Goal: Task Accomplishment & Management: Manage account settings

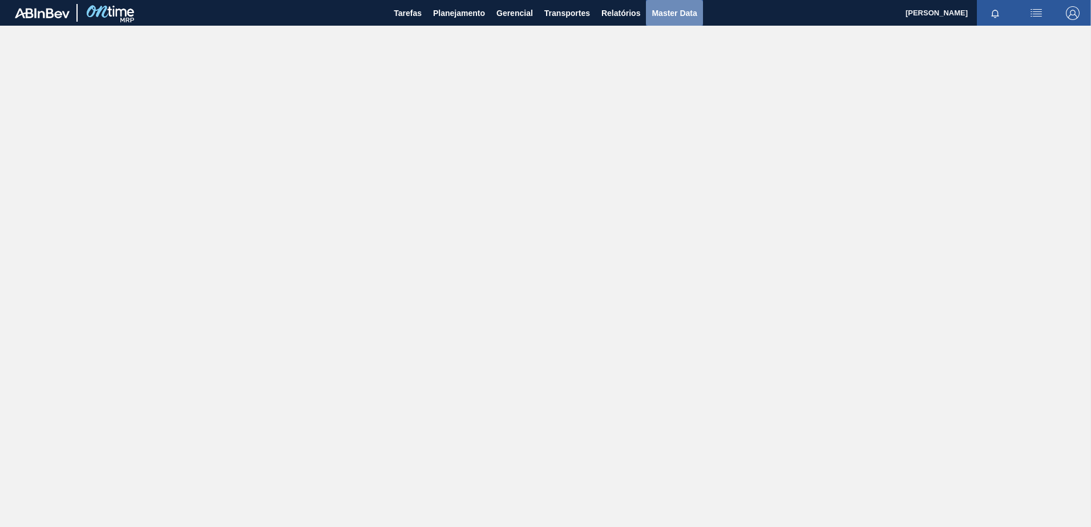
click at [685, 11] on span "Master Data" at bounding box center [674, 13] width 45 height 14
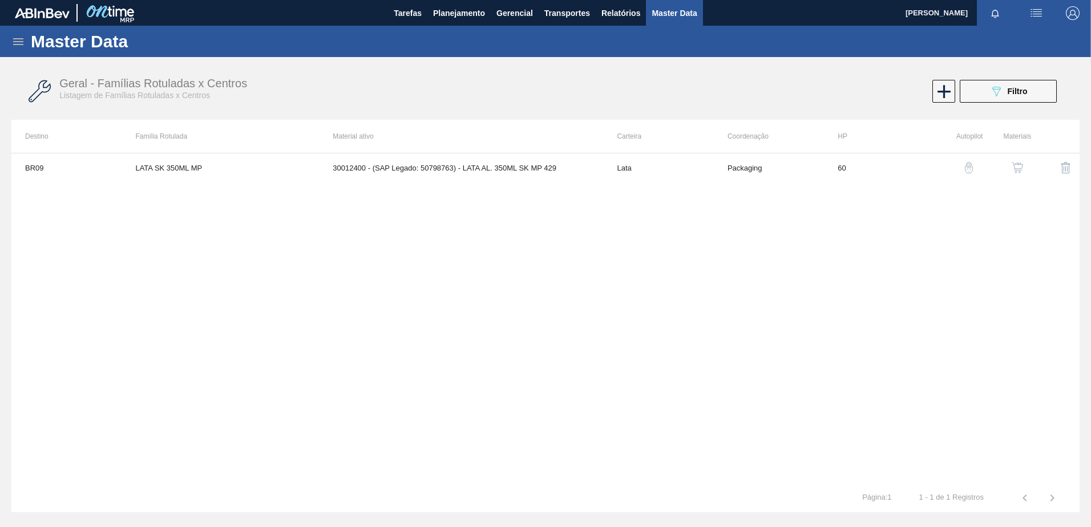
click at [20, 47] on icon at bounding box center [18, 42] width 14 height 14
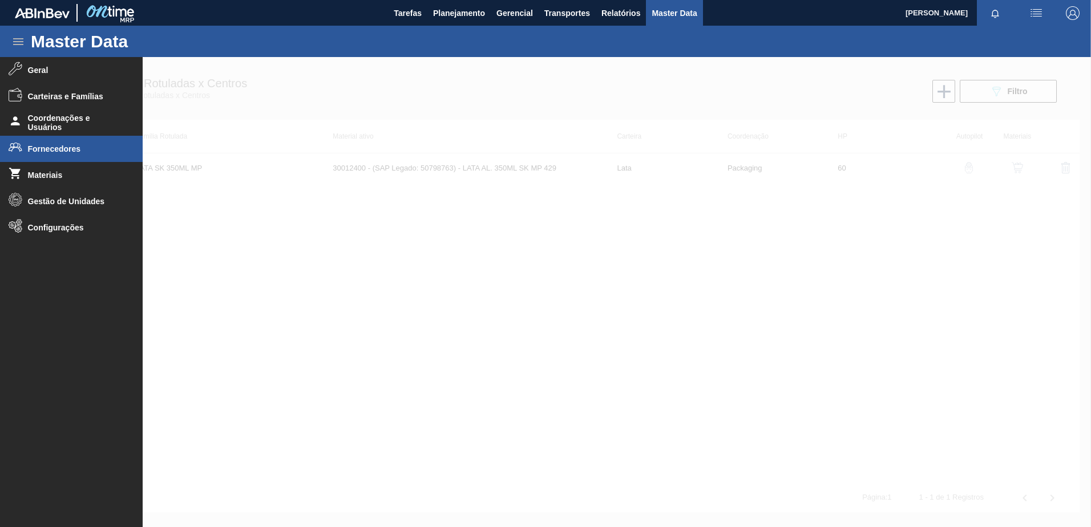
click at [75, 149] on span "Fornecedores" at bounding box center [75, 148] width 94 height 9
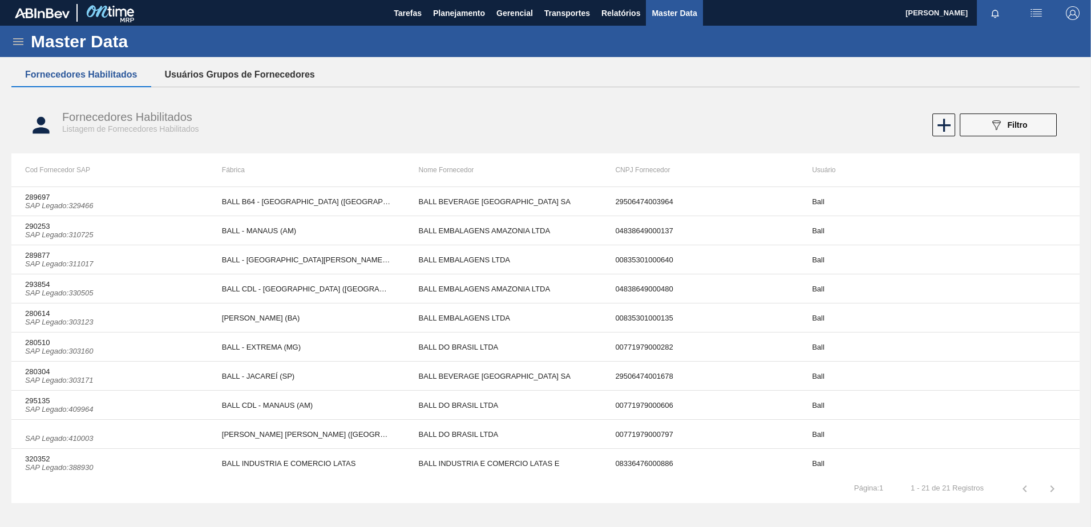
click at [244, 74] on button "Usuários Grupos de Fornecedores" at bounding box center [239, 75] width 177 height 24
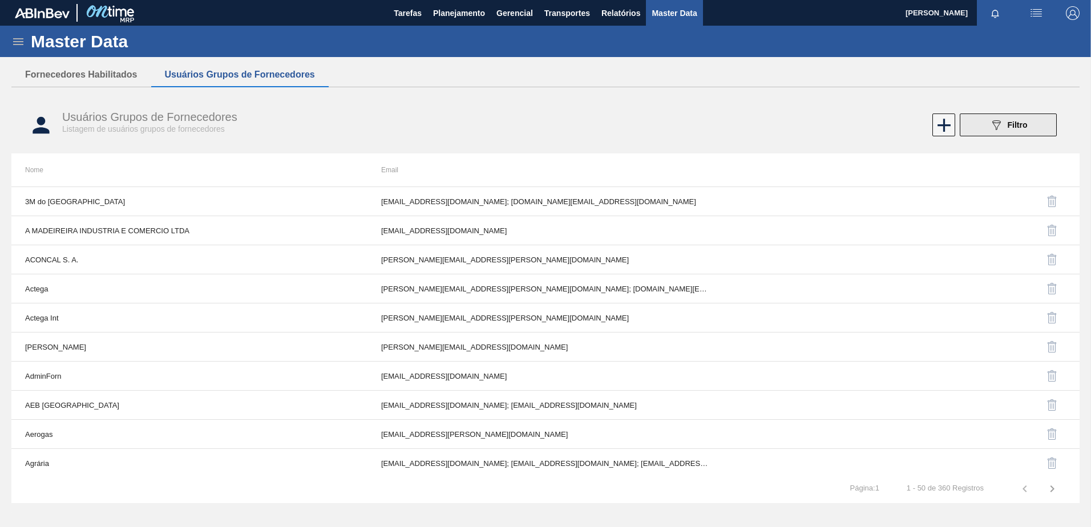
click at [993, 127] on icon "089F7B8B-B2A5-4AFE-B5C0-19BA573D28AC" at bounding box center [996, 125] width 14 height 14
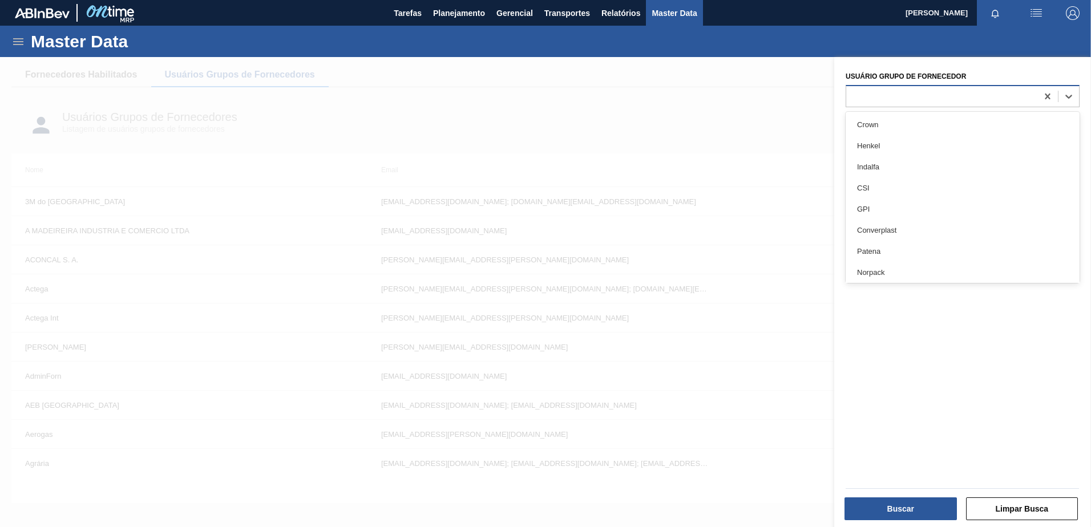
click at [911, 103] on div at bounding box center [941, 96] width 191 height 17
type Fornecedor "vidr"
click at [908, 144] on div "Fábrica Vidros" at bounding box center [963, 145] width 234 height 21
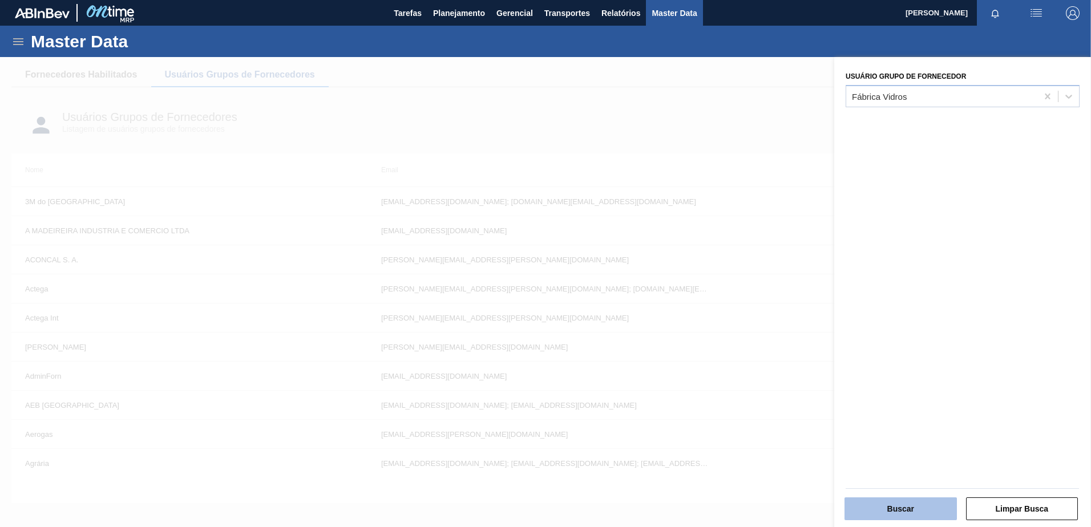
click at [873, 502] on button "Buscar" at bounding box center [901, 509] width 112 height 23
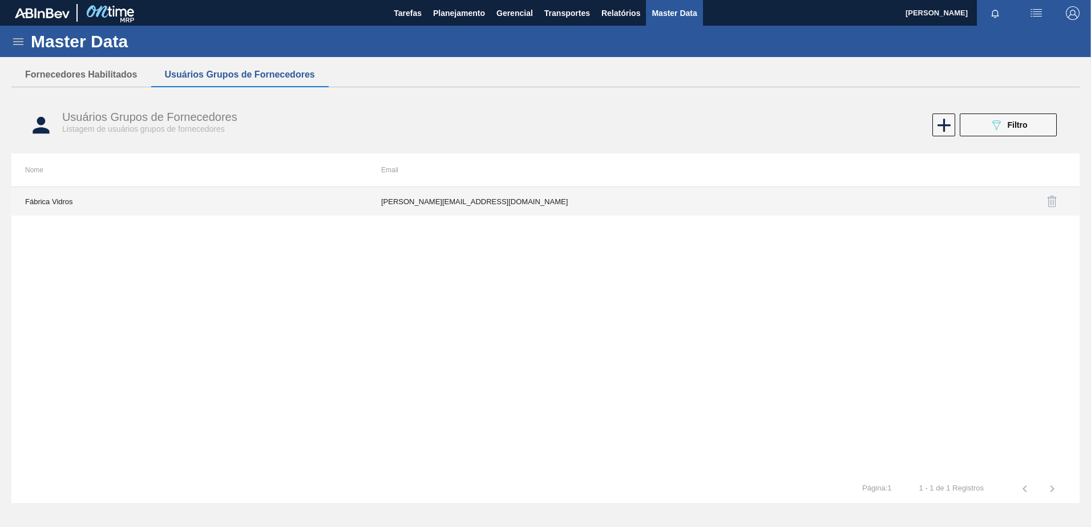
click at [503, 213] on td "juliana.romanus@gmail.com" at bounding box center [545, 201] width 356 height 29
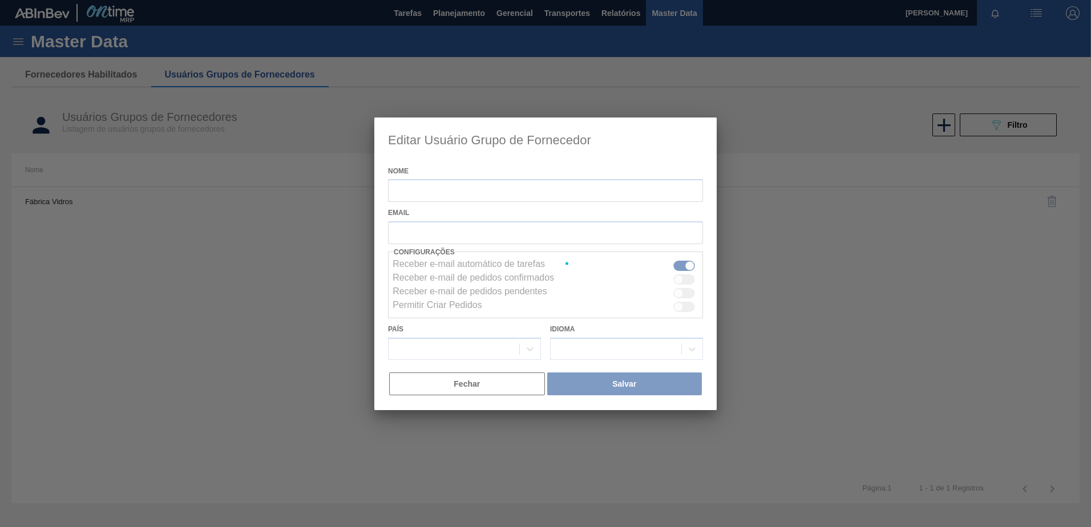
type input "Fábrica Vidros"
checkbox input "false"
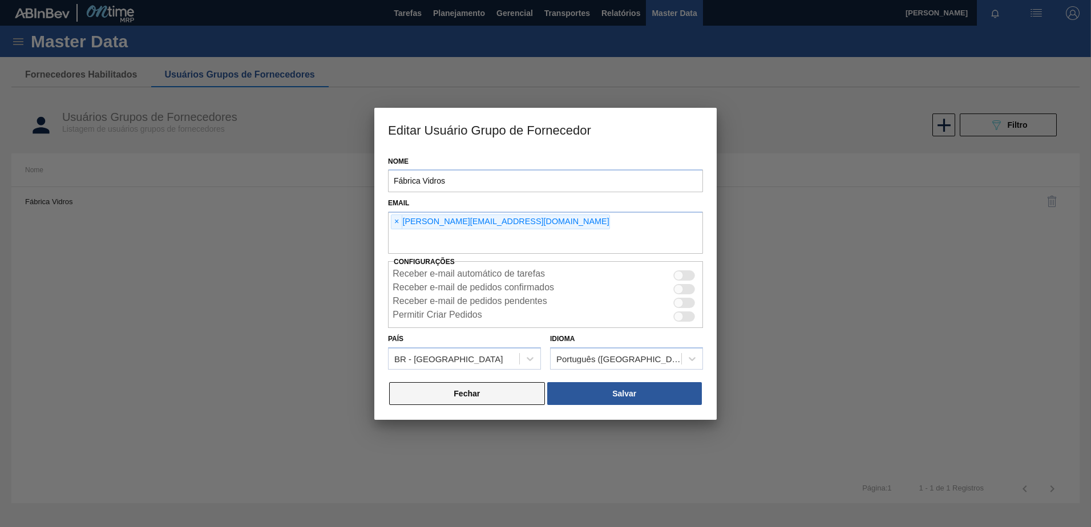
click at [472, 399] on button "Fechar" at bounding box center [467, 393] width 156 height 23
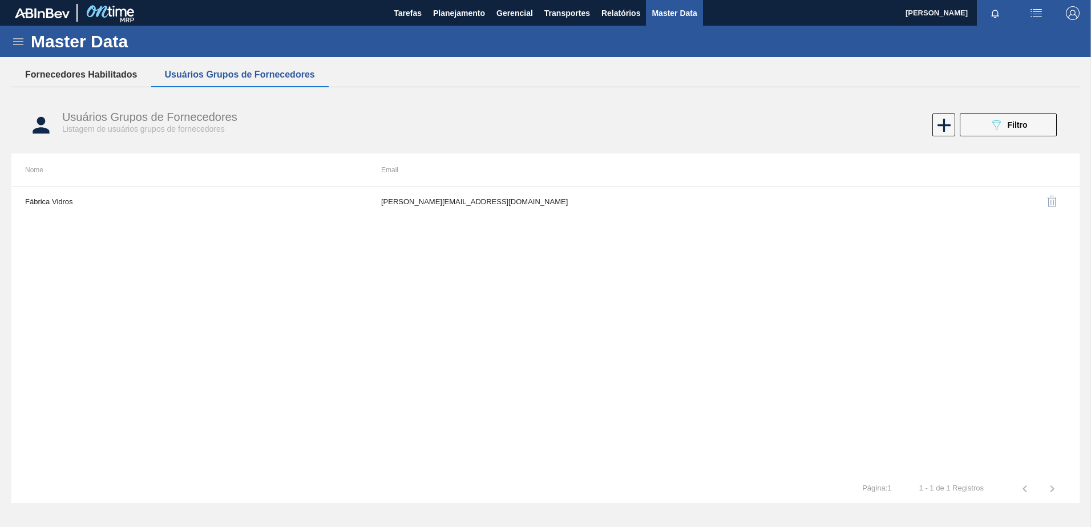
click at [74, 74] on button "Fornecedores Habilitados" at bounding box center [81, 75] width 140 height 24
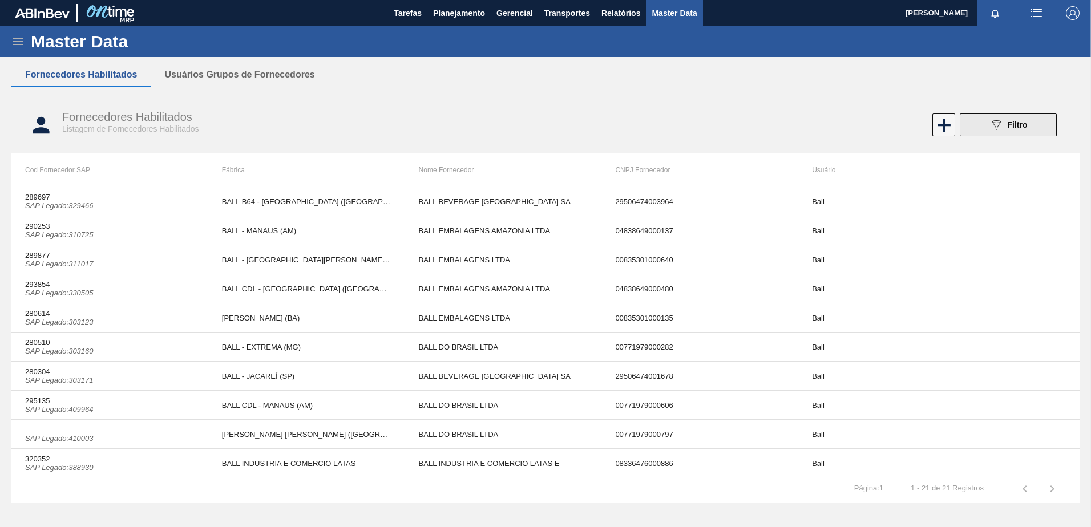
click at [992, 124] on icon "089F7B8B-B2A5-4AFE-B5C0-19BA573D28AC" at bounding box center [996, 125] width 14 height 14
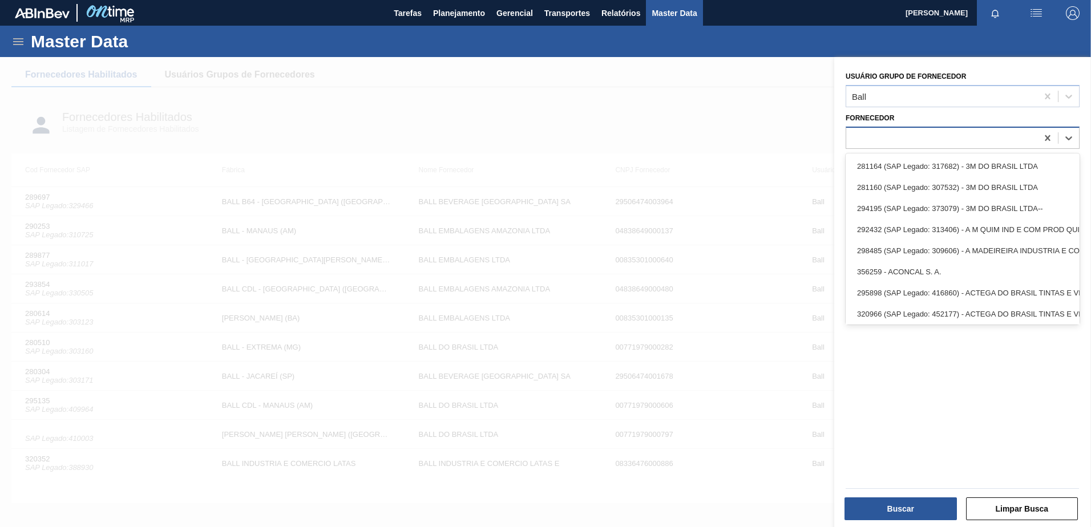
click at [910, 136] on div at bounding box center [941, 138] width 191 height 17
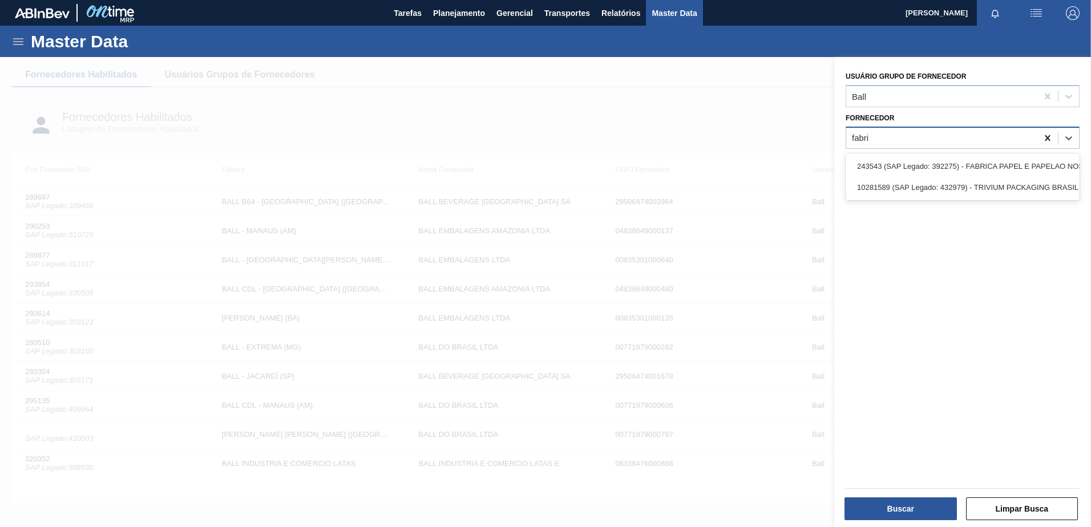
type input "fabri"
click at [1046, 136] on icon at bounding box center [1047, 137] width 11 height 11
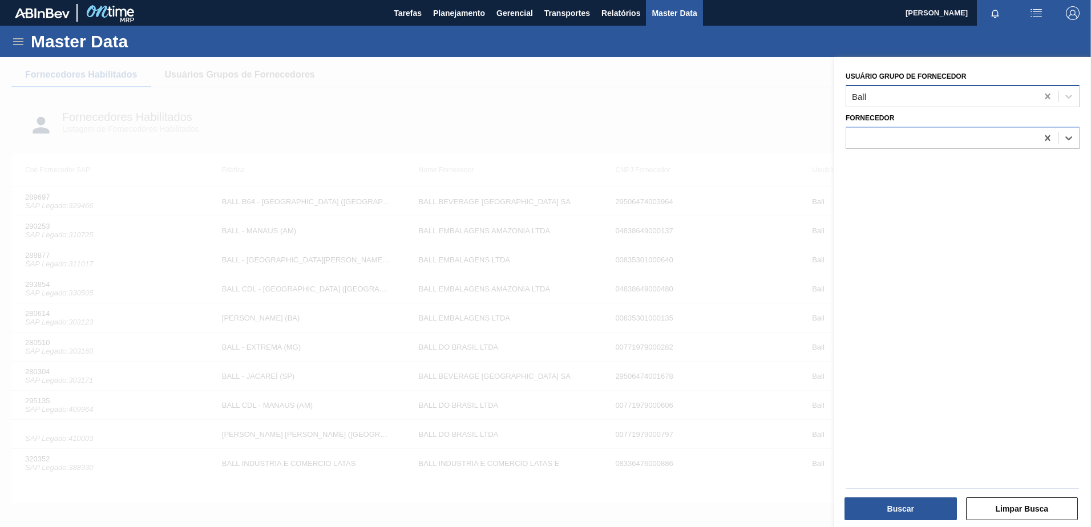
click at [1050, 96] on icon at bounding box center [1047, 96] width 11 height 11
type Fornecedor "f"
type Fornecedor "v"
type Fornecedor "fabri"
click at [427, 7] on div "Tarefas Planejamento Gerencial Transportes Relatórios Master Data" at bounding box center [545, 13] width 1091 height 26
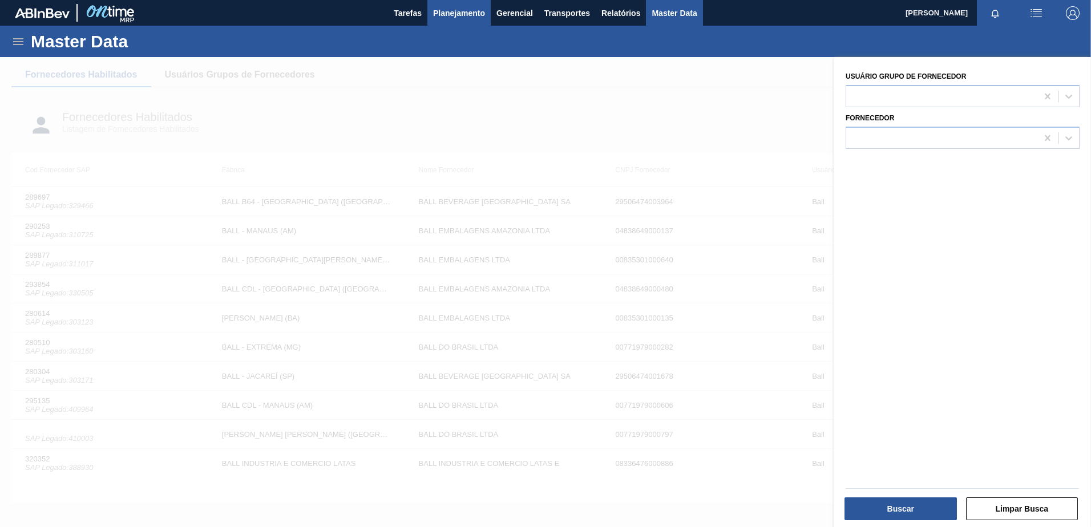
click at [436, 8] on span "Planejamento" at bounding box center [459, 13] width 52 height 14
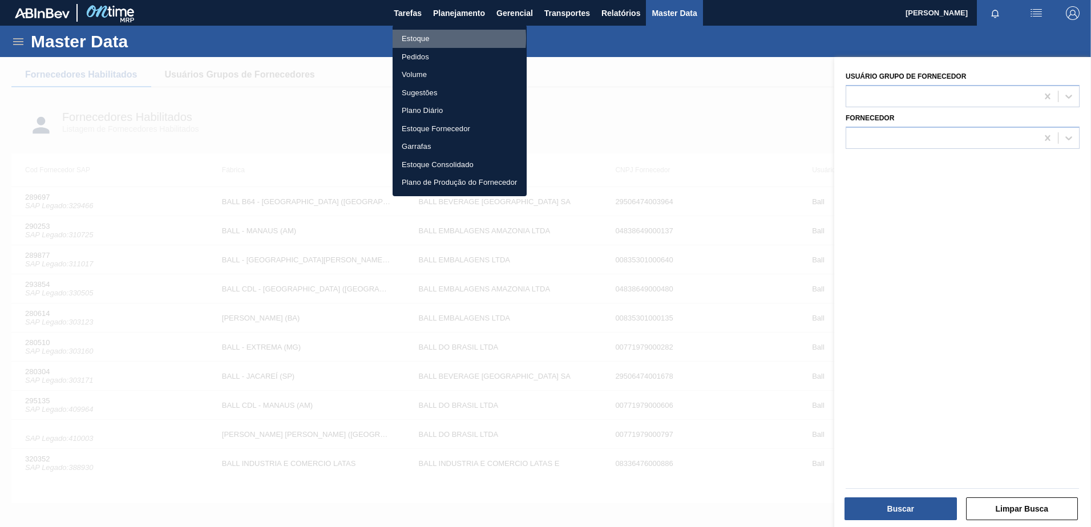
click at [419, 38] on li "Estoque" at bounding box center [460, 39] width 134 height 18
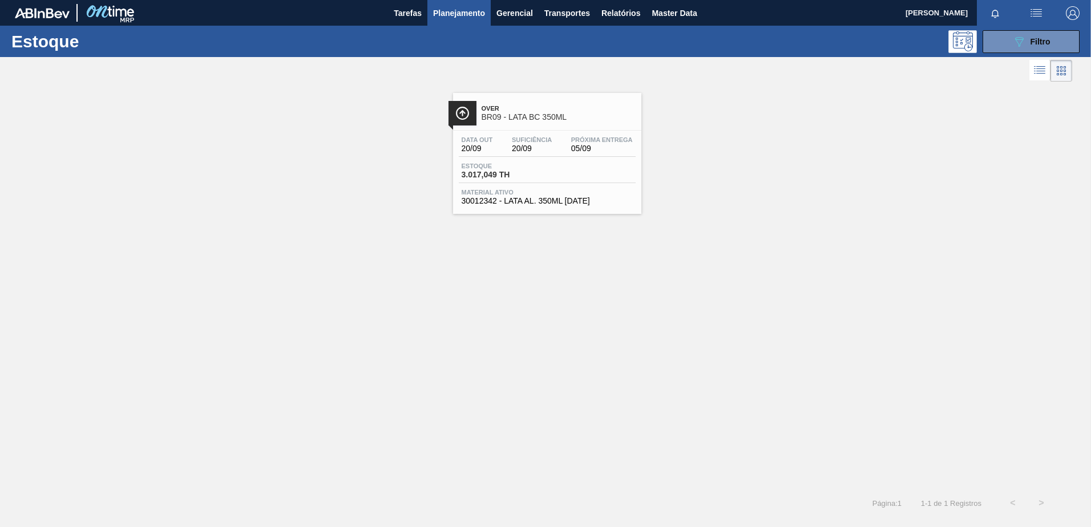
click at [572, 109] on span "Over" at bounding box center [559, 108] width 154 height 7
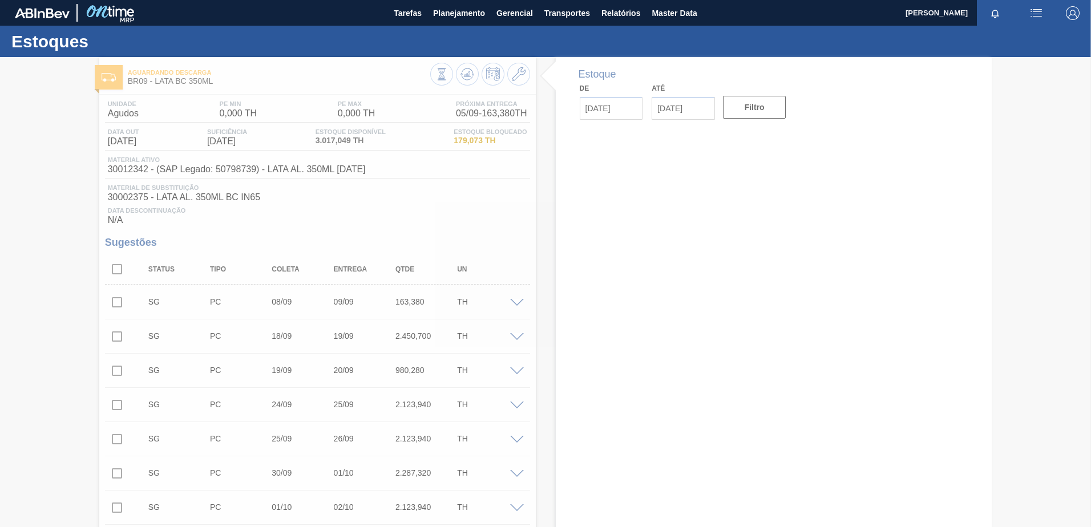
type input "05/09/2025"
type input "19/09/2025"
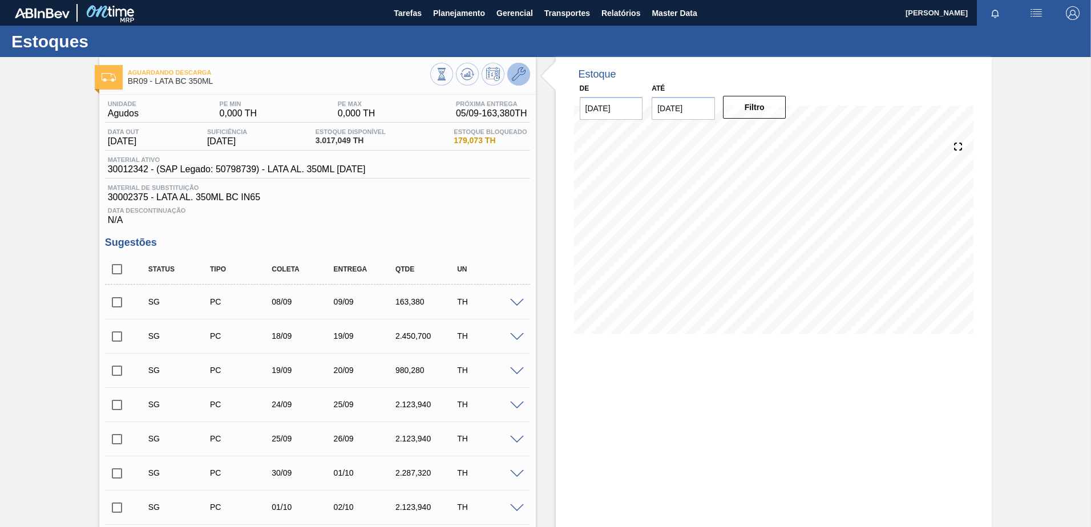
click at [516, 66] on button at bounding box center [518, 74] width 23 height 23
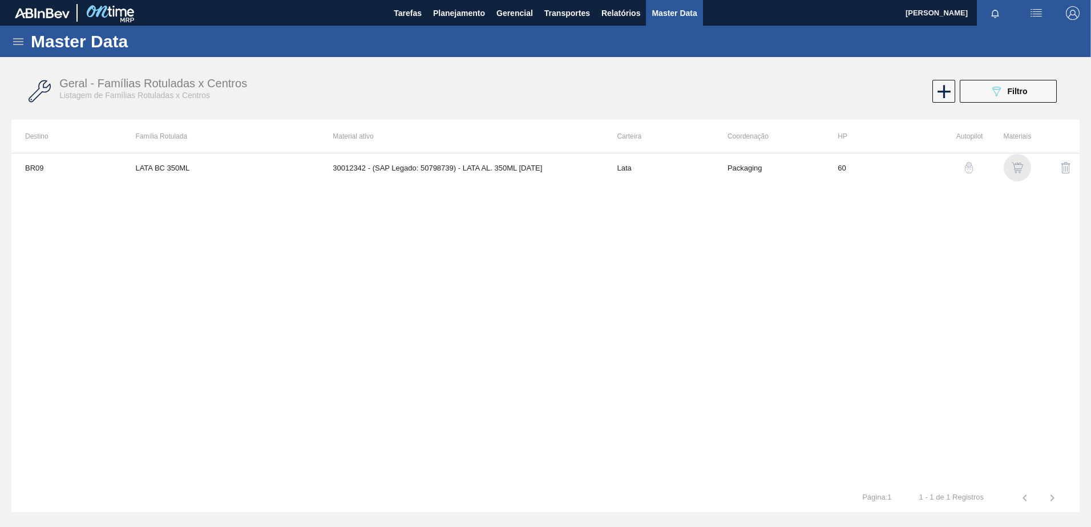
click at [1020, 167] on img "button" at bounding box center [1017, 167] width 11 height 11
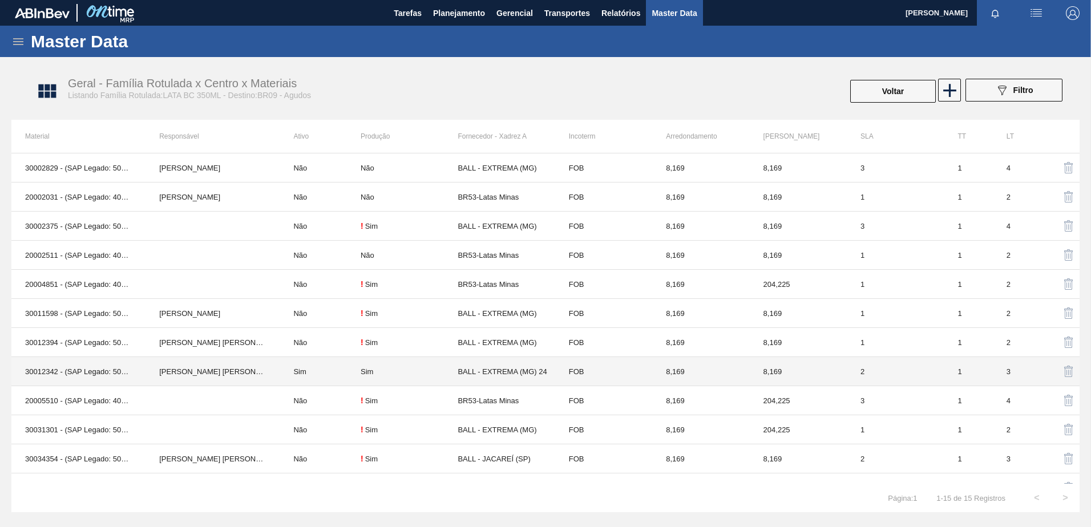
click at [508, 359] on td "BALL - EXTREMA (MG) 24" at bounding box center [506, 371] width 97 height 29
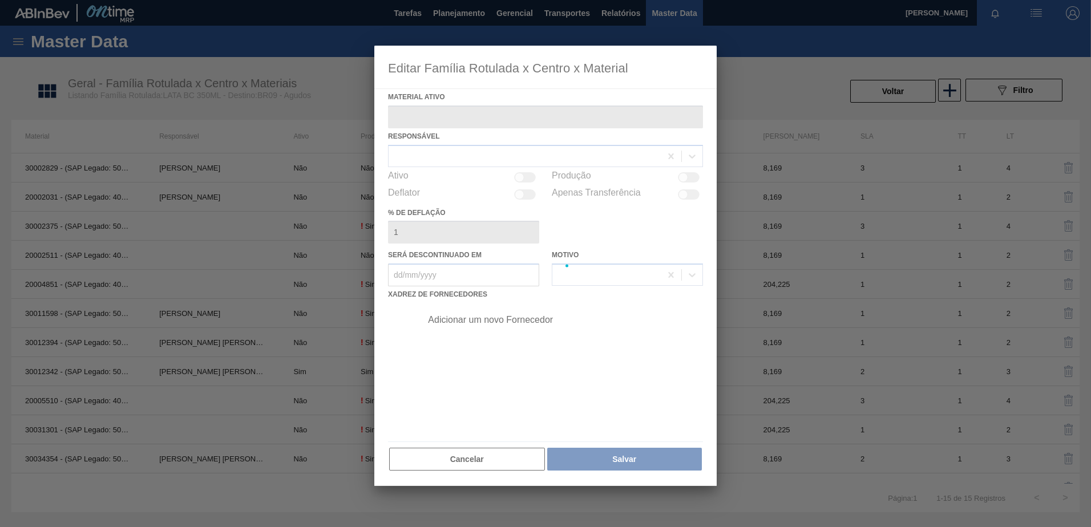
type ativo "30012342 - (SAP Legado: 50798739) - LATA AL. 350ML BC 429"
checkbox input "true"
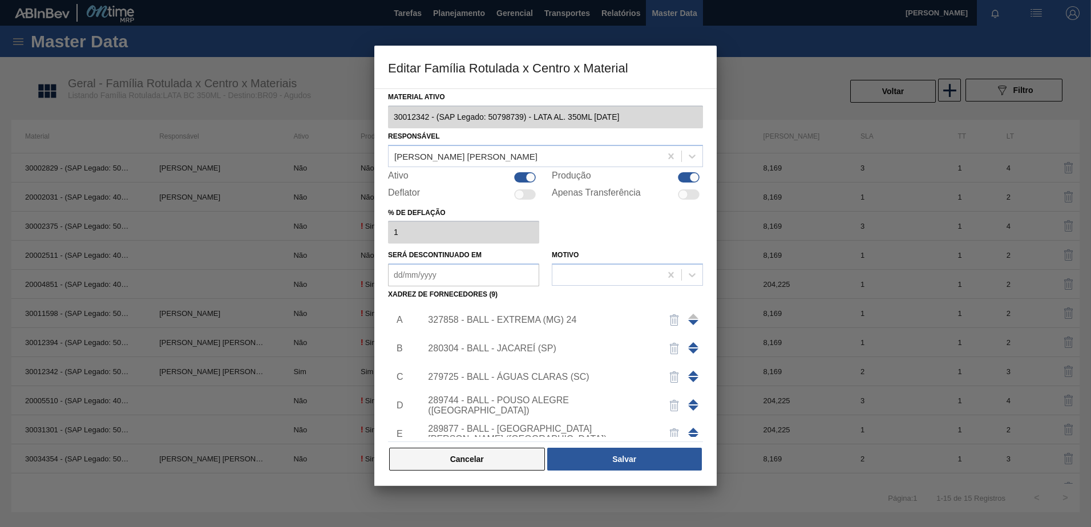
click at [474, 459] on button "Cancelar" at bounding box center [467, 459] width 156 height 23
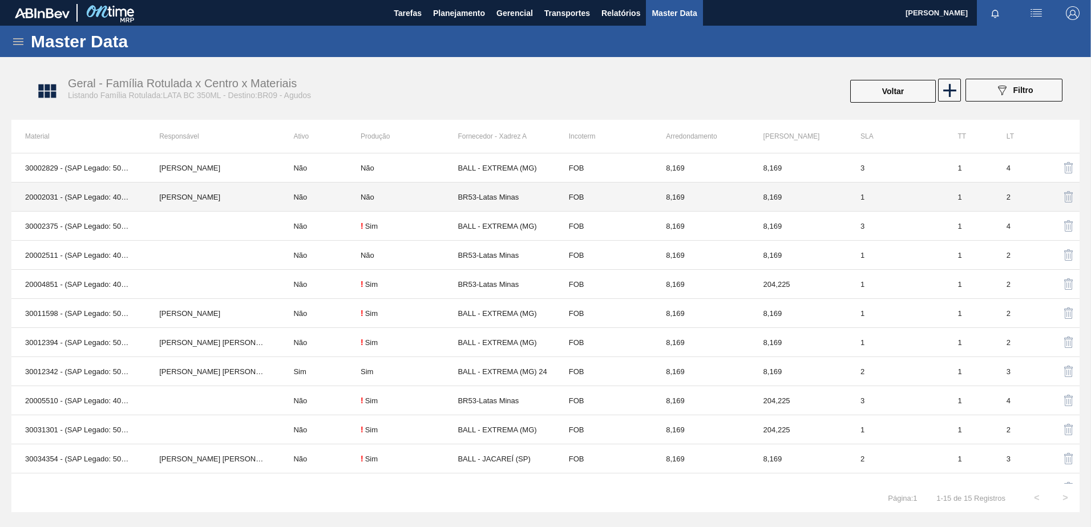
click at [497, 197] on td "BR53-Latas Minas" at bounding box center [506, 197] width 97 height 29
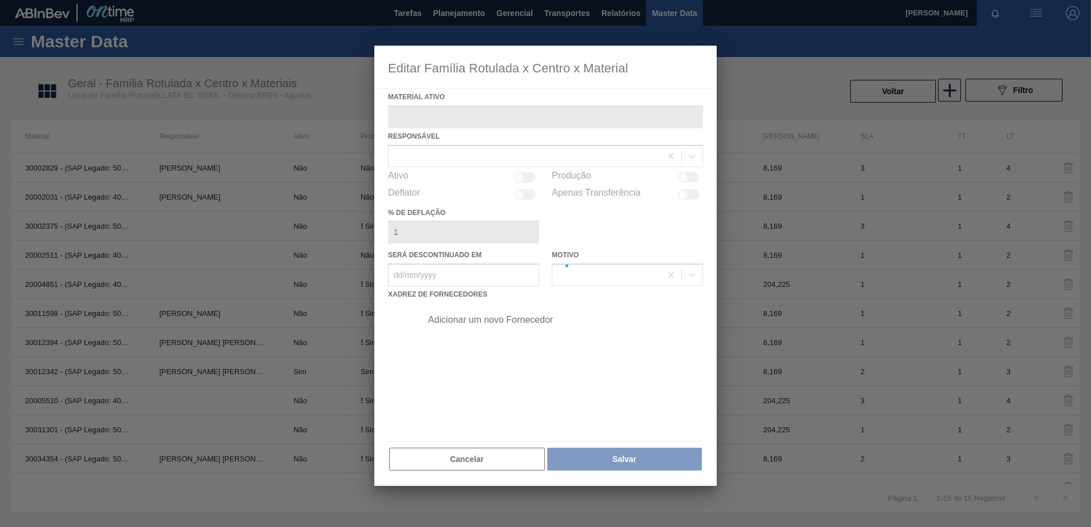
type ativo "20002031 - (SAP Legado: 40008769) - LATA MET BRAHMA CHOPP 350 ML"
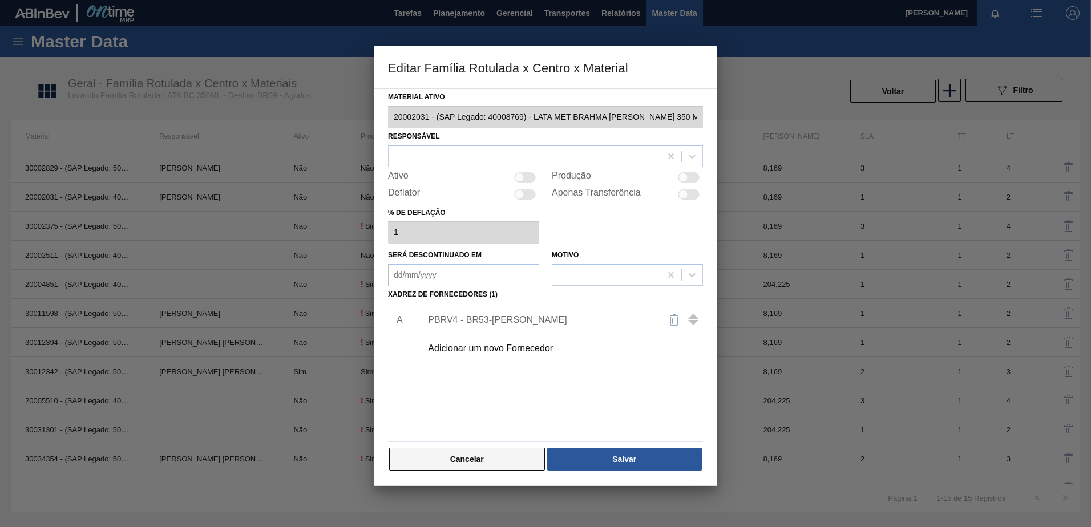
click at [499, 464] on button "Cancelar" at bounding box center [467, 459] width 156 height 23
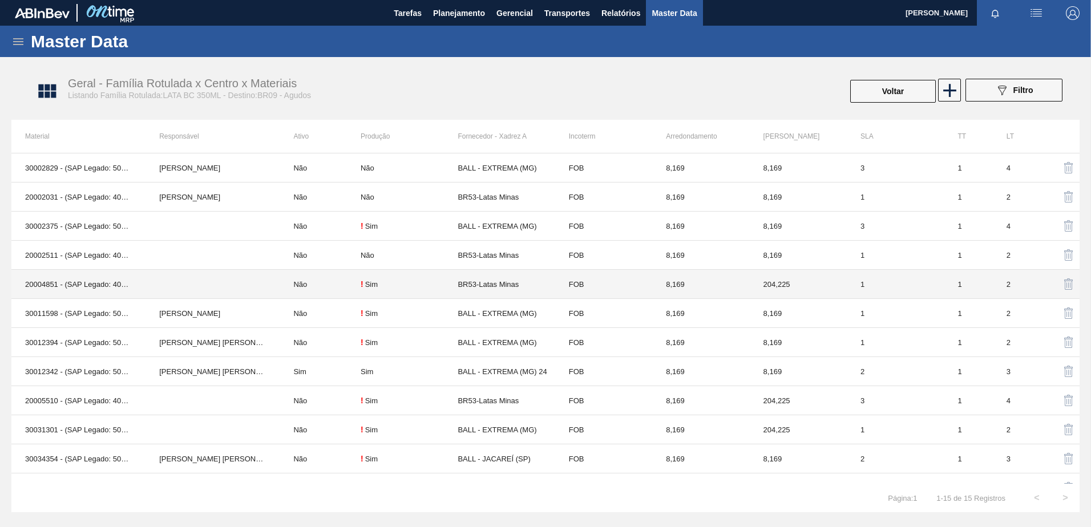
click at [493, 284] on td "BR53-Latas Minas" at bounding box center [506, 284] width 97 height 29
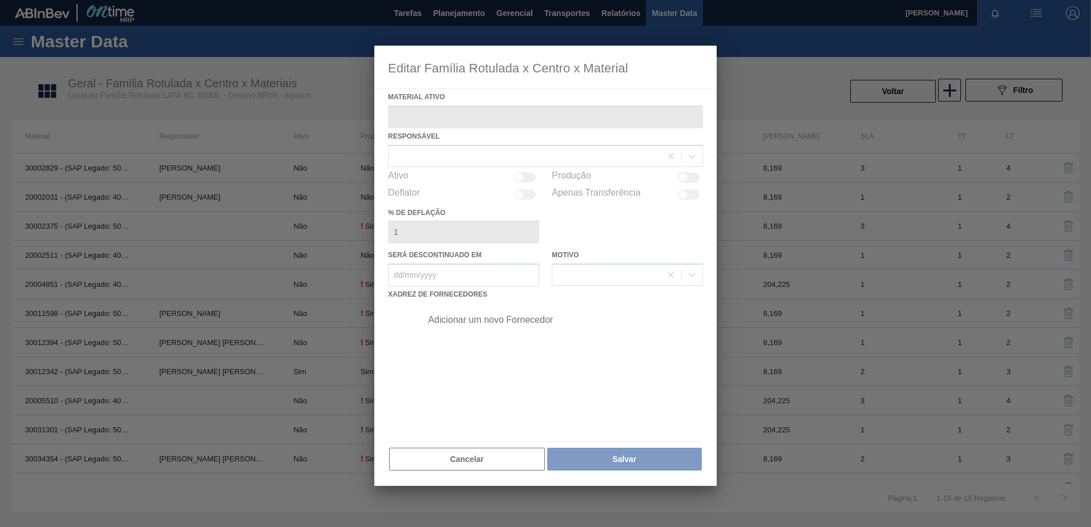
type ativo "20004851 - (SAP Legado: 40010852) - LATA MET BRAHMA CHOPP REG IN65 DG 350ML"
checkbox input "true"
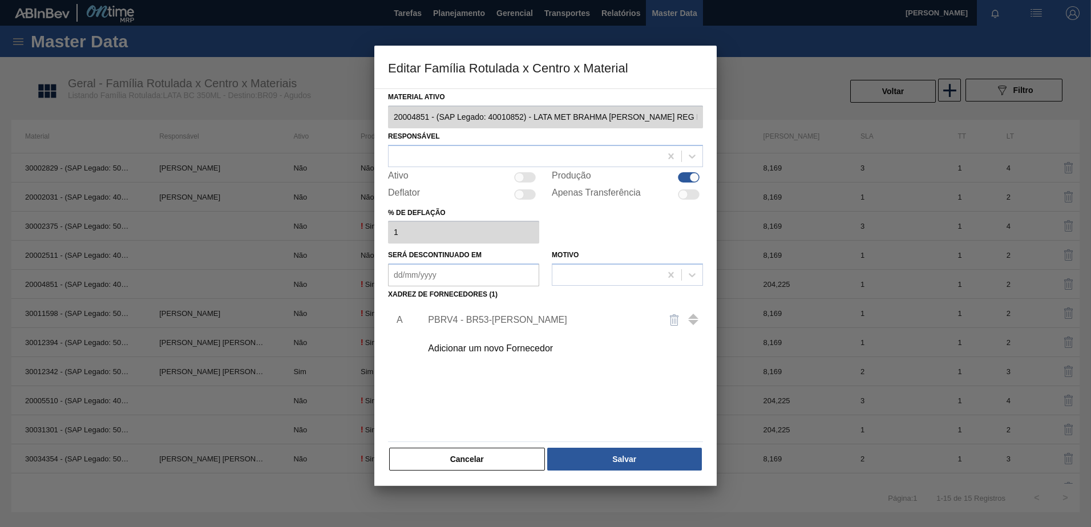
click at [517, 320] on div "PBRV4 - BR53-Latas Minas" at bounding box center [540, 320] width 224 height 10
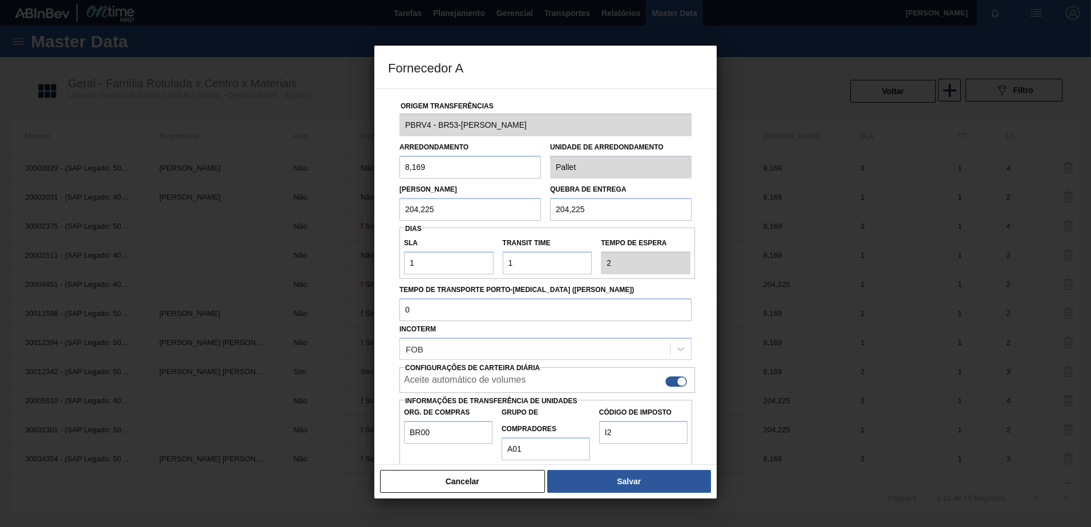
drag, startPoint x: 401, startPoint y: 435, endPoint x: 458, endPoint y: 429, distance: 57.4
click at [460, 428] on div "Org. de Compras BR00" at bounding box center [448, 433] width 98 height 56
drag, startPoint x: 441, startPoint y: 435, endPoint x: 385, endPoint y: 425, distance: 57.5
click at [385, 425] on div "Origem Transferências PBRV4 - BR53-Latas Minas Arredondamento 8,169 Unidade de …" at bounding box center [545, 276] width 342 height 377
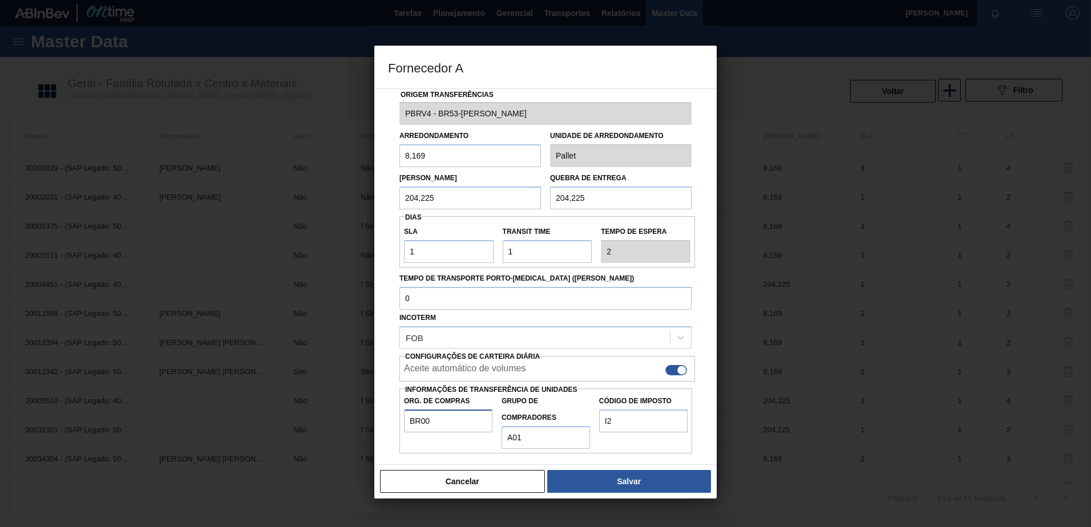
scroll to position [14, 0]
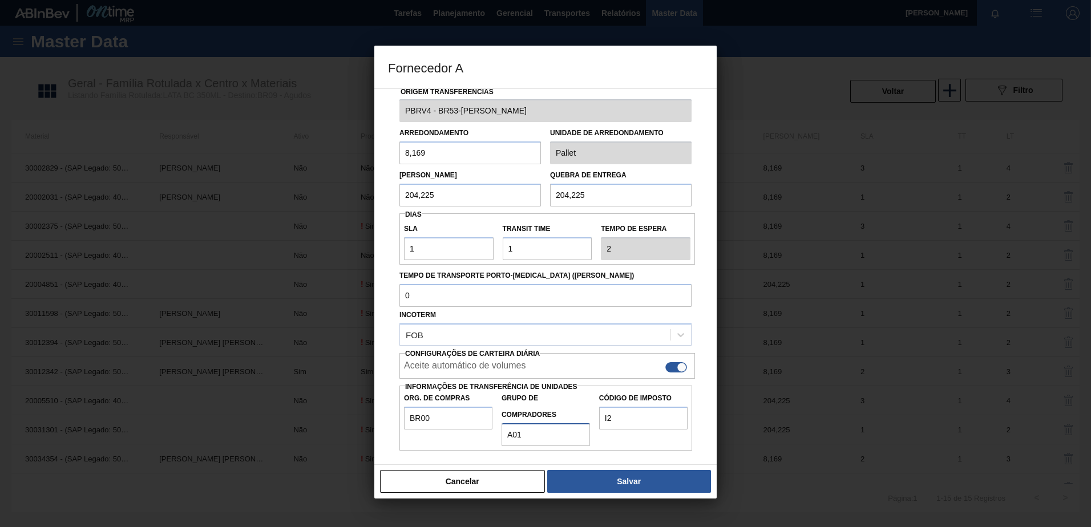
click at [491, 432] on div "Org. de Compras BR00 Grupo de Compradores A01 Código de Imposto I2" at bounding box center [545, 418] width 293 height 56
drag, startPoint x: 597, startPoint y: 411, endPoint x: 577, endPoint y: 410, distance: 20.6
click at [577, 410] on div "Org. de Compras BR00 Grupo de Compradores A01 Código de Imposto I2" at bounding box center [545, 418] width 293 height 56
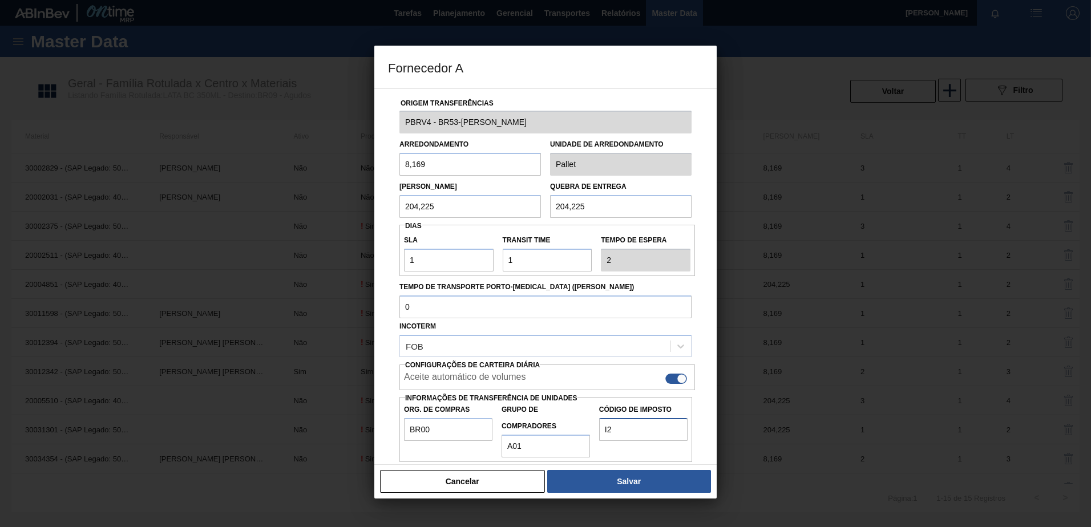
scroll to position [0, 0]
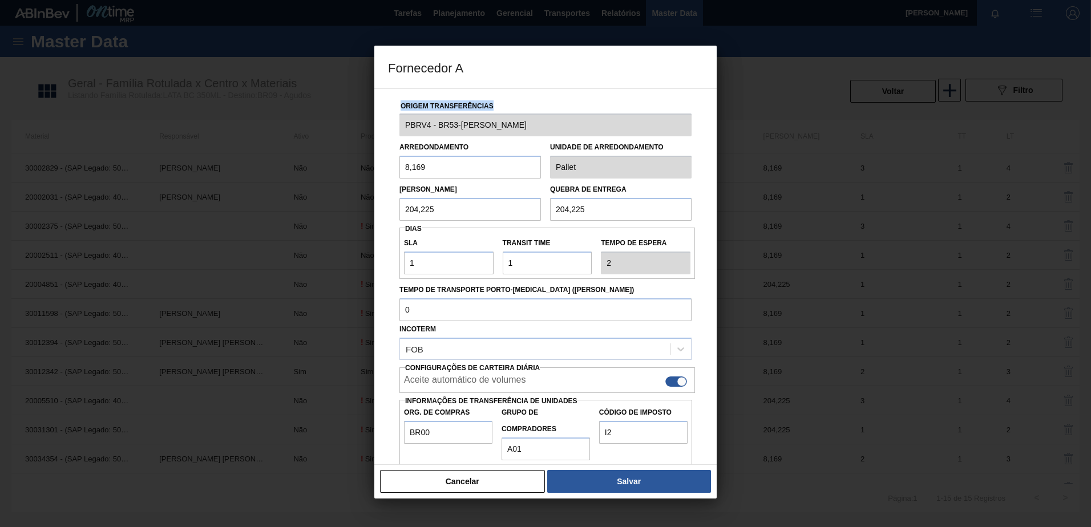
drag, startPoint x: 411, startPoint y: 104, endPoint x: 506, endPoint y: 103, distance: 94.7
click at [506, 103] on div "Origem Transferências" at bounding box center [545, 104] width 301 height 13
click at [482, 482] on button "Cancelar" at bounding box center [462, 481] width 165 height 23
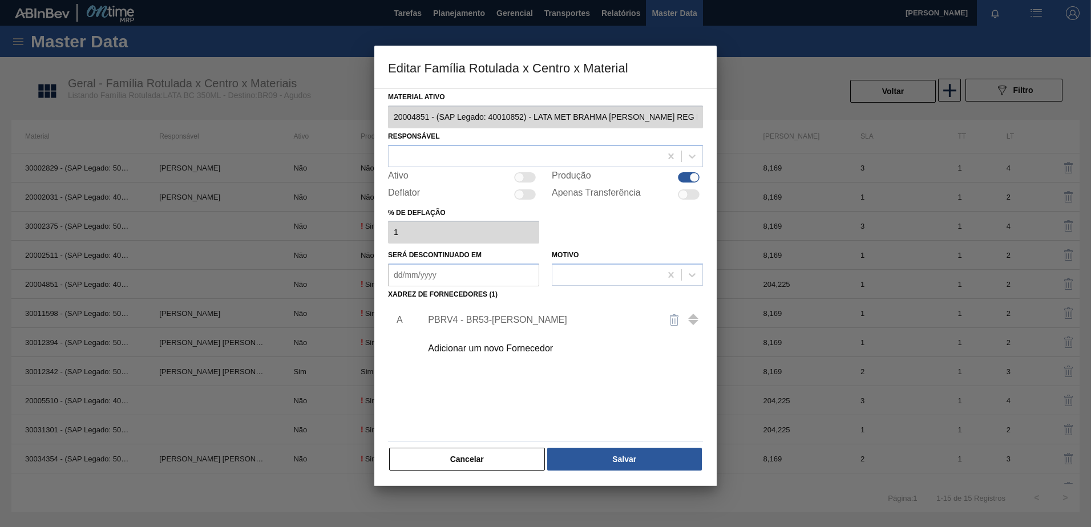
click at [516, 351] on div "Adicionar um novo Fornecedor" at bounding box center [540, 349] width 224 height 10
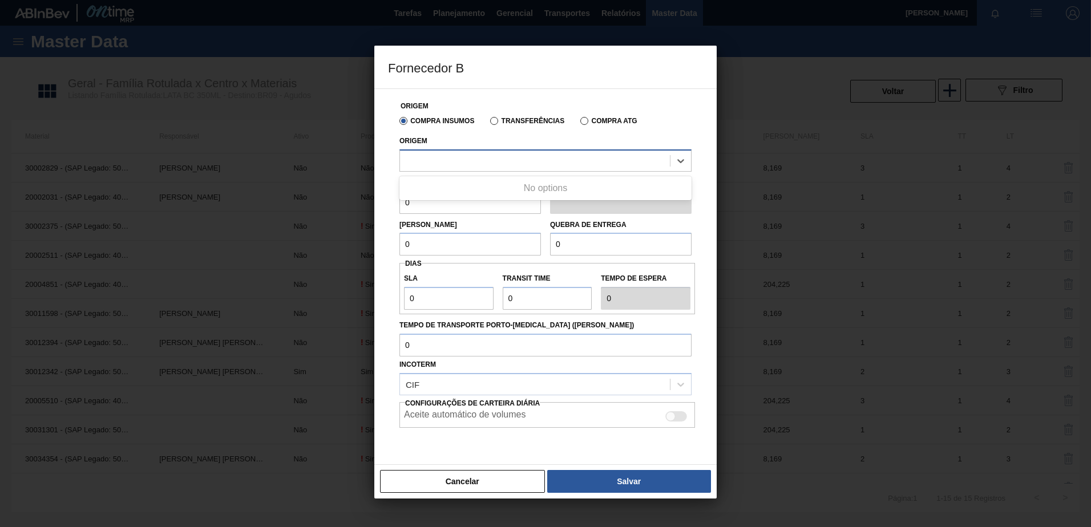
click at [427, 153] on div at bounding box center [535, 160] width 270 height 17
click at [463, 485] on button "Cancelar" at bounding box center [462, 481] width 165 height 23
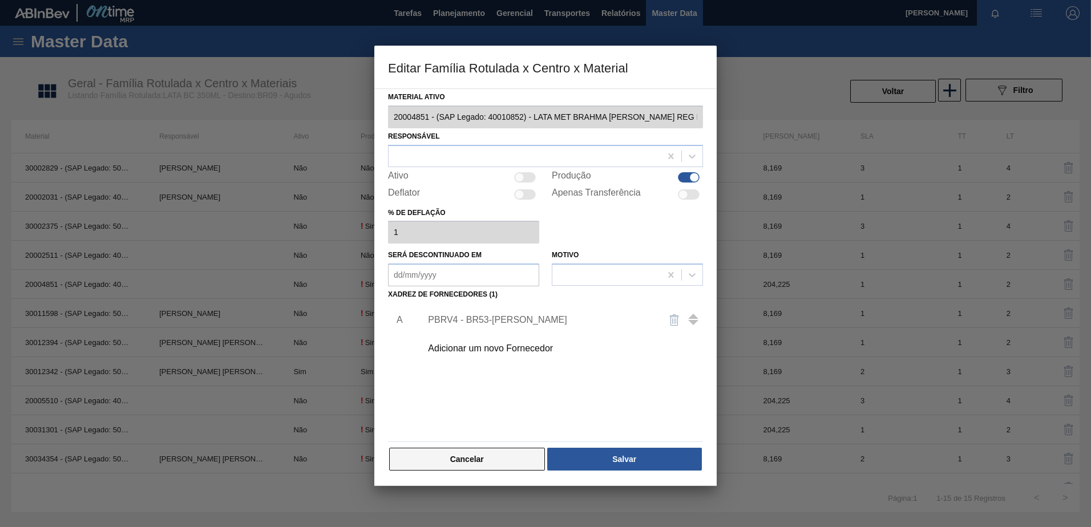
click at [437, 450] on button "Cancelar" at bounding box center [467, 459] width 156 height 23
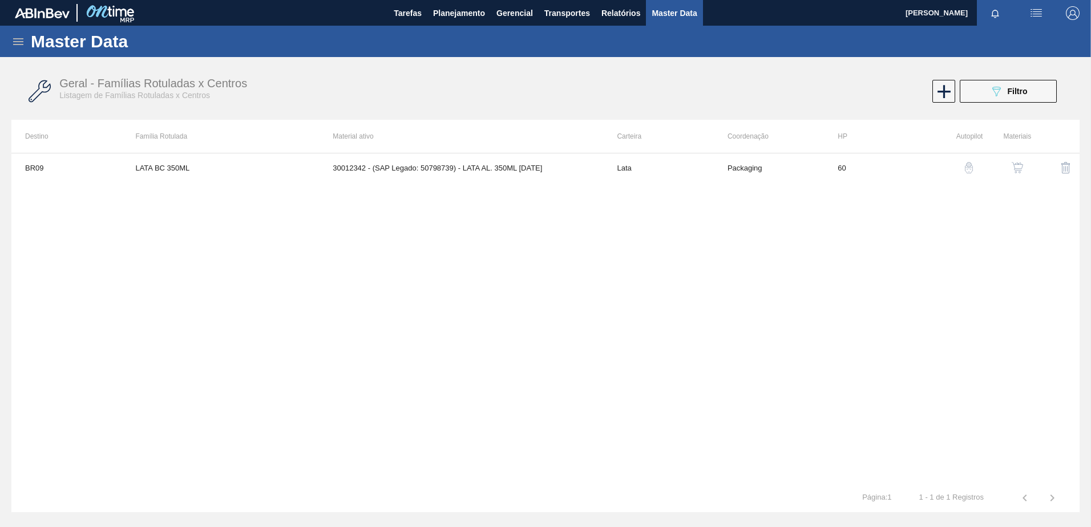
click at [1019, 161] on button "button" at bounding box center [1017, 167] width 27 height 27
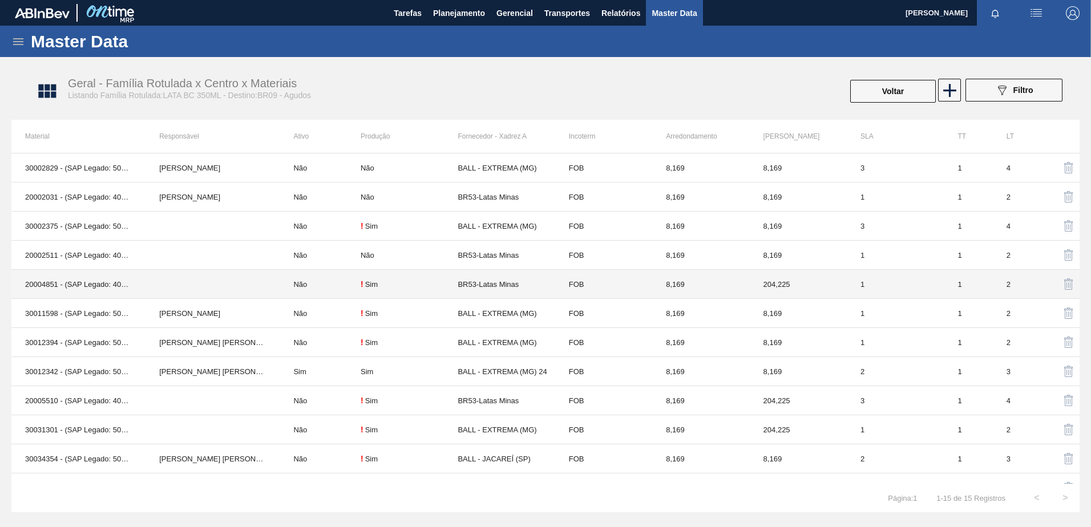
click at [503, 278] on td "BR53-Latas Minas" at bounding box center [506, 284] width 97 height 29
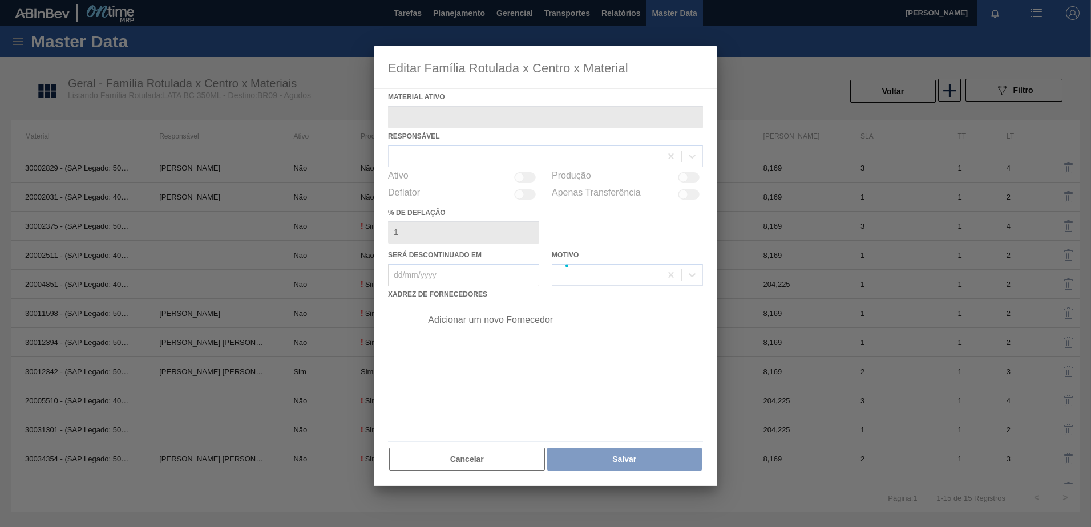
type ativo "20004851 - (SAP Legado: 40010852) - LATA MET BRAHMA CHOPP REG IN65 DG 350ML"
checkbox input "true"
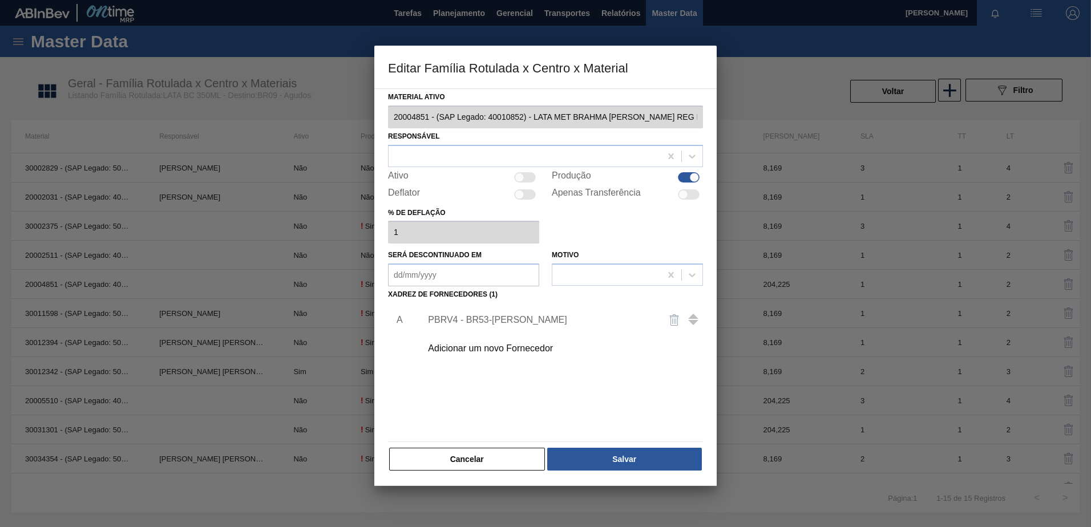
click at [491, 324] on div "PBRV4 - BR53-Latas Minas" at bounding box center [540, 320] width 224 height 10
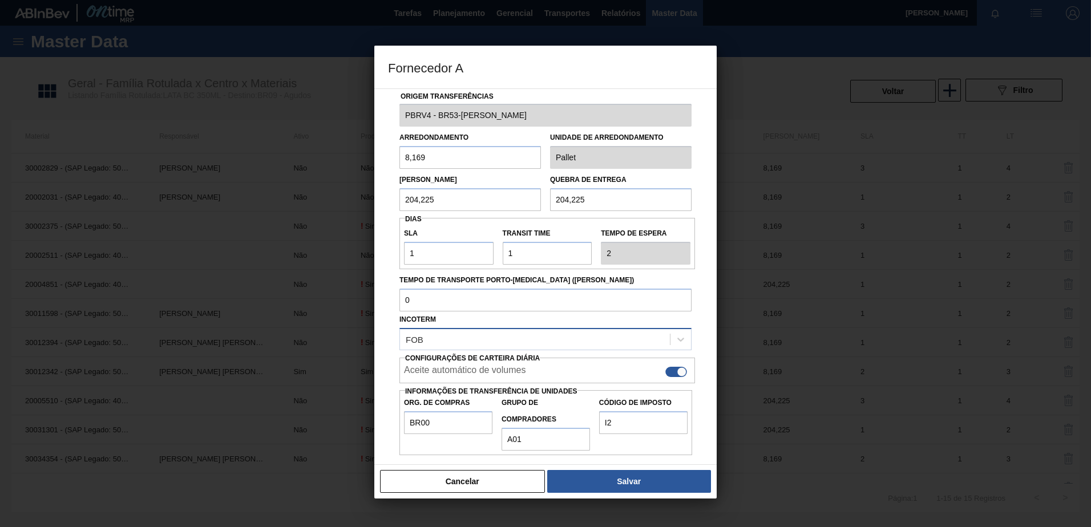
scroll to position [14, 0]
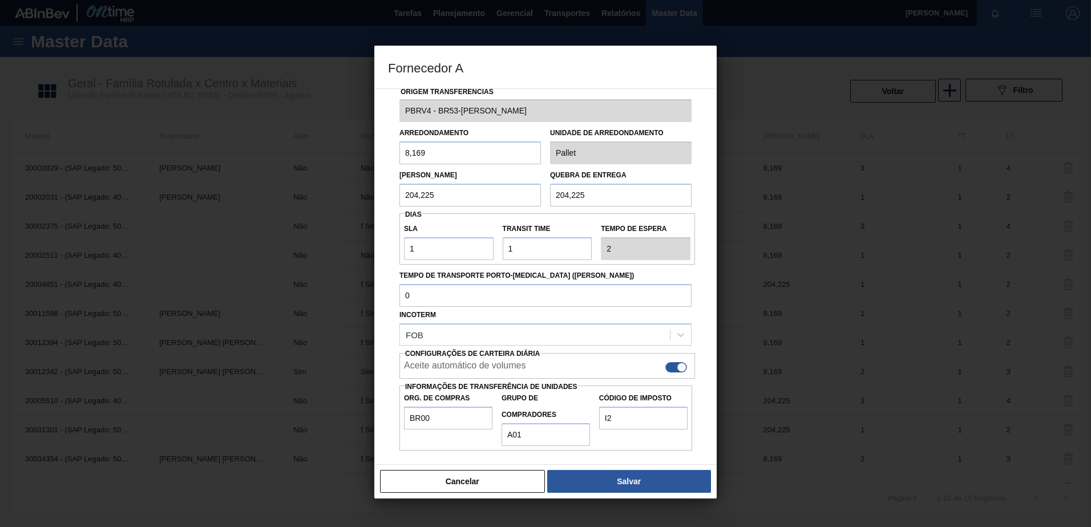
click at [677, 368] on div at bounding box center [682, 367] width 10 height 10
checkbox input "false"
click at [449, 475] on button "Cancelar" at bounding box center [462, 481] width 165 height 23
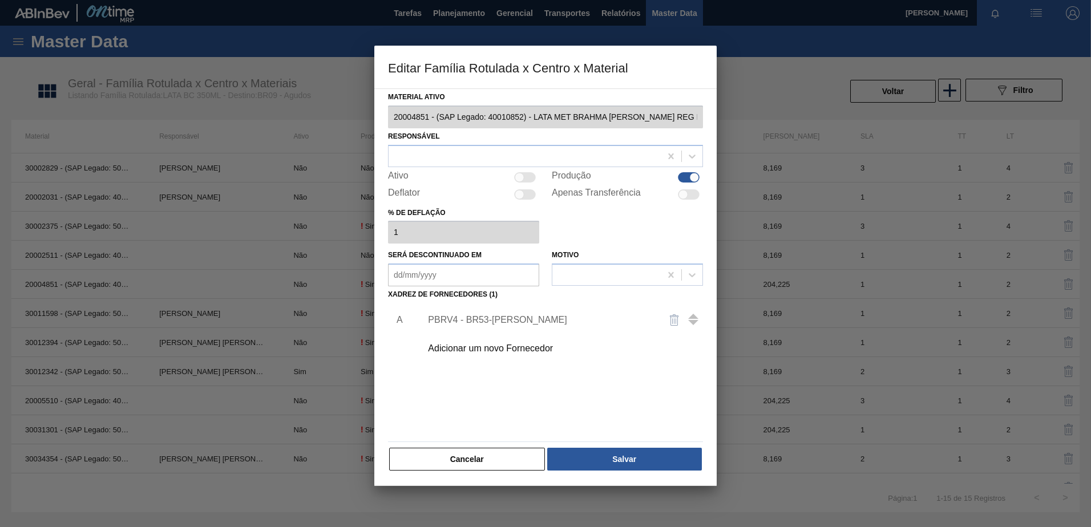
click at [446, 455] on button "Cancelar" at bounding box center [467, 459] width 156 height 23
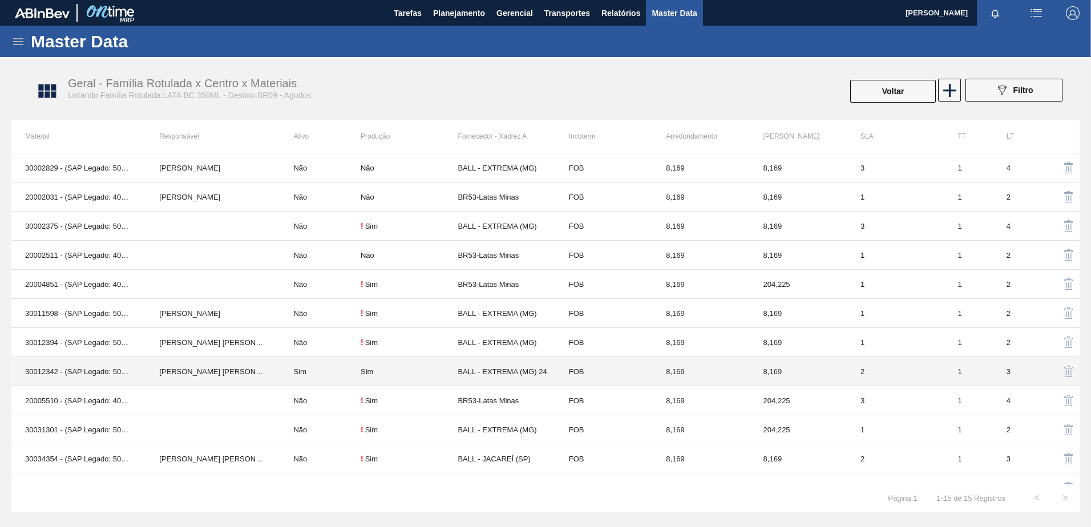
click at [373, 373] on div "Sim" at bounding box center [367, 371] width 13 height 9
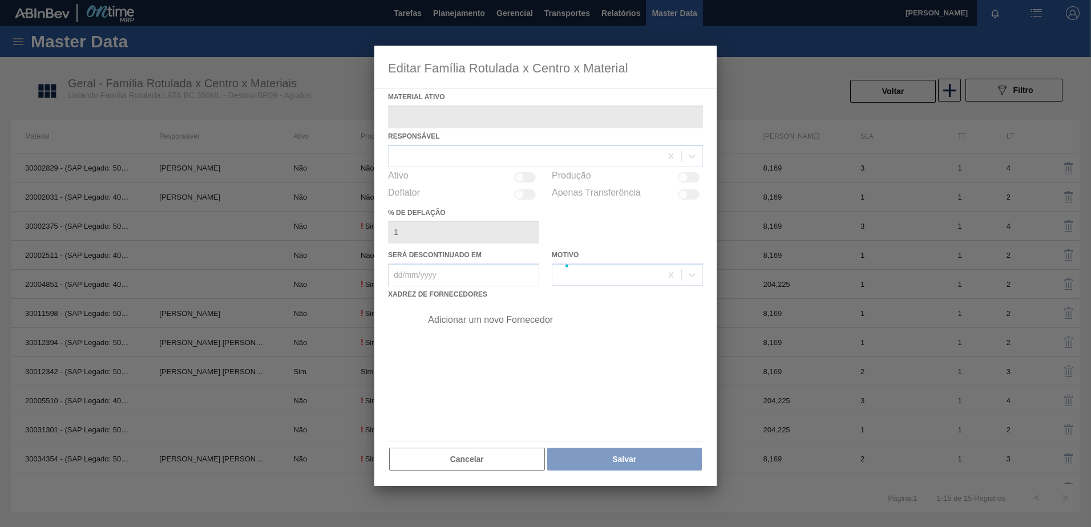
type ativo "30012342 - (SAP Legado: 50798739) - LATA AL. 350ML BC 429"
checkbox input "true"
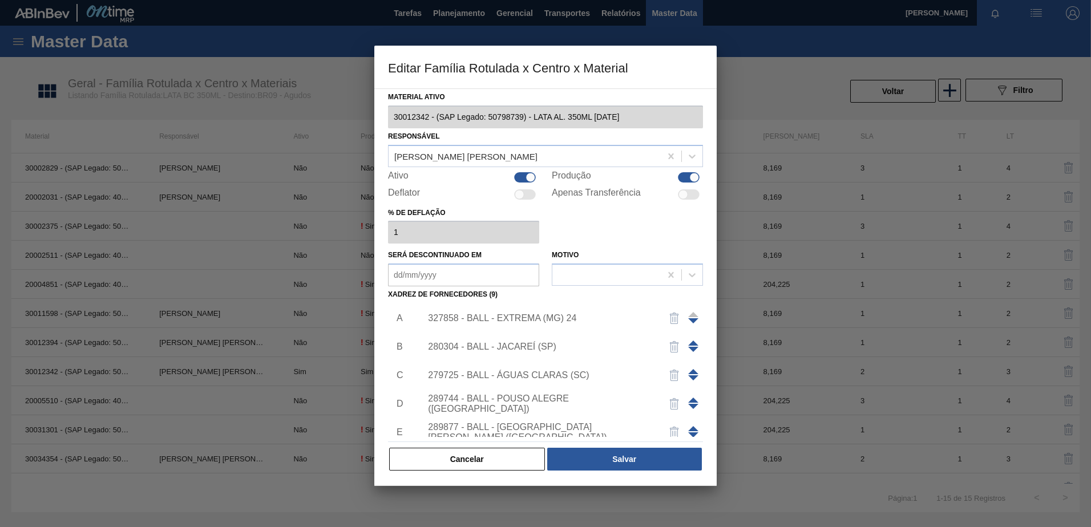
scroll to position [0, 0]
click at [451, 463] on button "Cancelar" at bounding box center [467, 459] width 156 height 23
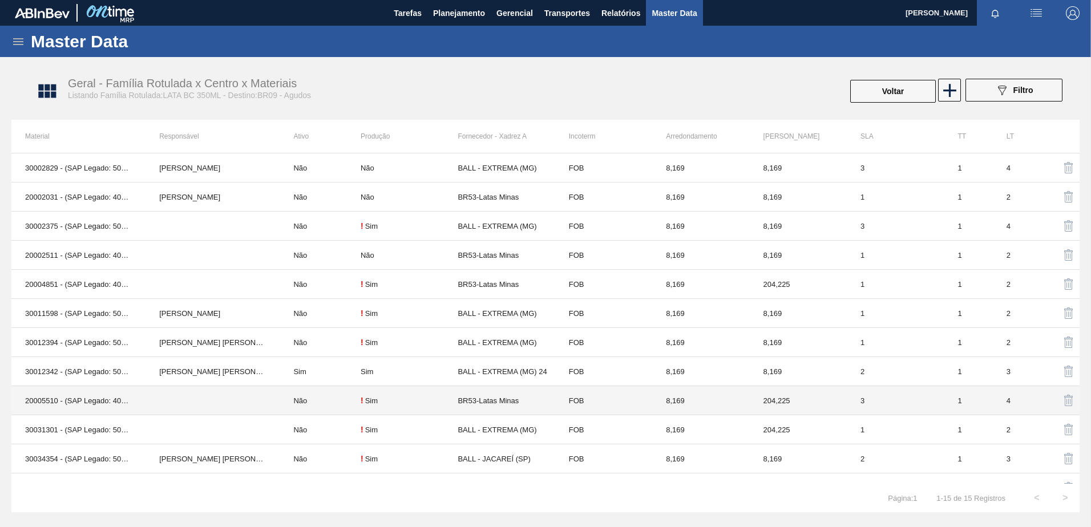
click at [392, 401] on div "! Sim" at bounding box center [409, 400] width 97 height 9
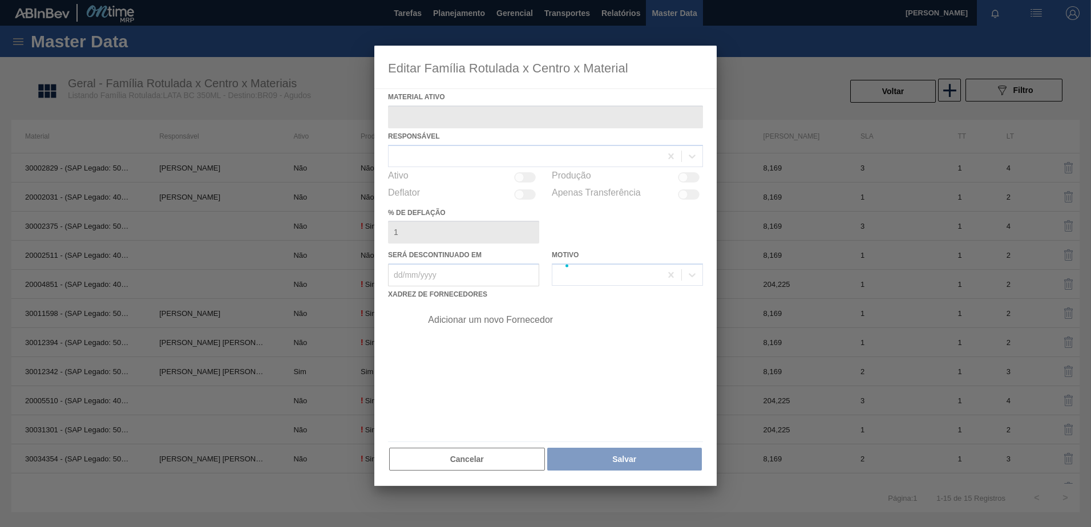
type ativo "20005510 - (SAP Legado: 40012431) - LATA MET BRAHMA 429 350ML"
checkbox input "true"
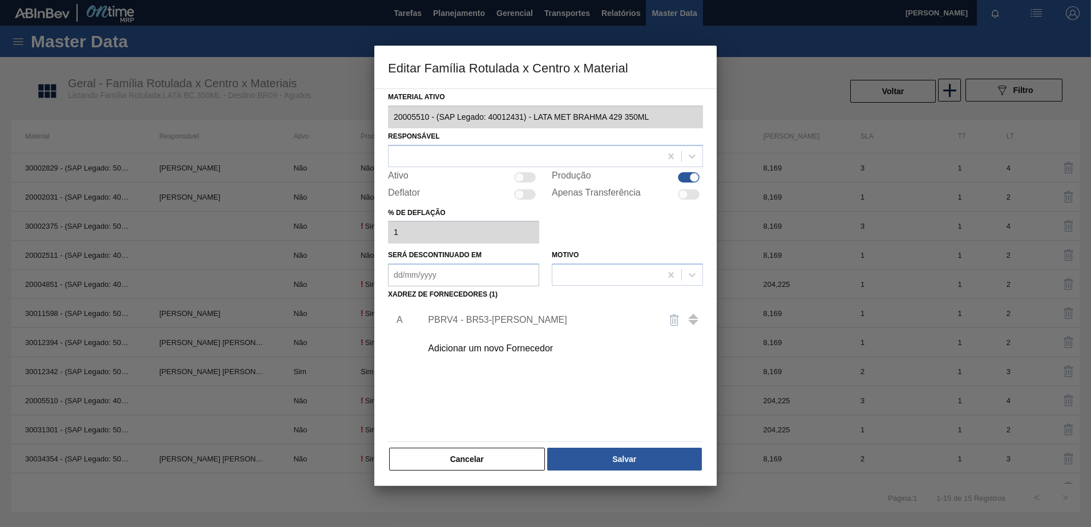
click at [489, 316] on div "PBRV4 - BR53-Latas Minas" at bounding box center [540, 320] width 224 height 10
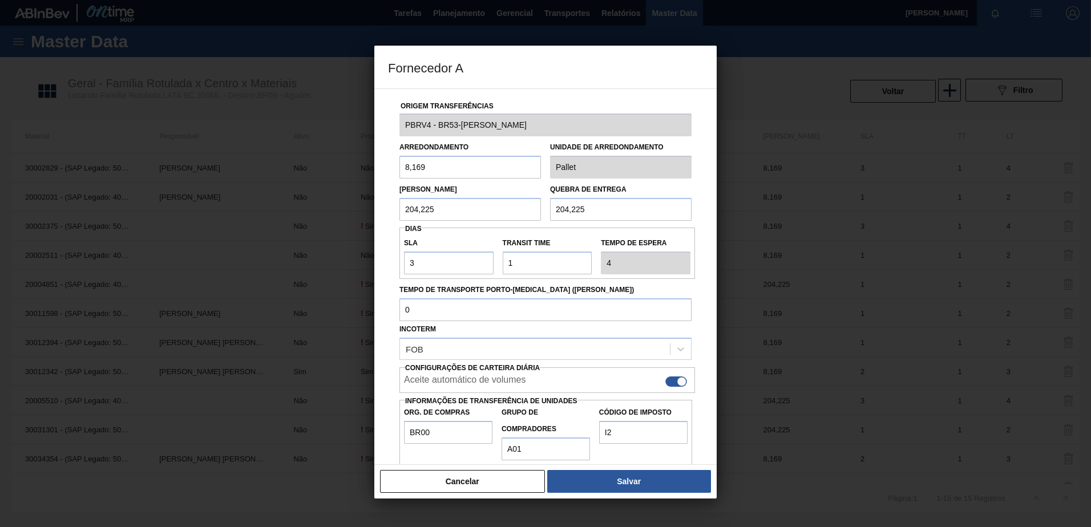
click at [671, 377] on div at bounding box center [676, 382] width 22 height 10
checkbox input "false"
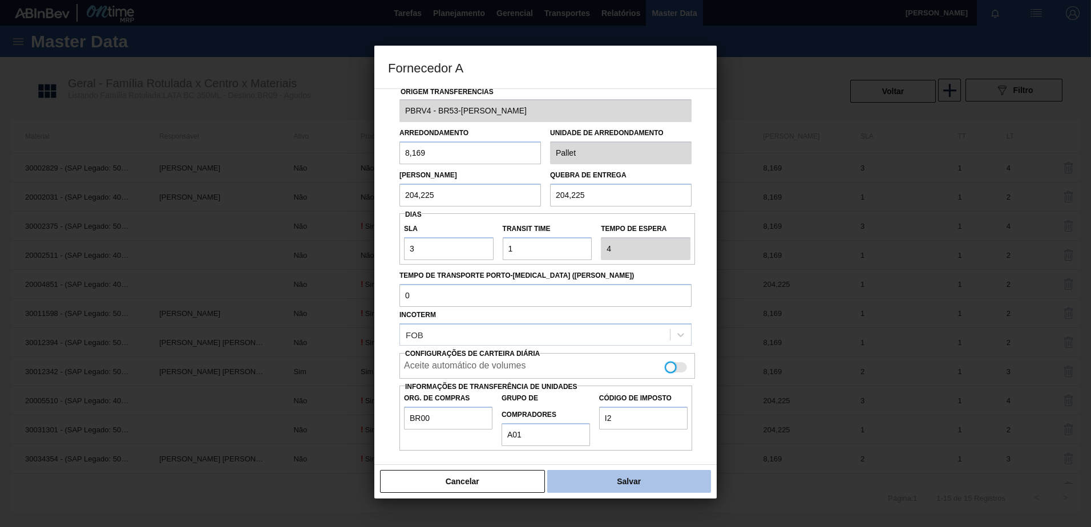
click at [649, 486] on button "Salvar" at bounding box center [629, 481] width 164 height 23
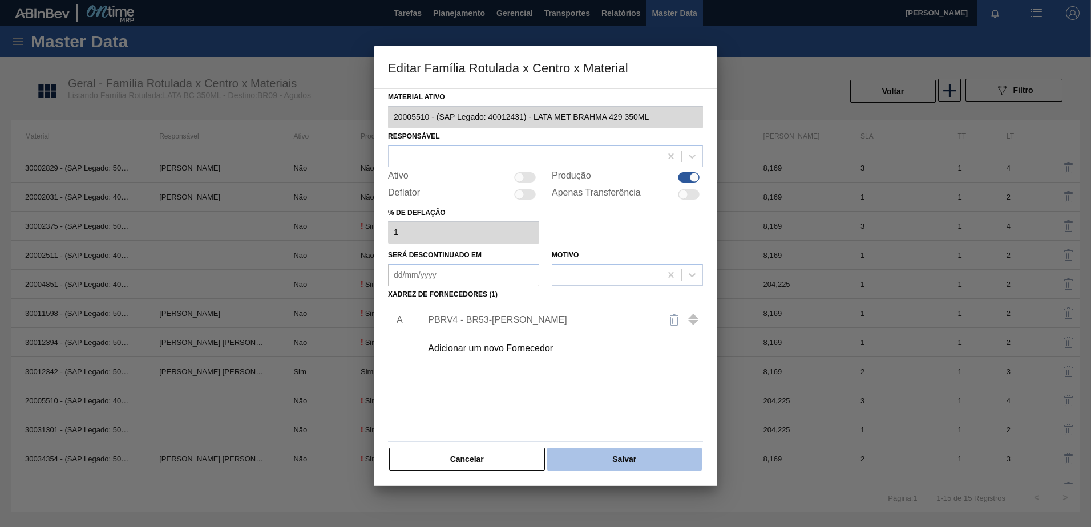
click at [613, 459] on button "Salvar" at bounding box center [624, 459] width 155 height 23
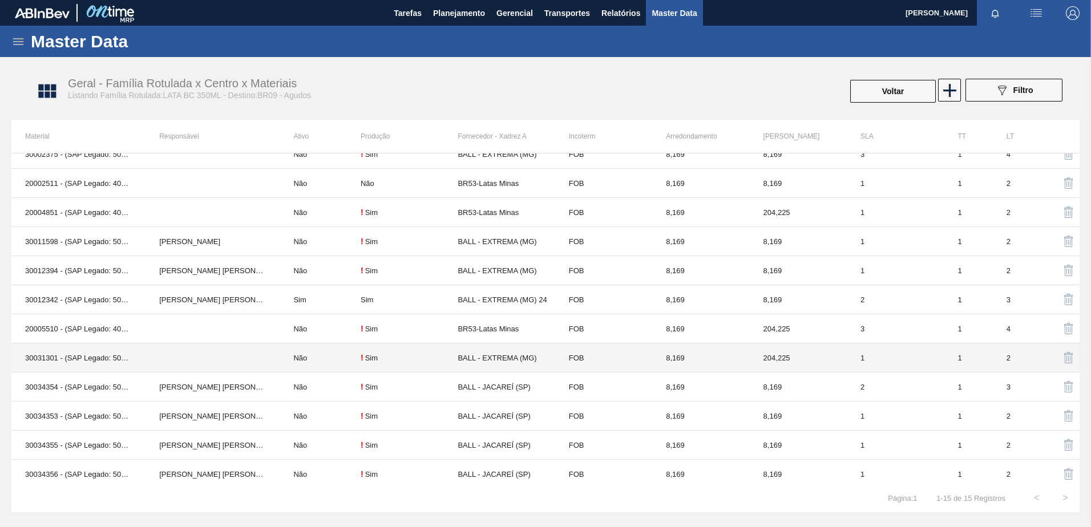
scroll to position [0, 0]
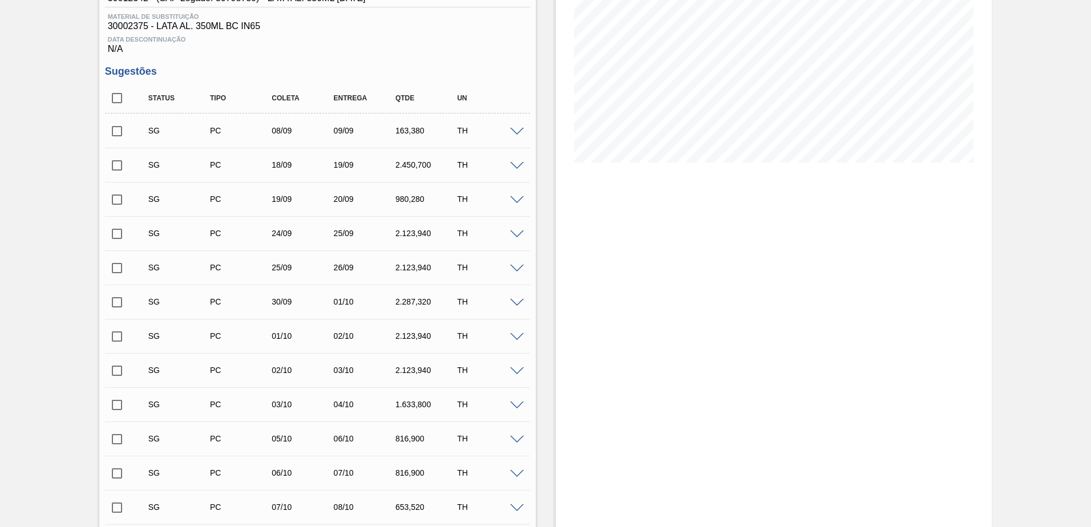
scroll to position [57, 0]
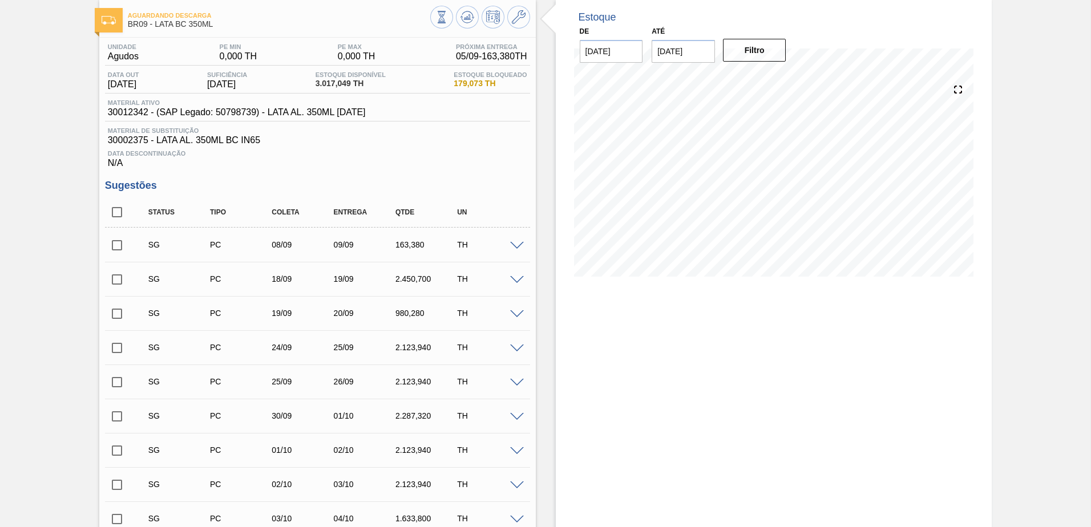
click at [513, 246] on span at bounding box center [517, 246] width 14 height 9
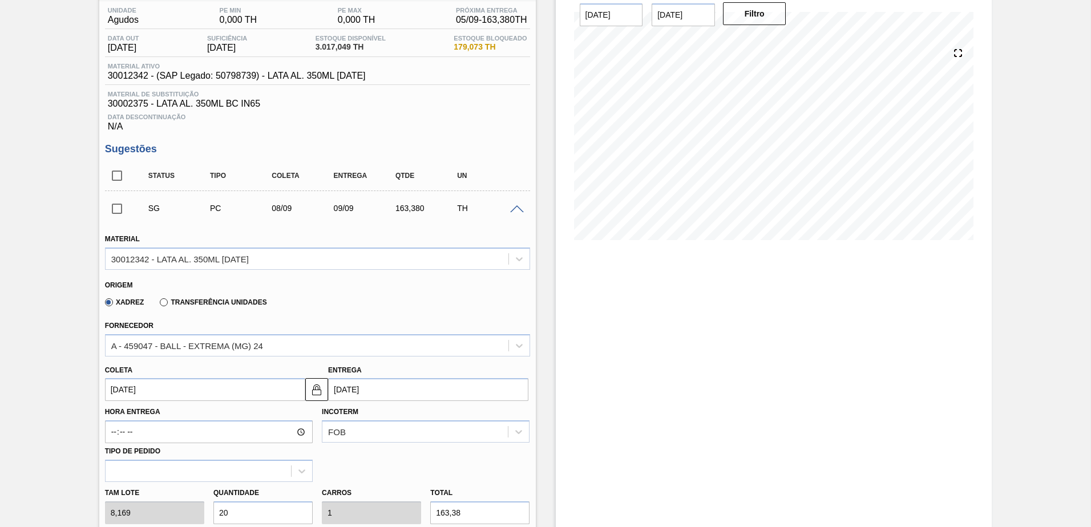
scroll to position [114, 0]
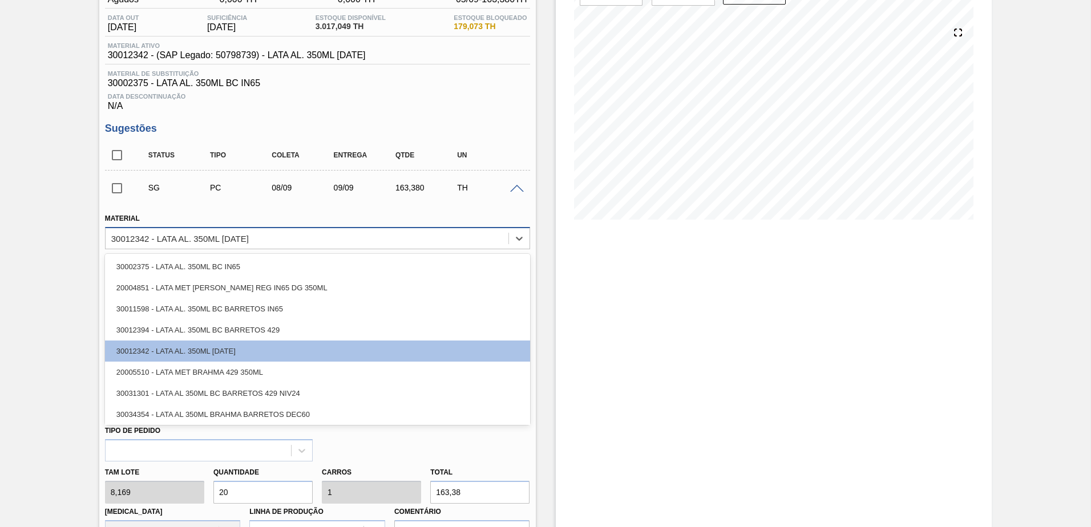
click at [239, 235] on div "30012342 - LATA AL. 350ML BC 429" at bounding box center [180, 238] width 138 height 10
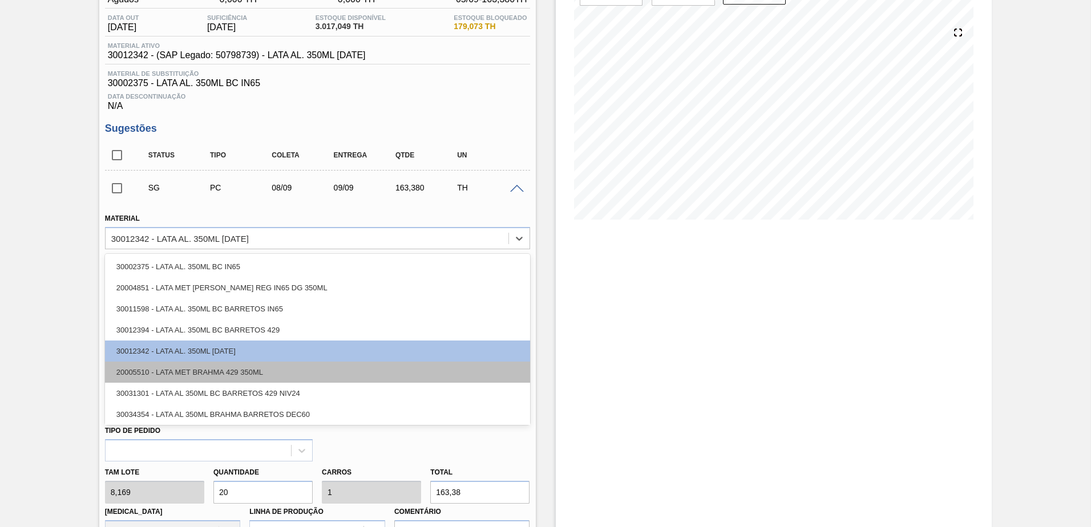
click at [215, 373] on div "20005510 - LATA MET BRAHMA 429 350ML" at bounding box center [317, 372] width 425 height 21
type input "0,8"
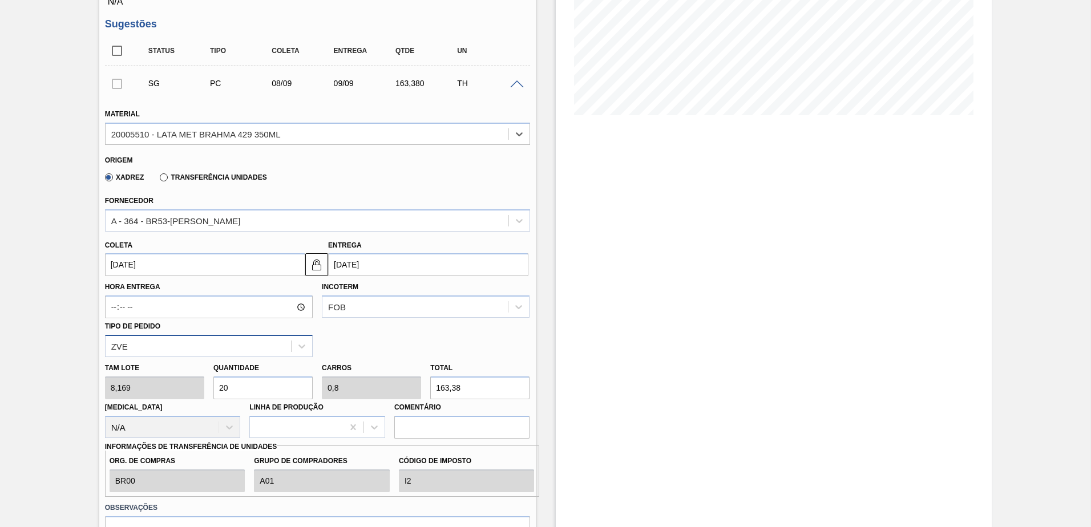
scroll to position [228, 0]
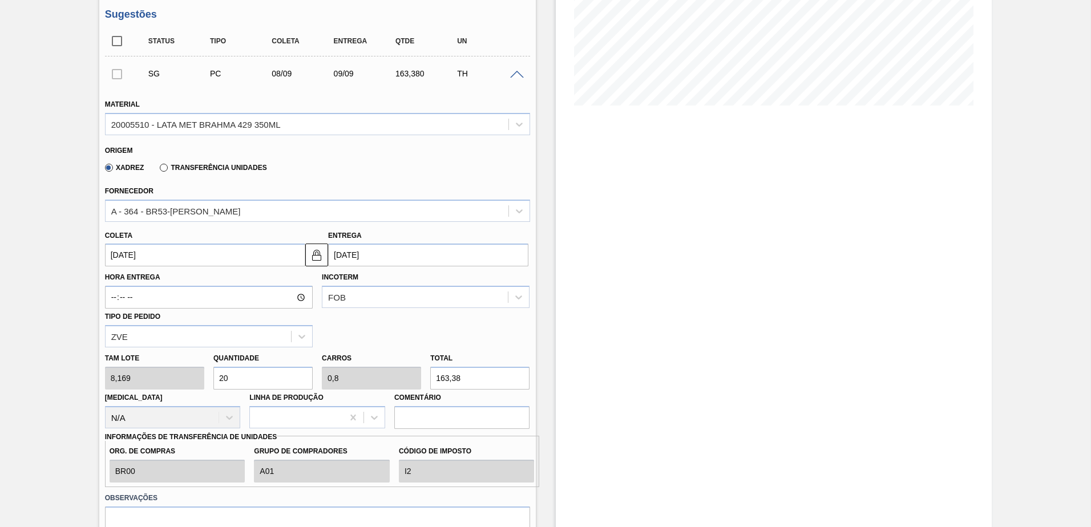
drag, startPoint x: 215, startPoint y: 390, endPoint x: 198, endPoint y: 391, distance: 16.6
click at [198, 391] on div "Tam lote 8,169 Quantidade 20 Carros 0,8 Total 163,38 Doca N/A Linha de Produção…" at bounding box center [317, 389] width 434 height 82
type input "2"
type input "0,08"
type input "16,338"
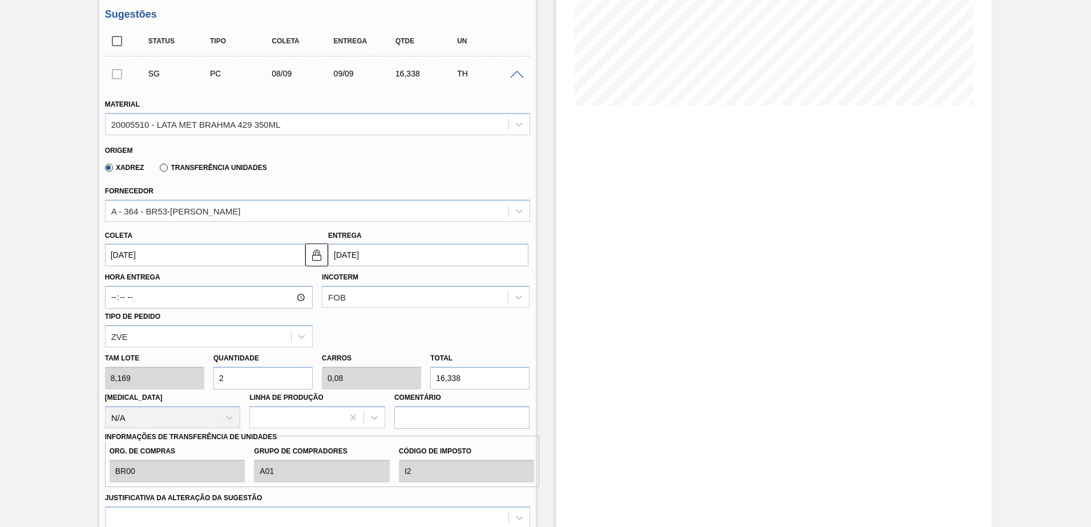
type input "20"
type input "0,8"
type input "163,38"
type input "200"
type input "8"
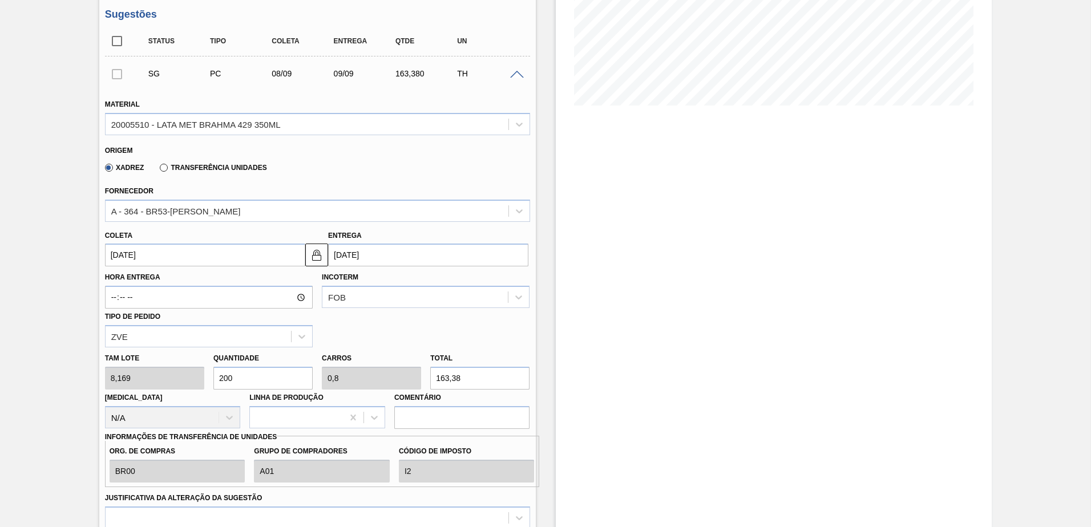
type input "1.633,8"
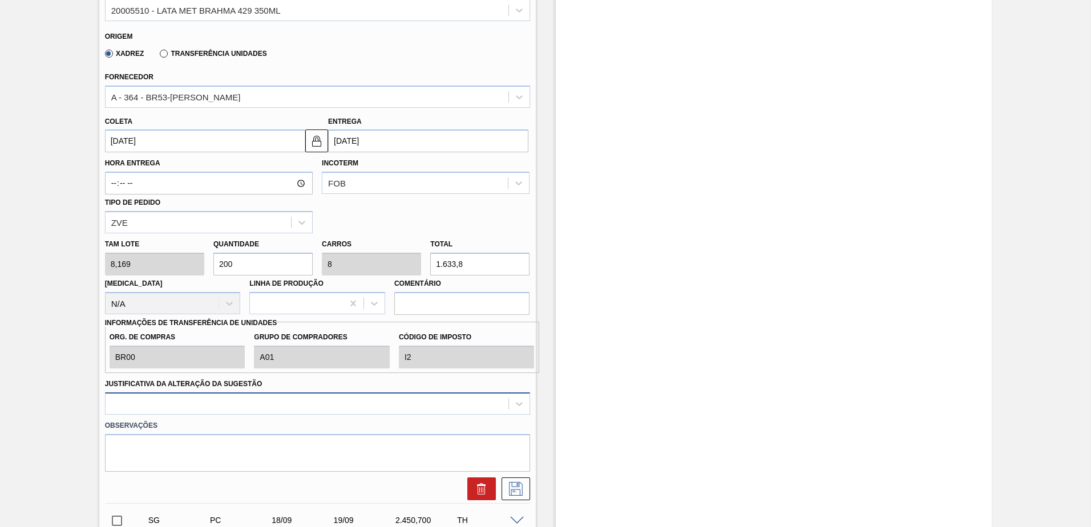
type input "200"
click at [258, 399] on div at bounding box center [317, 404] width 425 height 22
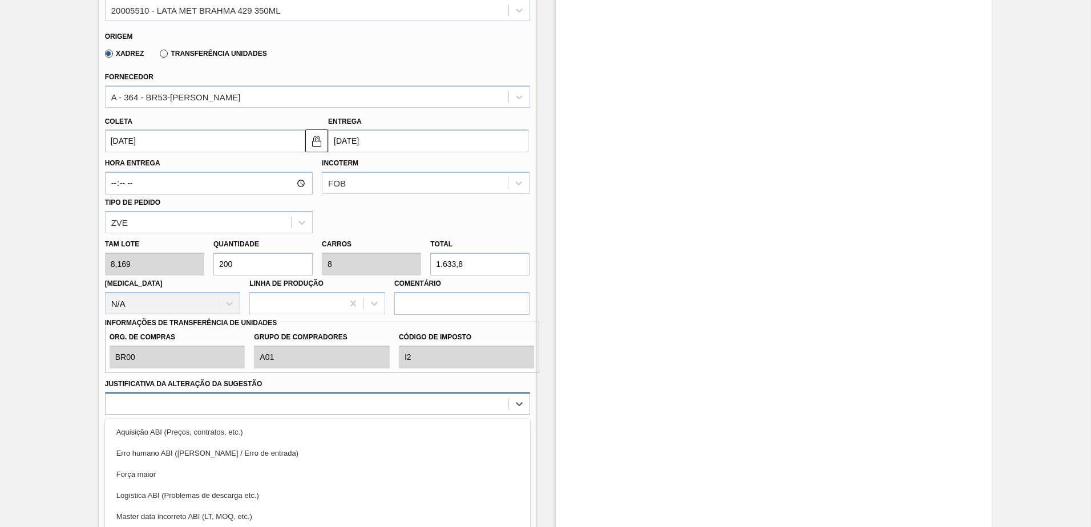
scroll to position [410, 0]
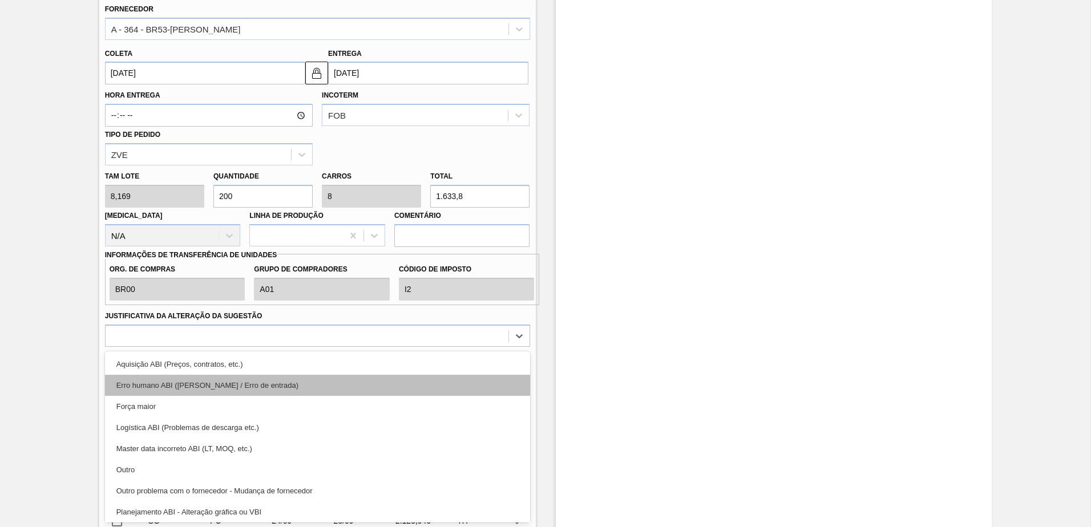
click at [236, 387] on div "Erro humano ABI (Cálculo / Erro de entrada)" at bounding box center [317, 385] width 425 height 21
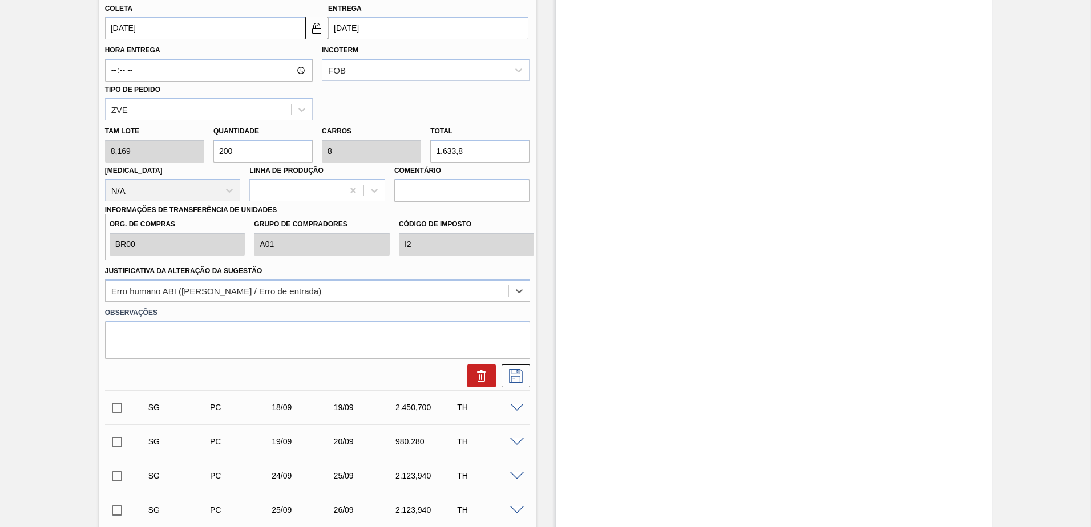
scroll to position [456, 0]
click at [514, 381] on icon at bounding box center [516, 375] width 18 height 14
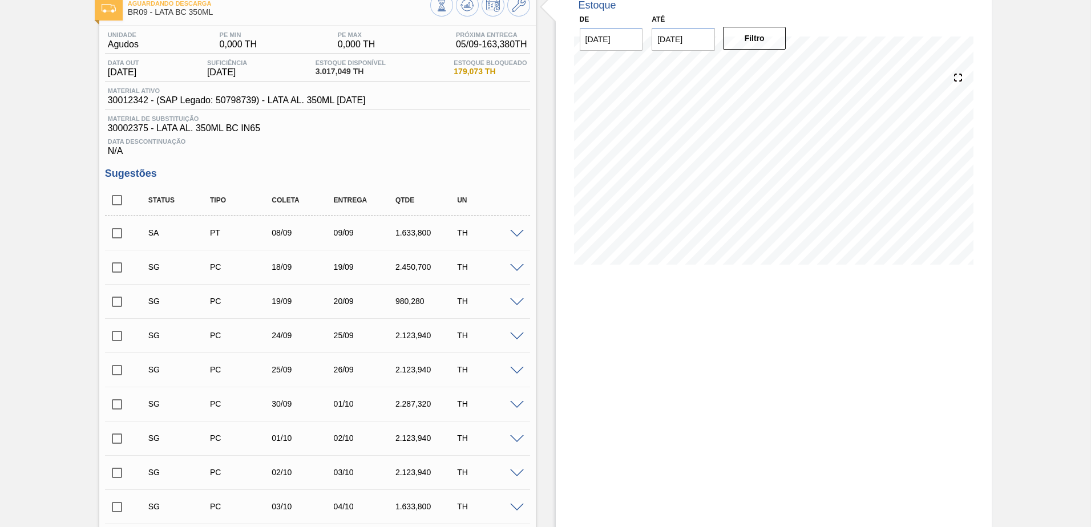
scroll to position [0, 0]
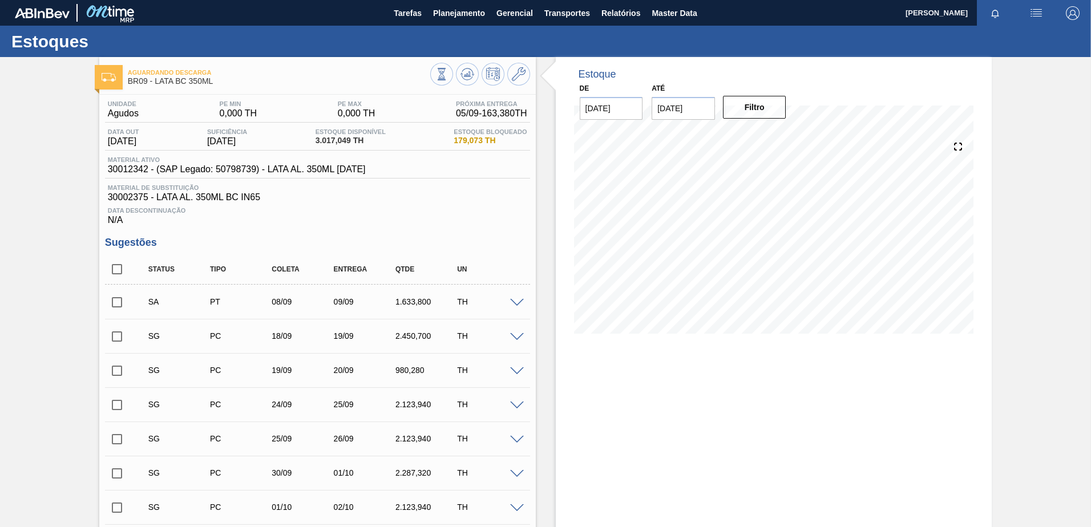
drag, startPoint x: 112, startPoint y: 302, endPoint x: 118, endPoint y: 301, distance: 5.8
click at [112, 301] on input "checkbox" at bounding box center [117, 302] width 24 height 24
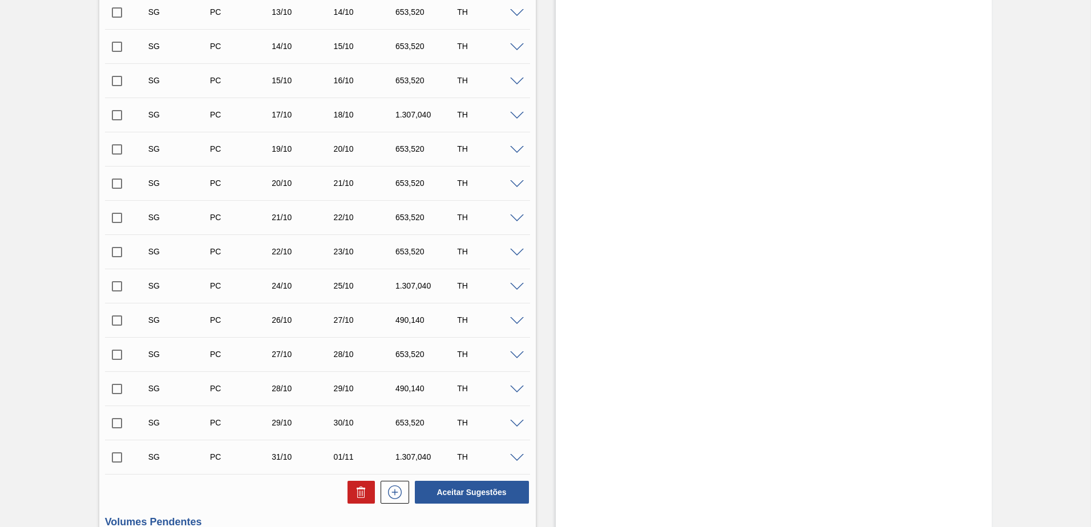
scroll to position [799, 0]
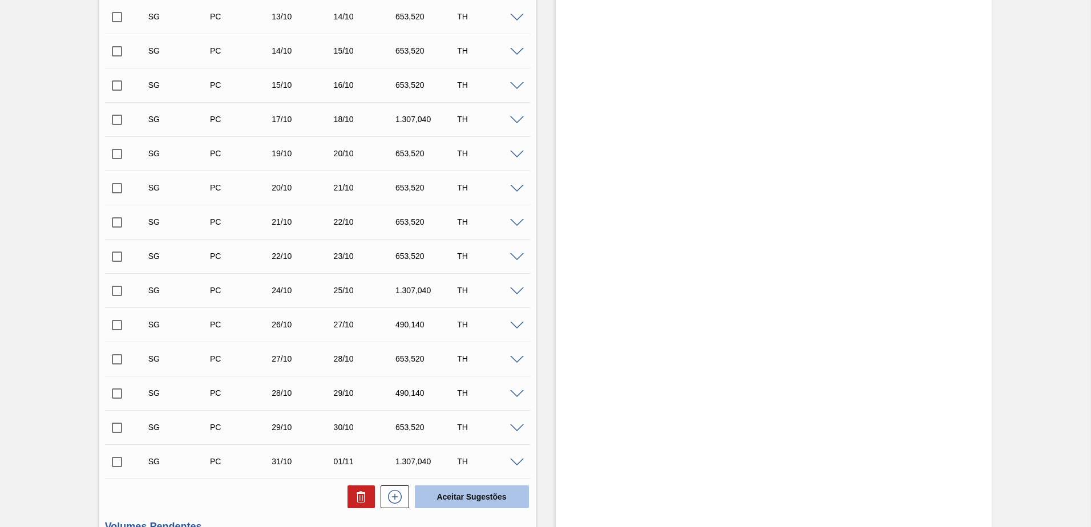
click at [459, 502] on button "Aceitar Sugestões" at bounding box center [472, 497] width 114 height 23
checkbox input "false"
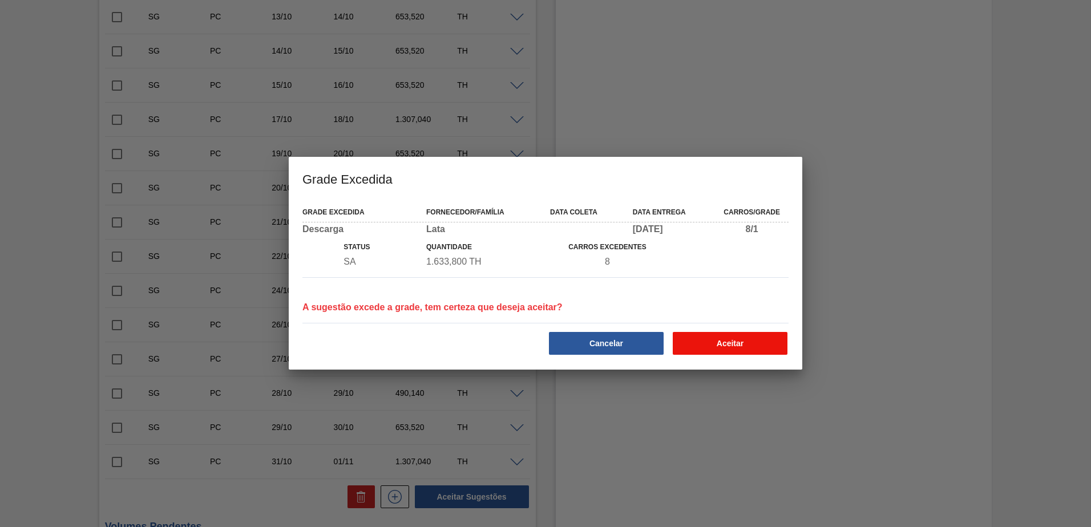
click at [718, 345] on button "Aceitar" at bounding box center [730, 343] width 115 height 23
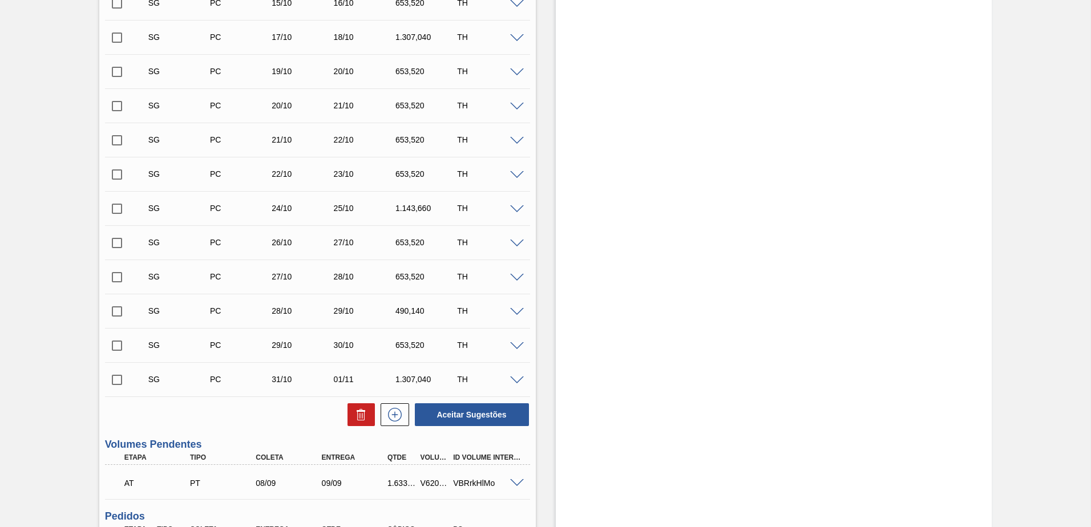
scroll to position [856, 0]
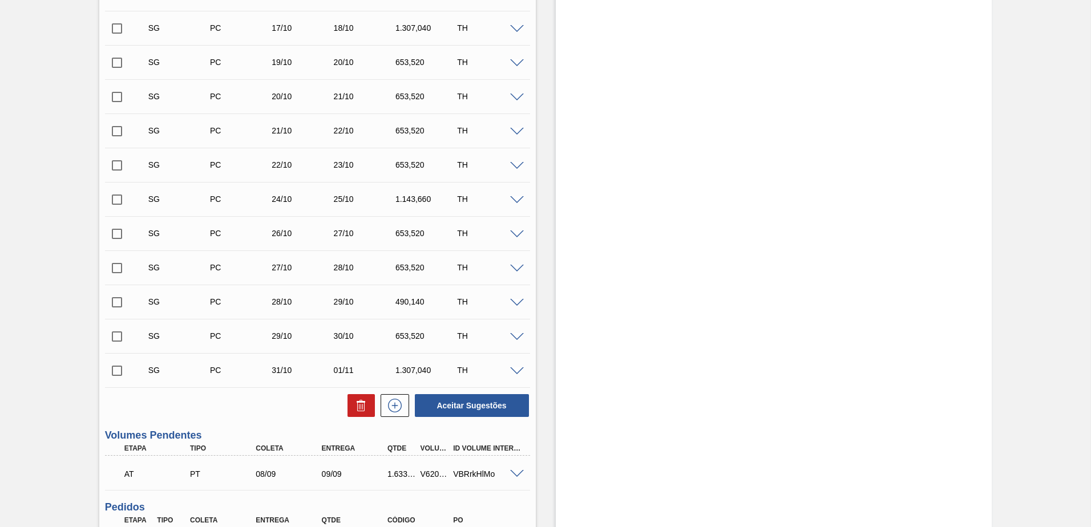
click at [512, 473] on span at bounding box center [517, 474] width 14 height 9
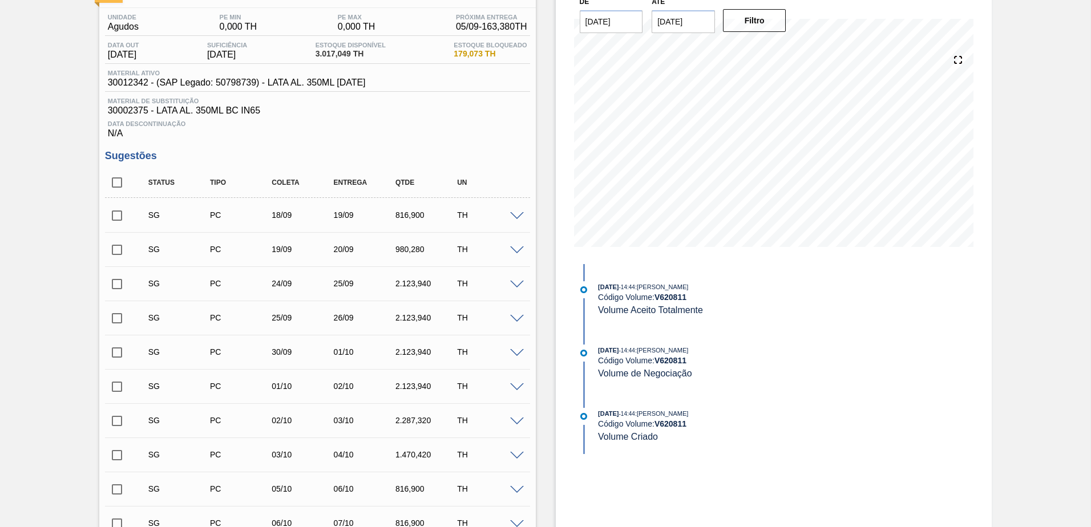
scroll to position [0, 0]
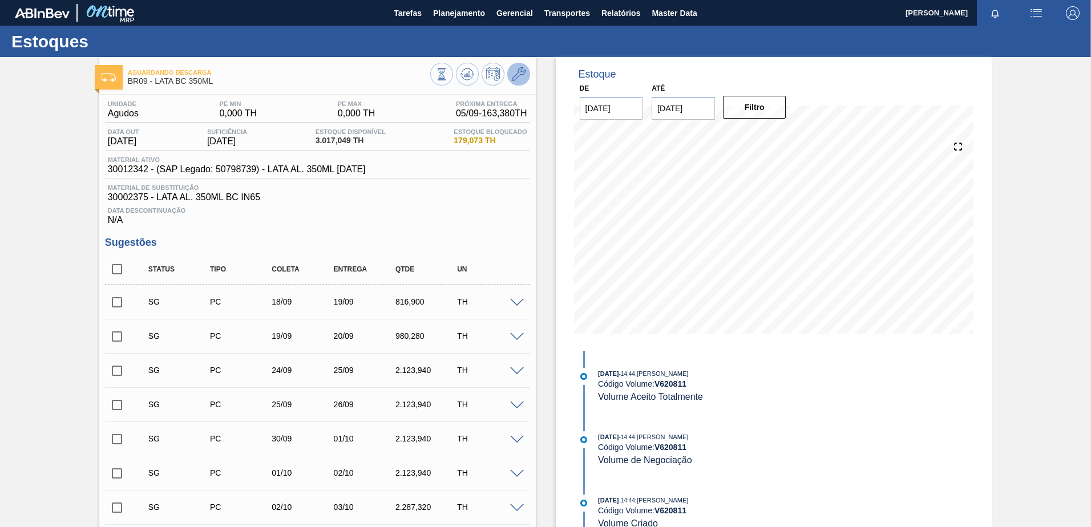
click at [527, 72] on button at bounding box center [518, 74] width 23 height 23
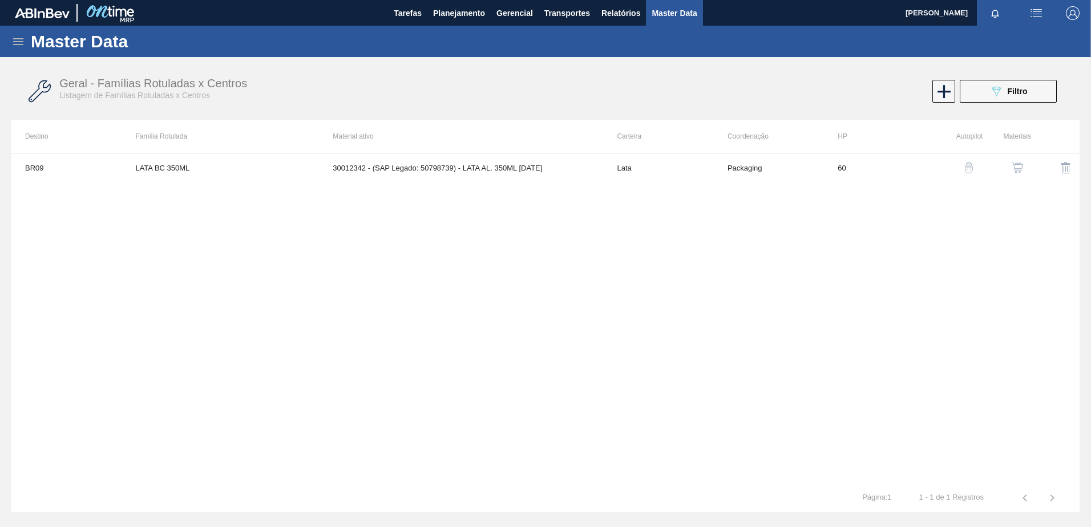
click at [1021, 175] on button "button" at bounding box center [1017, 167] width 27 height 27
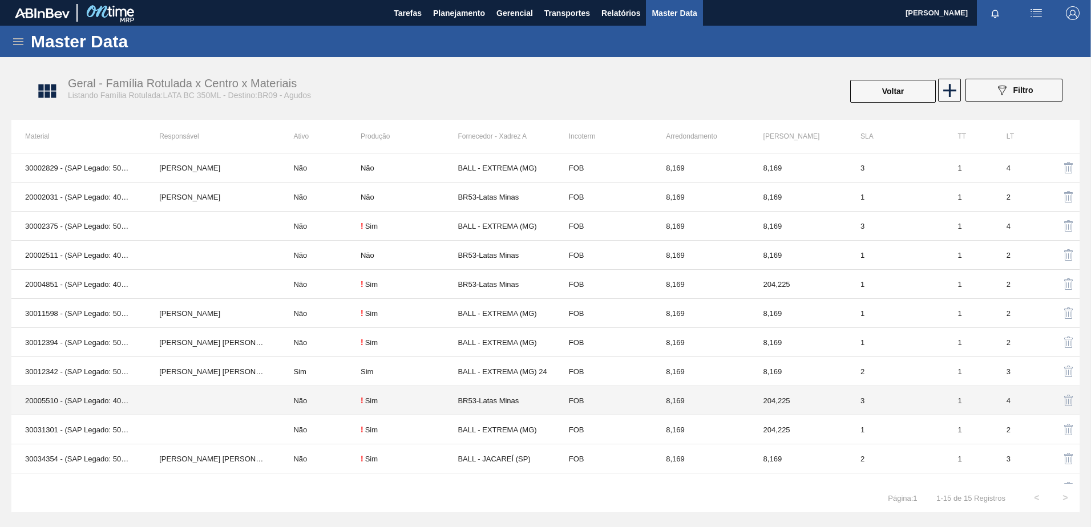
click at [464, 401] on td "BR53-Latas Minas" at bounding box center [506, 400] width 97 height 29
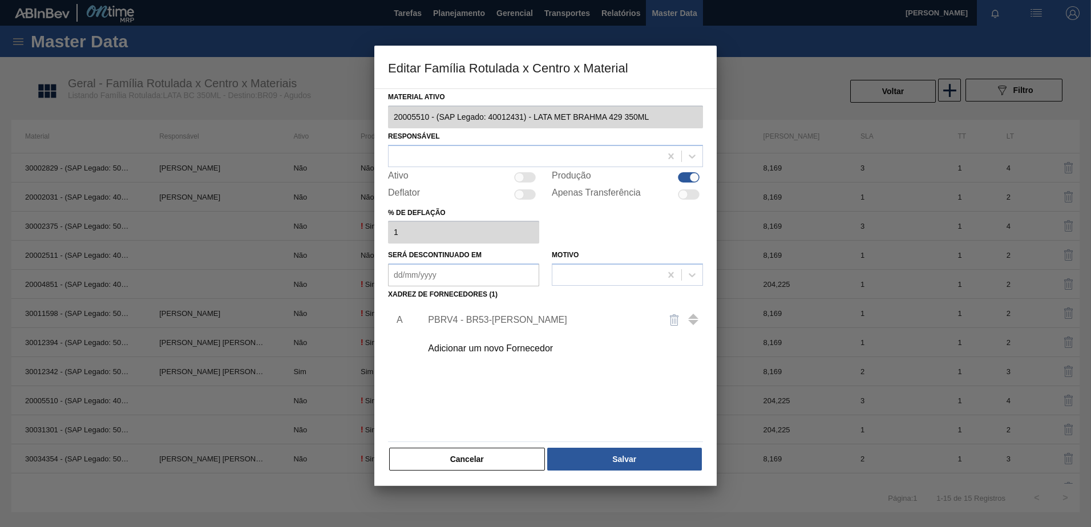
click at [475, 325] on div "PBRV4 - BR53-Latas Minas" at bounding box center [540, 320] width 224 height 10
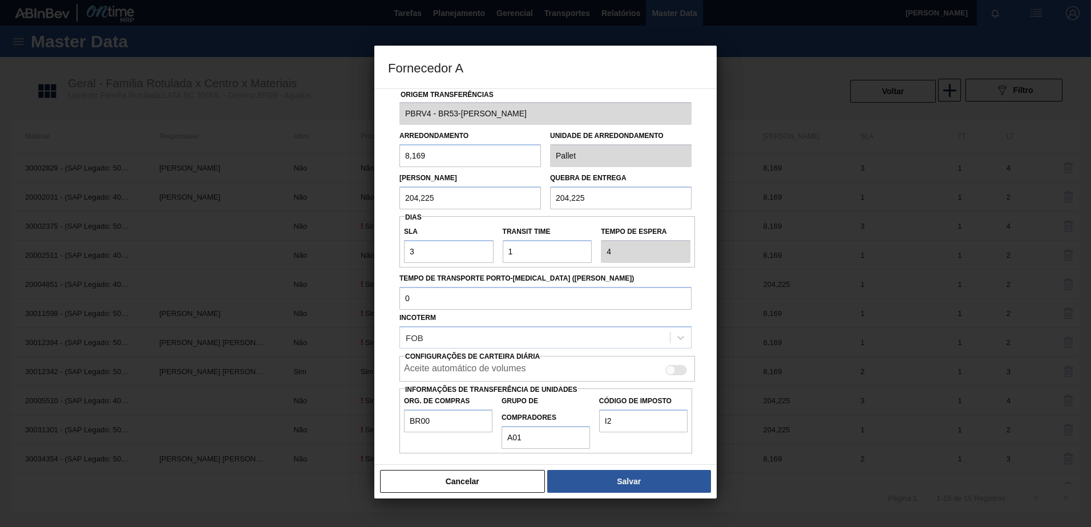
scroll to position [14, 0]
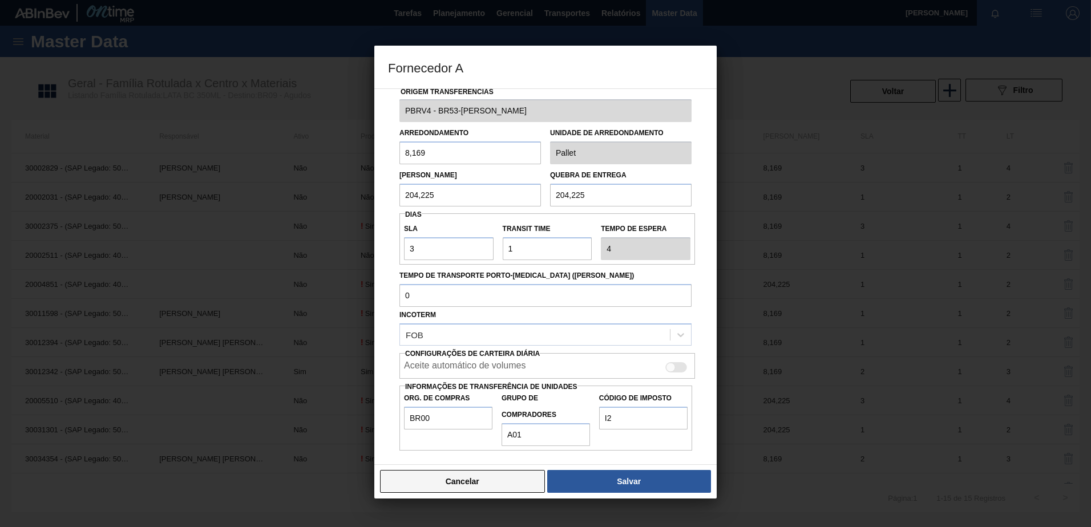
click at [447, 486] on button "Cancelar" at bounding box center [462, 481] width 165 height 23
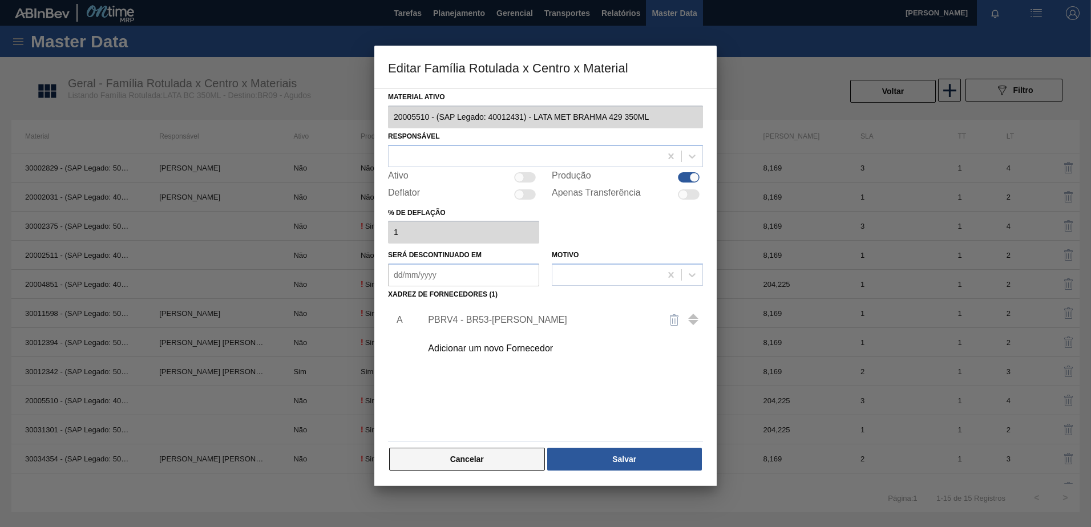
click at [463, 452] on button "Cancelar" at bounding box center [467, 459] width 156 height 23
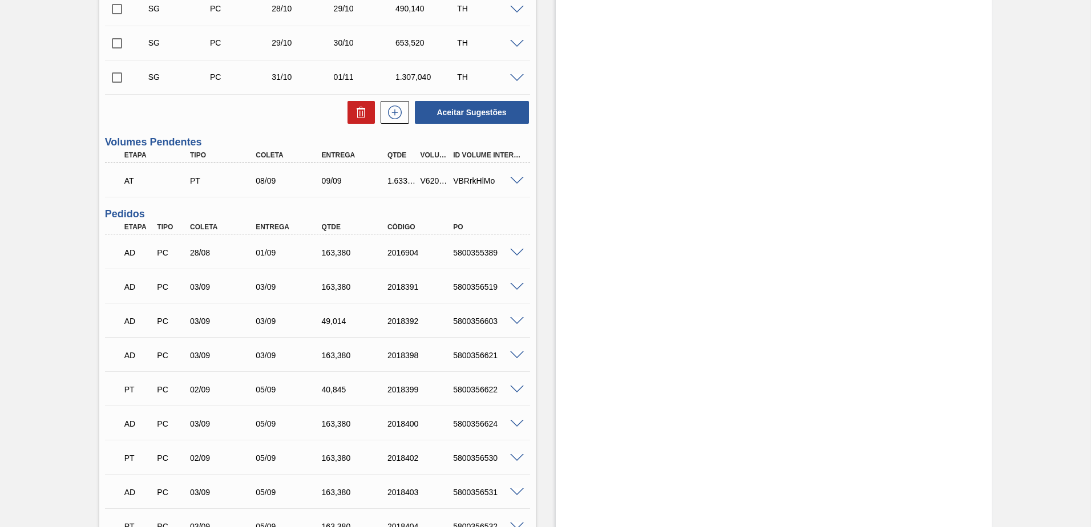
scroll to position [1141, 0]
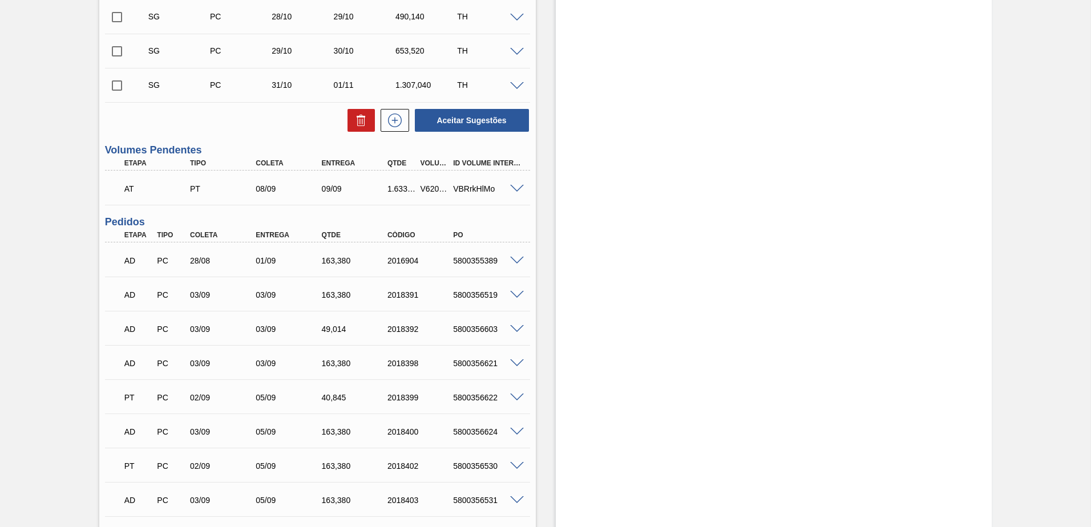
click at [517, 193] on div "AT PT 08/09 09/09 1.633,800 V620811 VBRrkHlMo" at bounding box center [317, 187] width 425 height 29
click at [517, 190] on span at bounding box center [517, 189] width 14 height 9
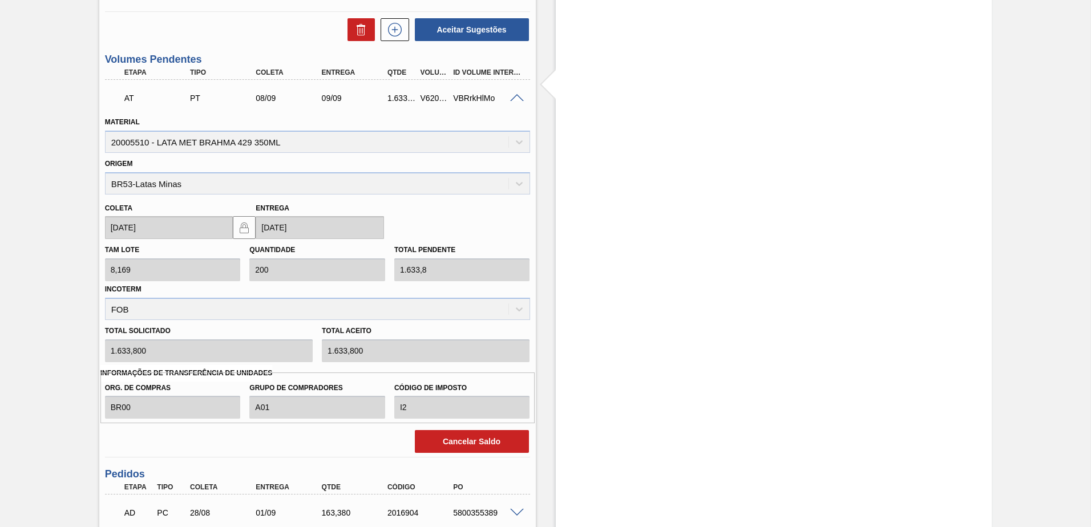
scroll to position [1427, 0]
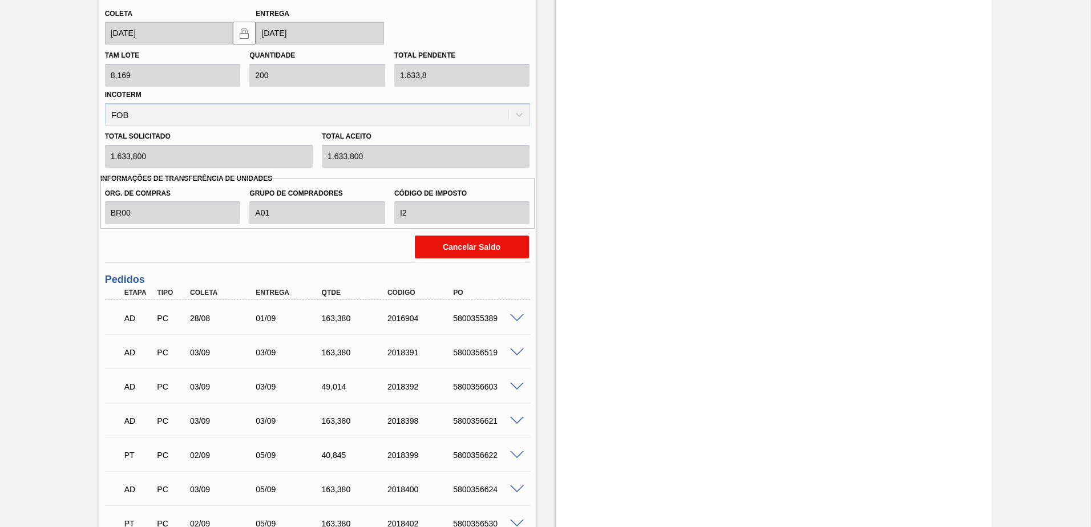
click at [475, 243] on button "Cancelar Saldo" at bounding box center [472, 247] width 114 height 23
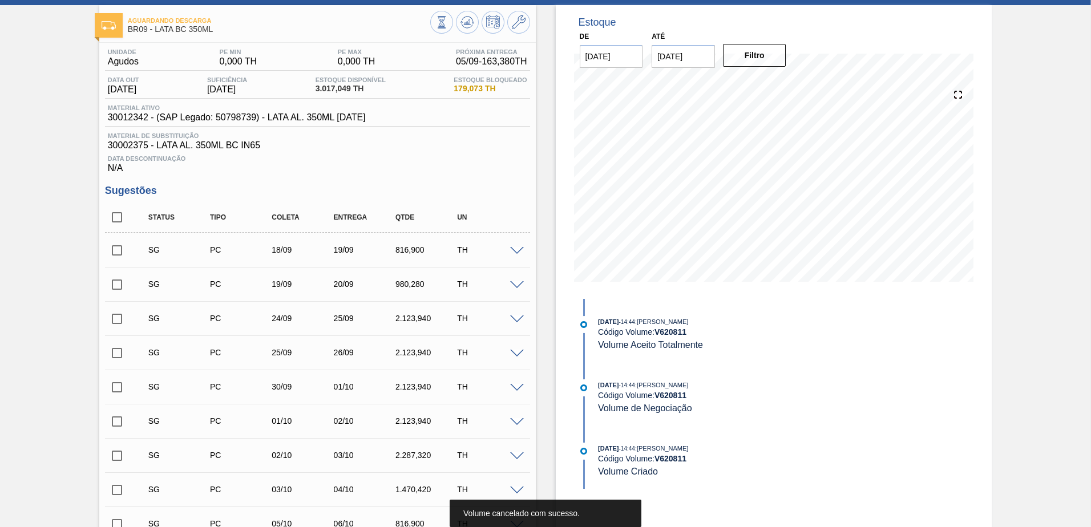
scroll to position [0, 0]
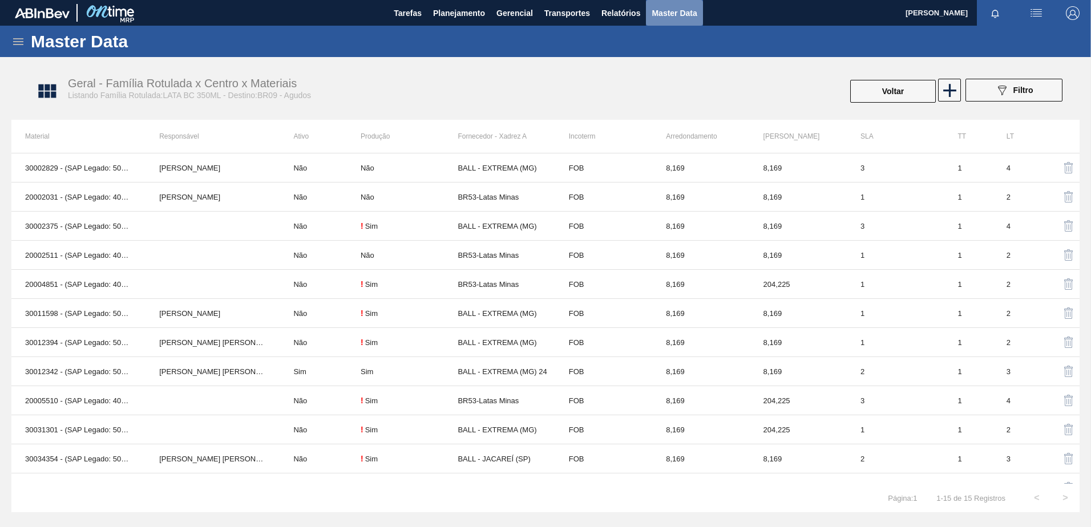
click at [674, 15] on span "Master Data" at bounding box center [674, 13] width 45 height 14
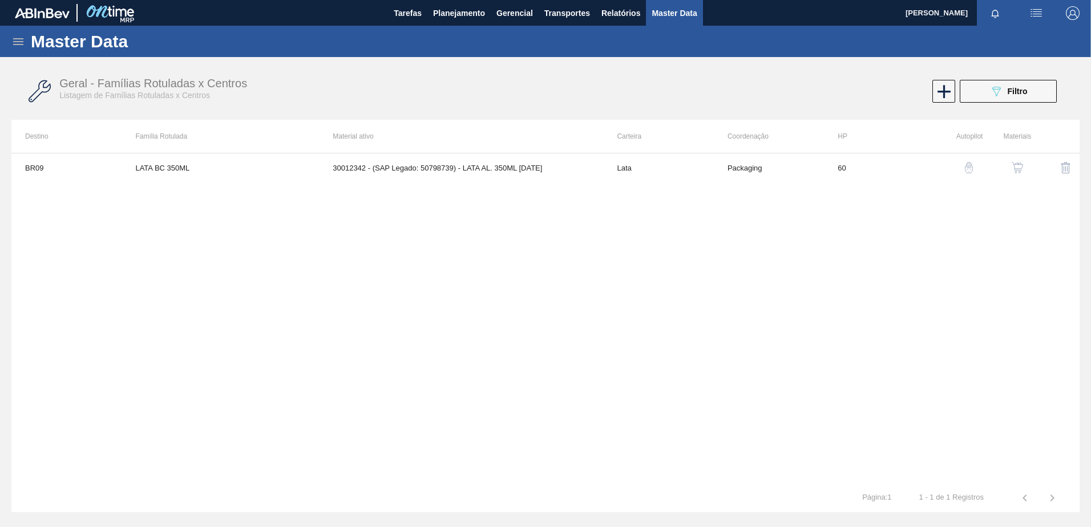
click at [16, 41] on icon at bounding box center [18, 42] width 14 height 14
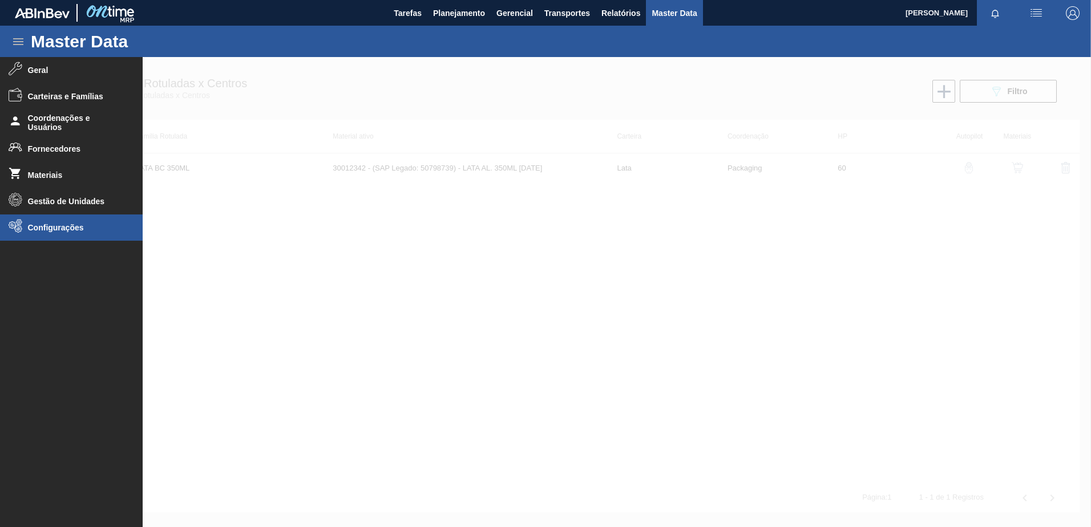
click at [53, 229] on span "Configurações" at bounding box center [75, 227] width 94 height 9
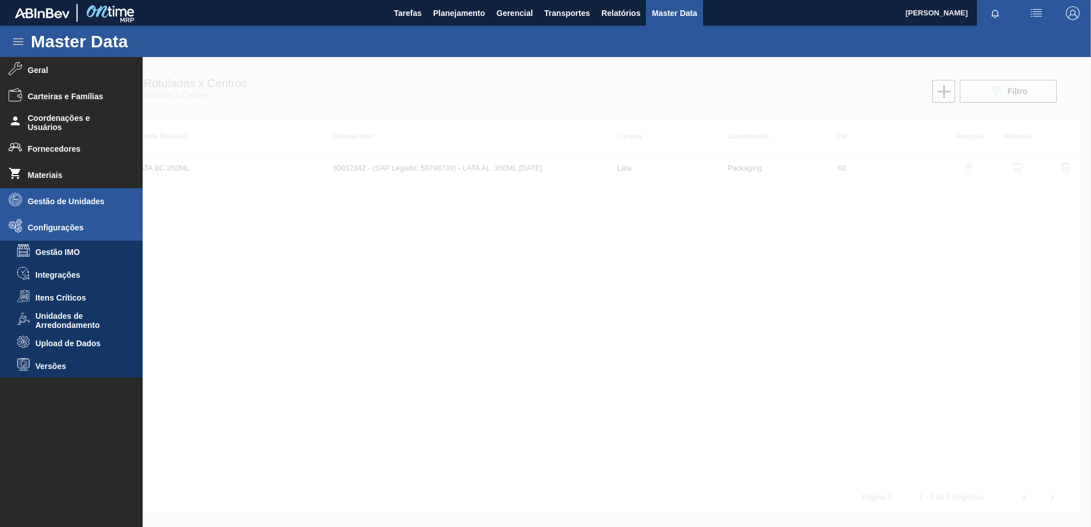
click at [50, 203] on span "Gestão de Unidades" at bounding box center [75, 201] width 94 height 9
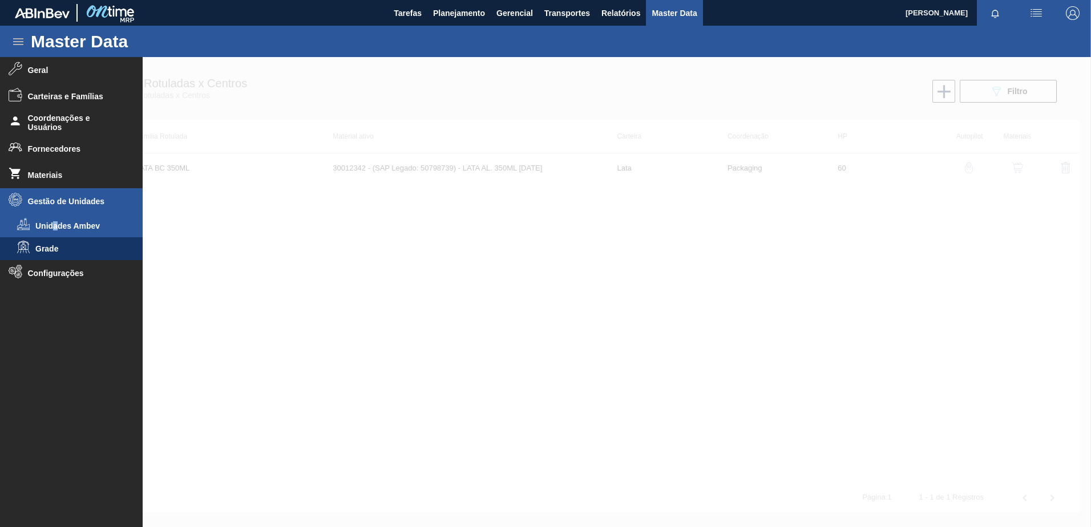
click at [55, 224] on span "Unidades Ambev" at bounding box center [79, 225] width 88 height 9
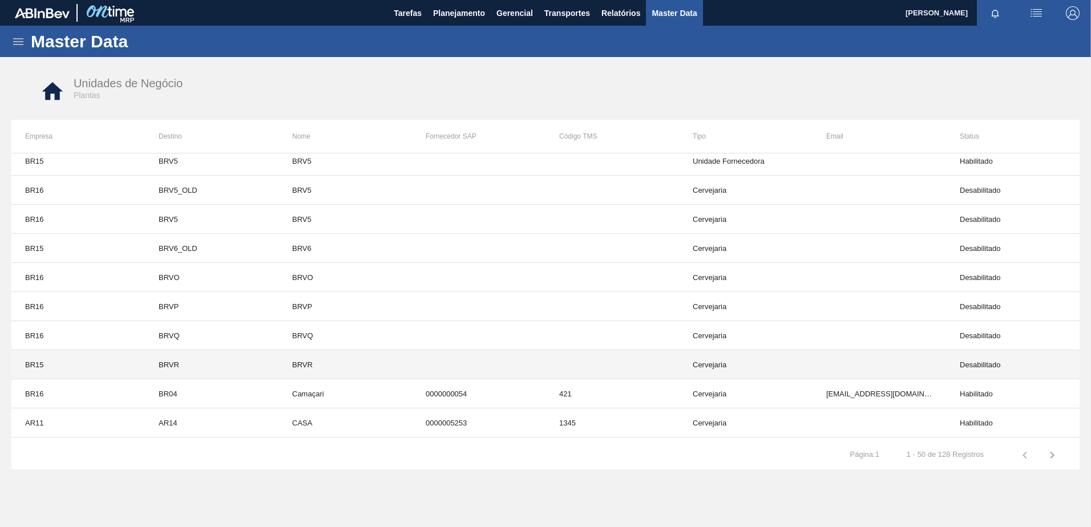
scroll to position [996, 0]
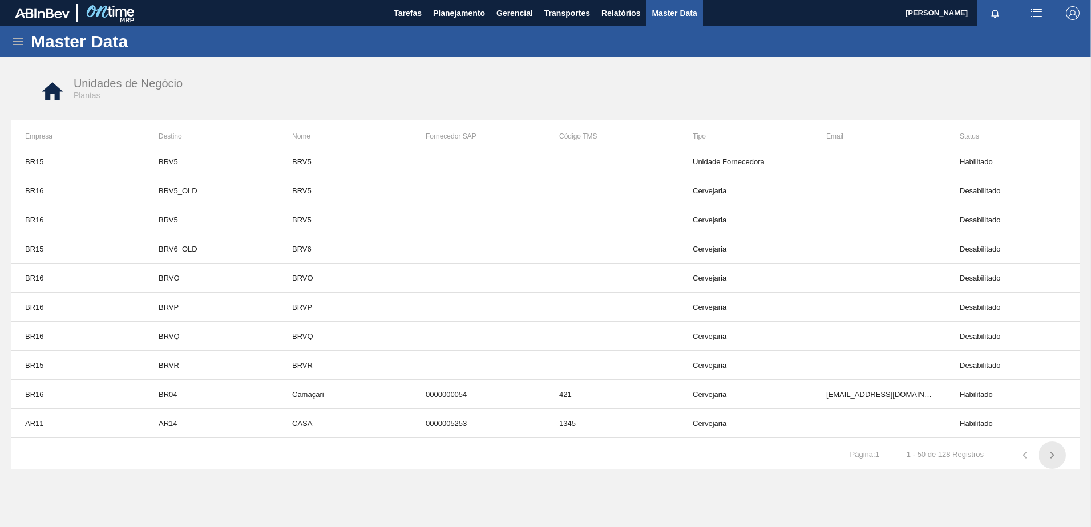
click at [1056, 462] on icon "button" at bounding box center [1052, 456] width 14 height 14
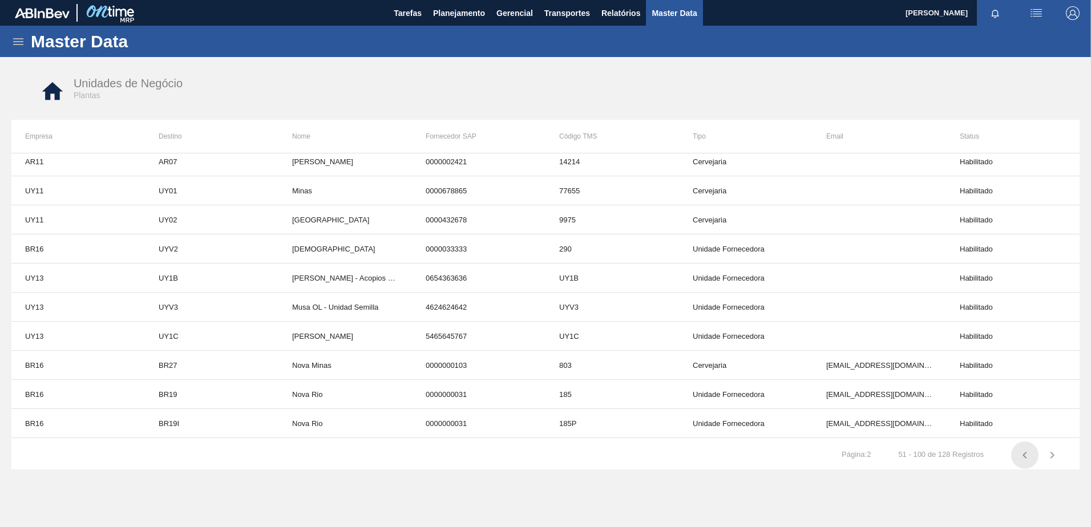
click at [1024, 457] on icon "button" at bounding box center [1025, 455] width 4 height 7
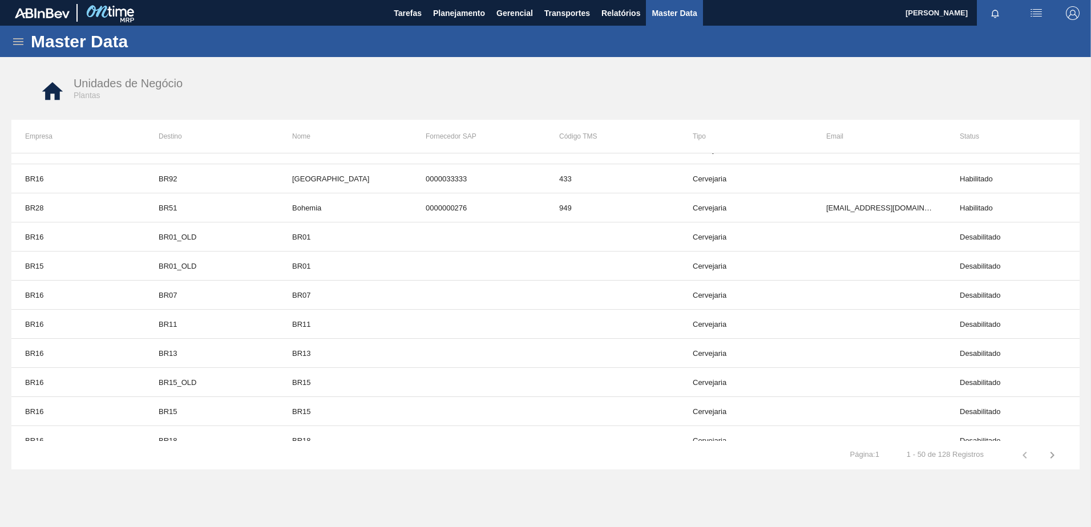
scroll to position [197, 0]
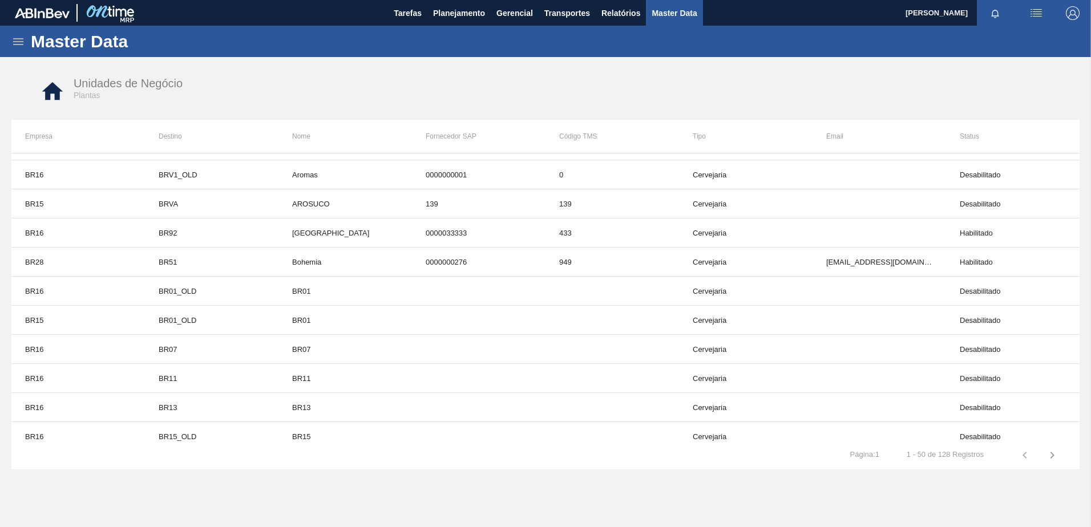
click at [13, 33] on div "Master Data" at bounding box center [545, 41] width 1091 height 31
click at [13, 38] on icon at bounding box center [18, 42] width 14 height 14
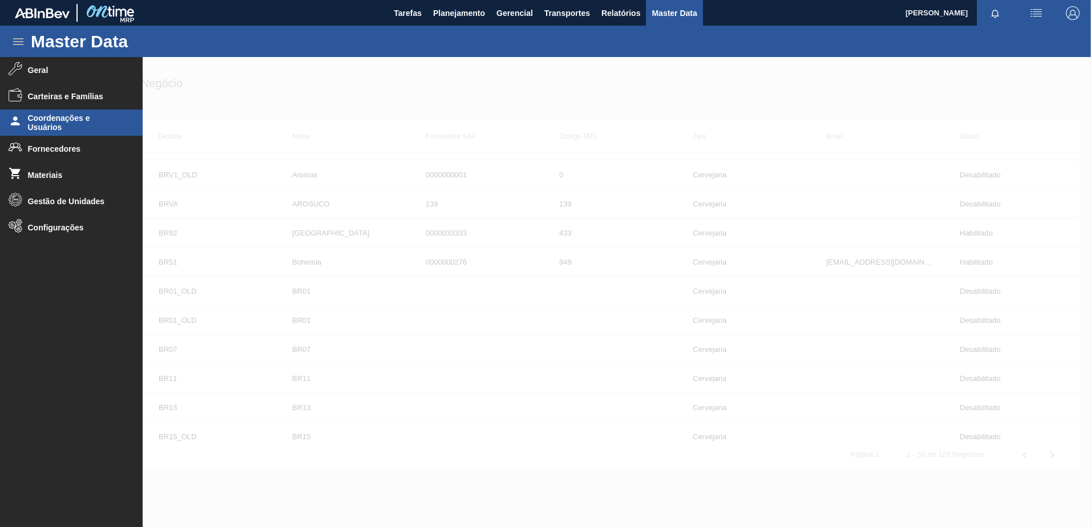
click at [68, 126] on span "Coordenações e Usuários" at bounding box center [75, 123] width 94 height 18
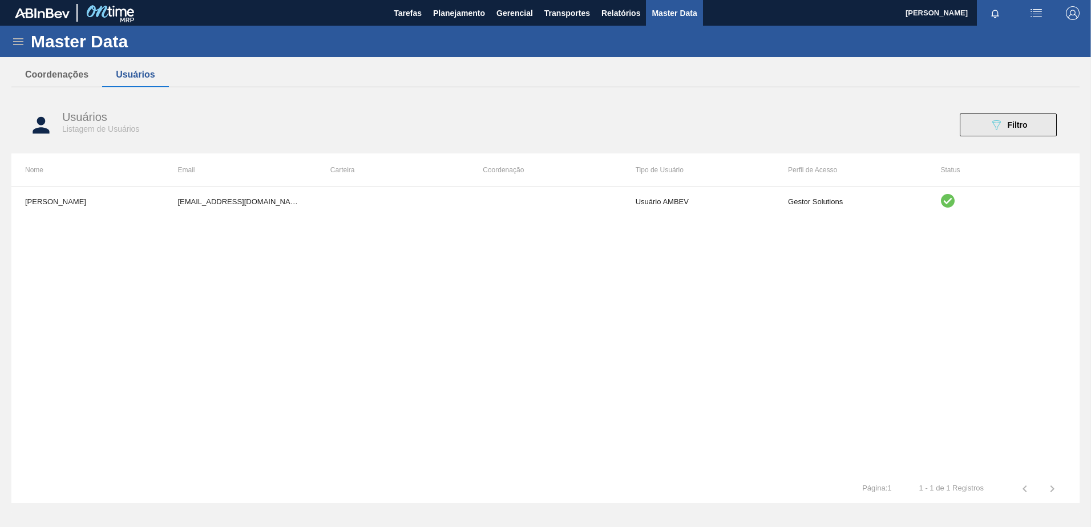
click at [1027, 120] on span "Filtro" at bounding box center [1018, 124] width 20 height 9
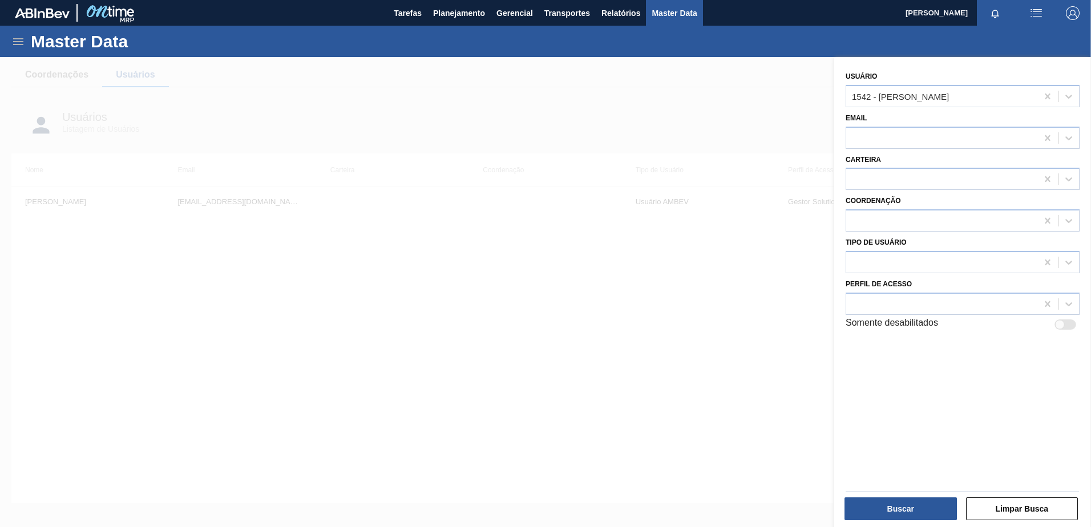
click at [526, 249] on div at bounding box center [545, 320] width 1091 height 527
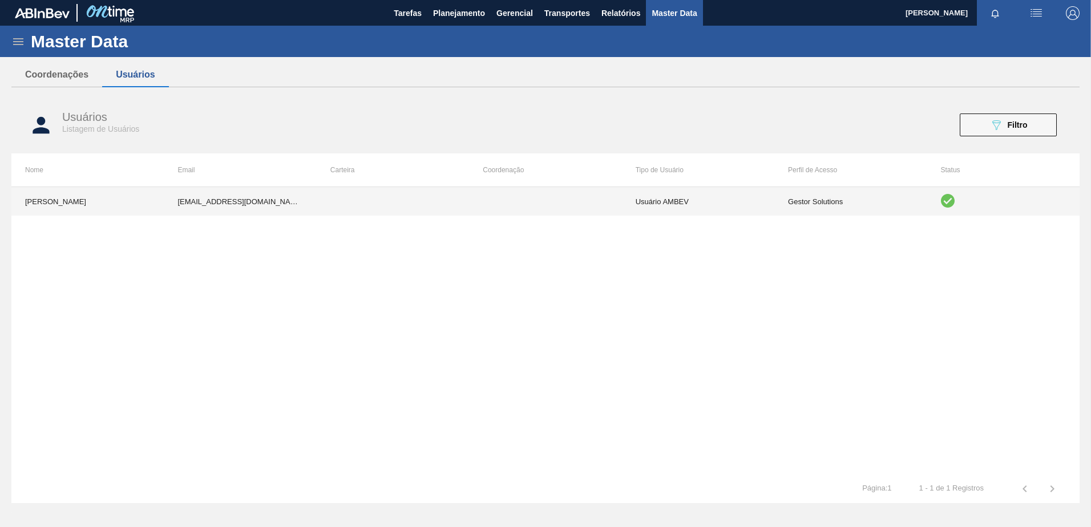
click at [401, 209] on td at bounding box center [393, 201] width 152 height 29
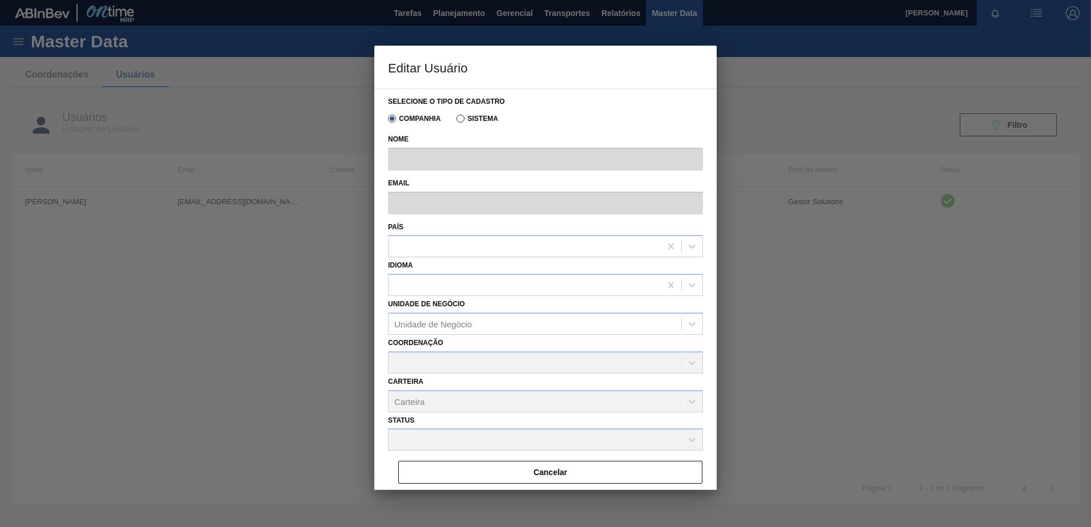
type input "[PERSON_NAME]"
type input "vitor.secfem@ambevtech.com.br"
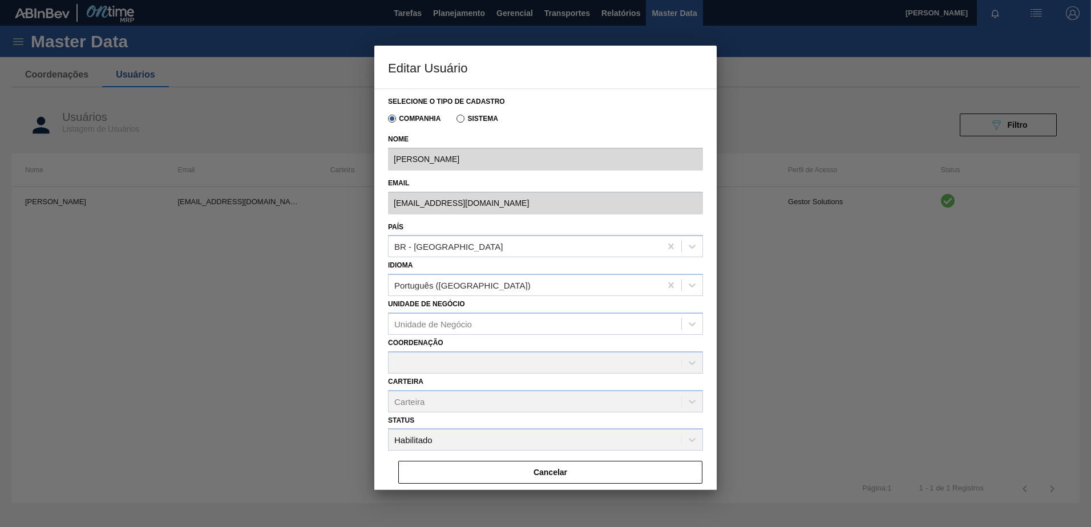
drag, startPoint x: 431, startPoint y: 472, endPoint x: 14, endPoint y: 128, distance: 540.7
click at [431, 471] on button "Cancelar" at bounding box center [550, 472] width 304 height 23
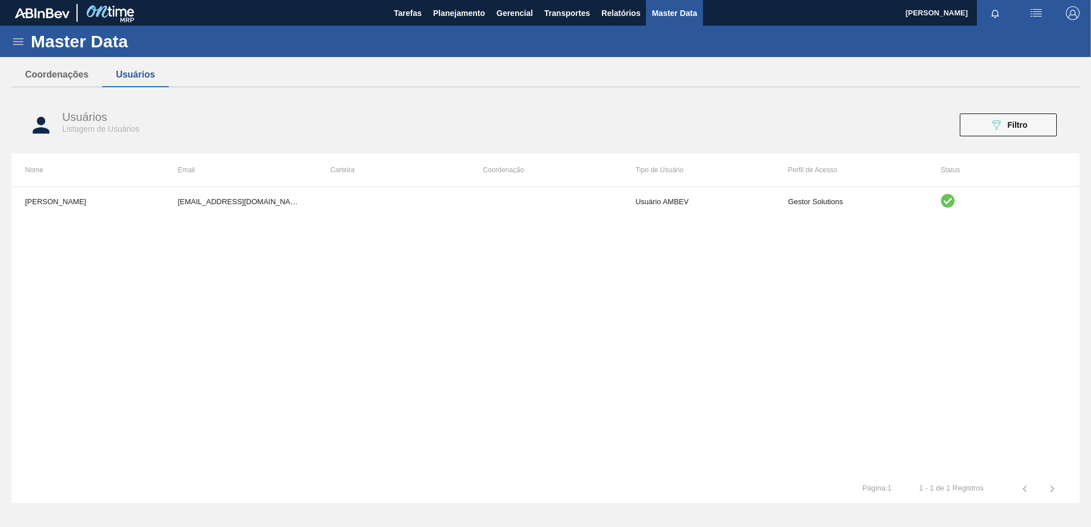
click at [7, 38] on div "Master Data" at bounding box center [545, 41] width 1091 height 31
click at [15, 41] on icon at bounding box center [18, 42] width 14 height 14
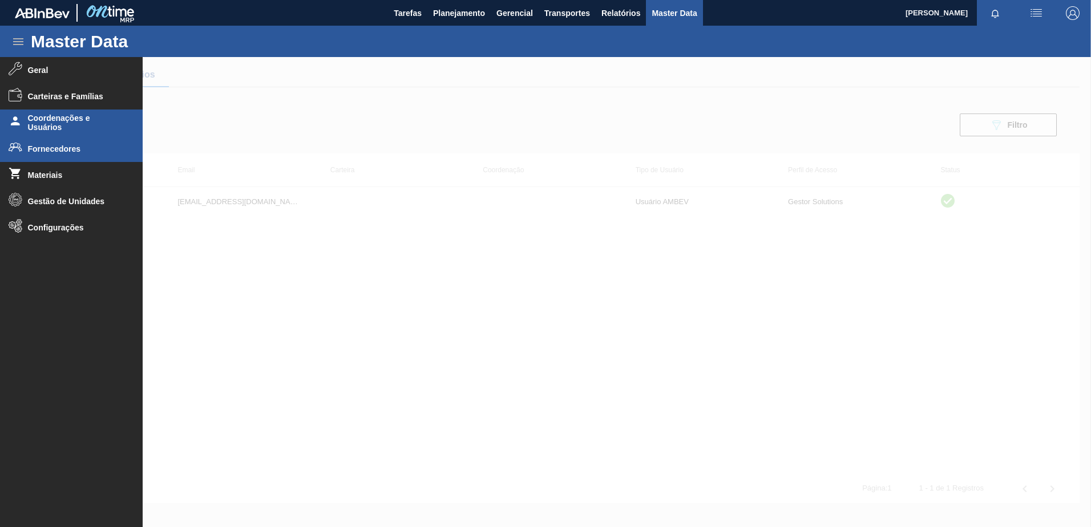
click at [71, 156] on li "Fornecedores" at bounding box center [71, 149] width 143 height 26
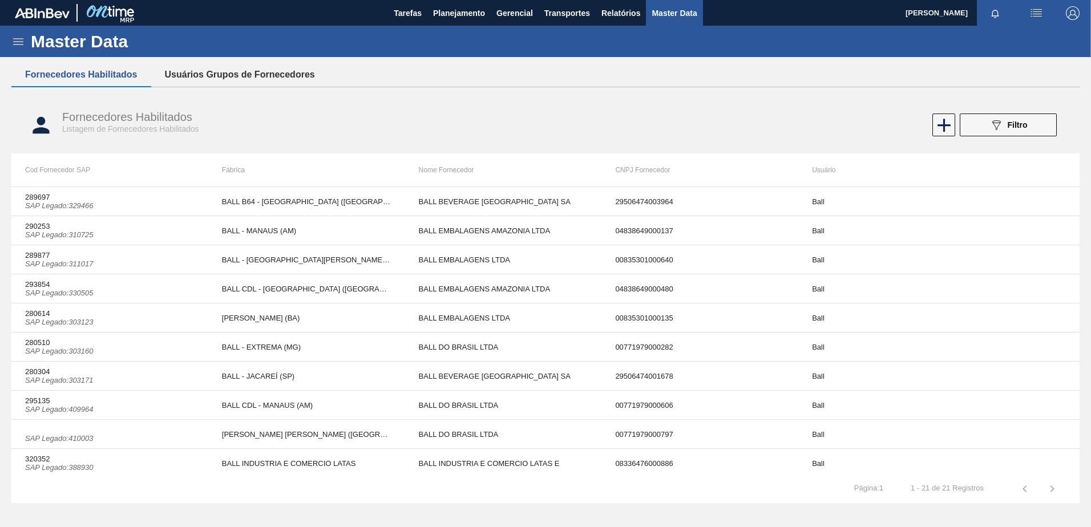
click at [258, 75] on button "Usuários Grupos de Fornecedores" at bounding box center [239, 75] width 177 height 24
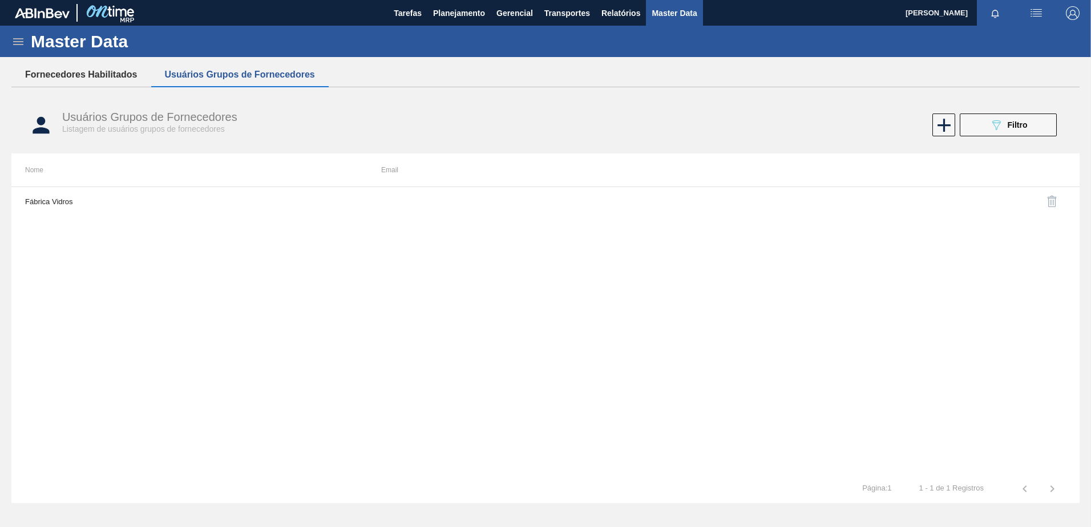
click at [28, 71] on button "Fornecedores Habilitados" at bounding box center [81, 75] width 140 height 24
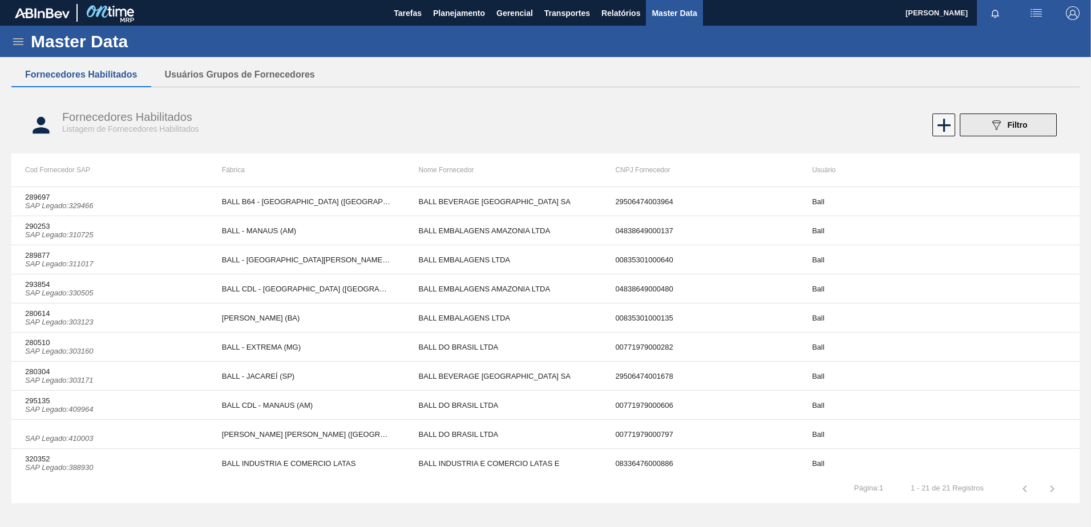
click at [989, 129] on icon "089F7B8B-B2A5-4AFE-B5C0-19BA573D28AC" at bounding box center [996, 125] width 14 height 14
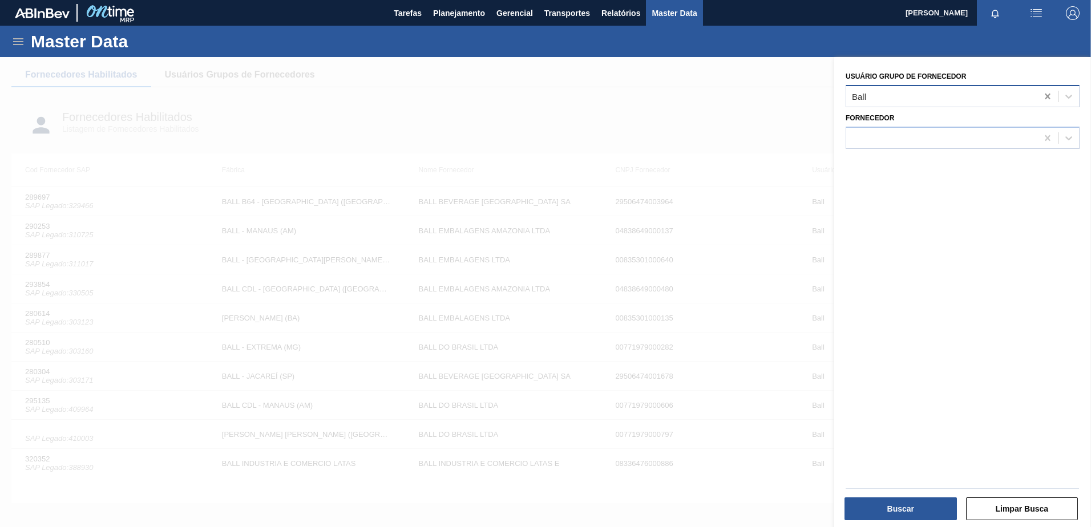
click at [1040, 99] on div at bounding box center [1047, 96] width 21 height 21
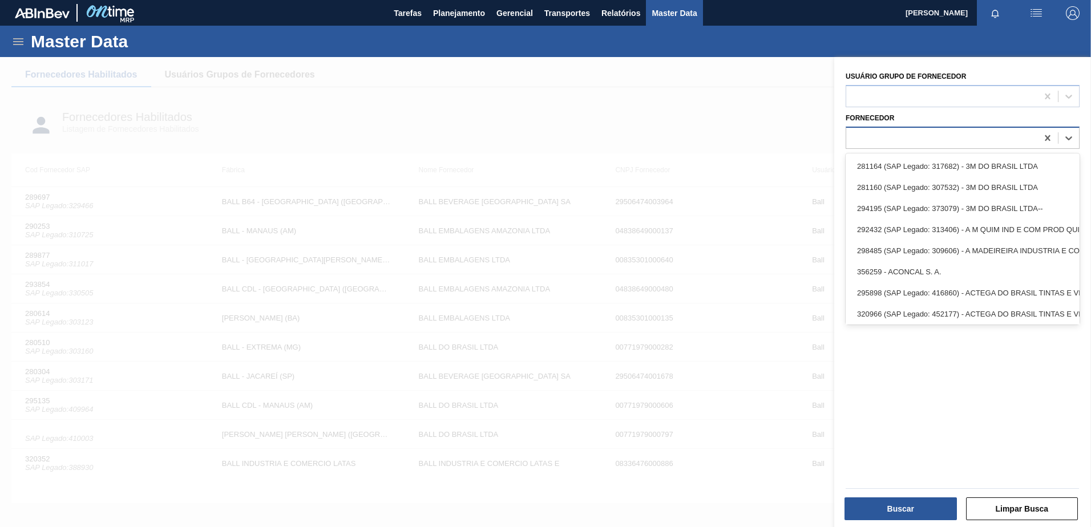
click at [897, 136] on div at bounding box center [941, 138] width 191 height 17
type input "latas"
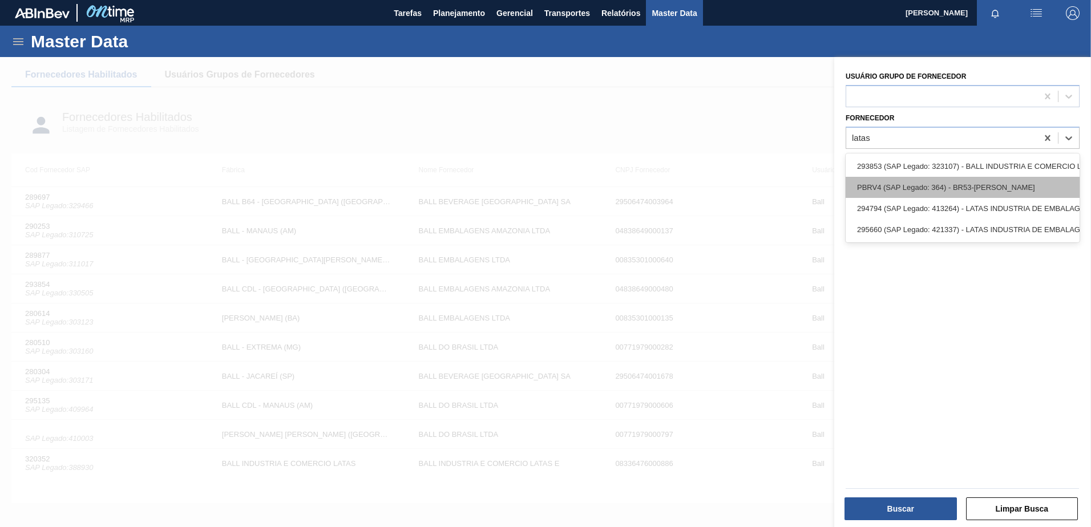
click at [920, 179] on div "PBRV4 (SAP Legado: 364) - BR53-Latas Minas" at bounding box center [963, 187] width 234 height 21
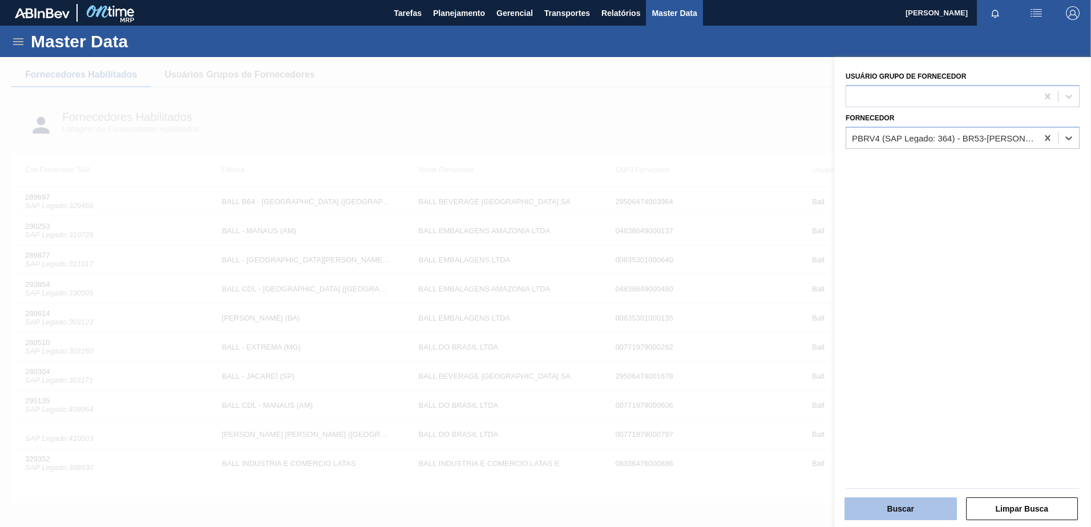
click at [912, 507] on button "Buscar" at bounding box center [901, 509] width 112 height 23
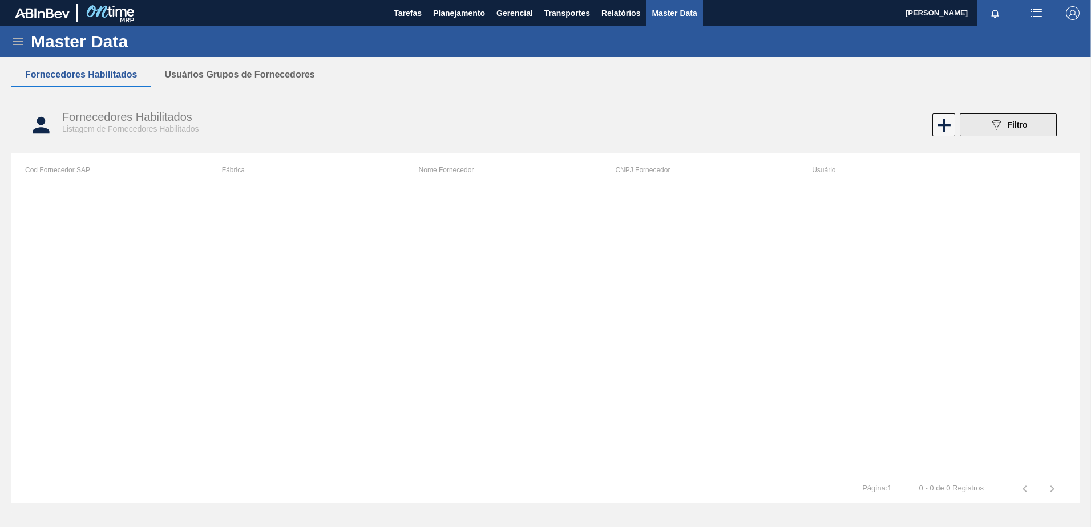
click at [998, 119] on icon "089F7B8B-B2A5-4AFE-B5C0-19BA573D28AC" at bounding box center [996, 125] width 14 height 14
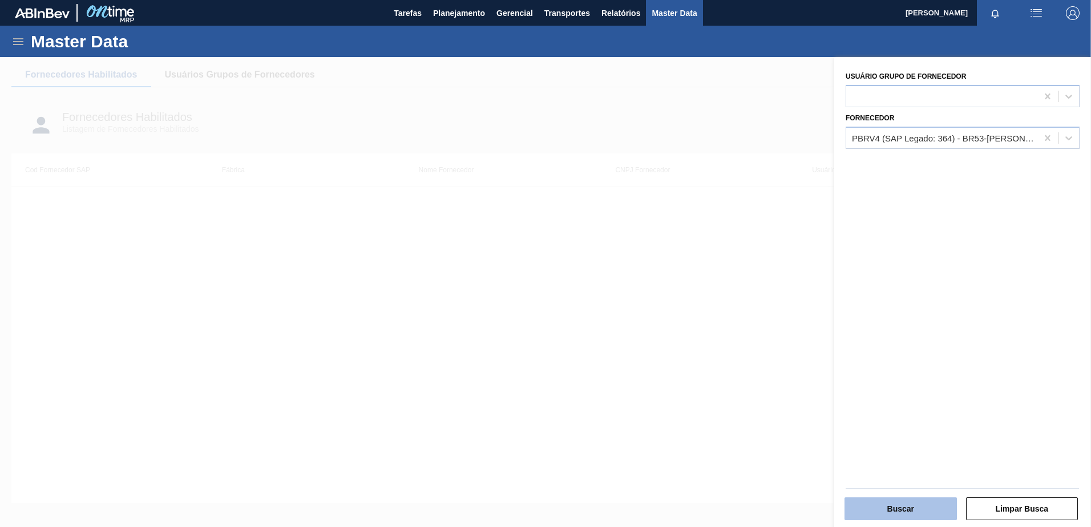
click at [912, 498] on button "Buscar" at bounding box center [901, 509] width 112 height 23
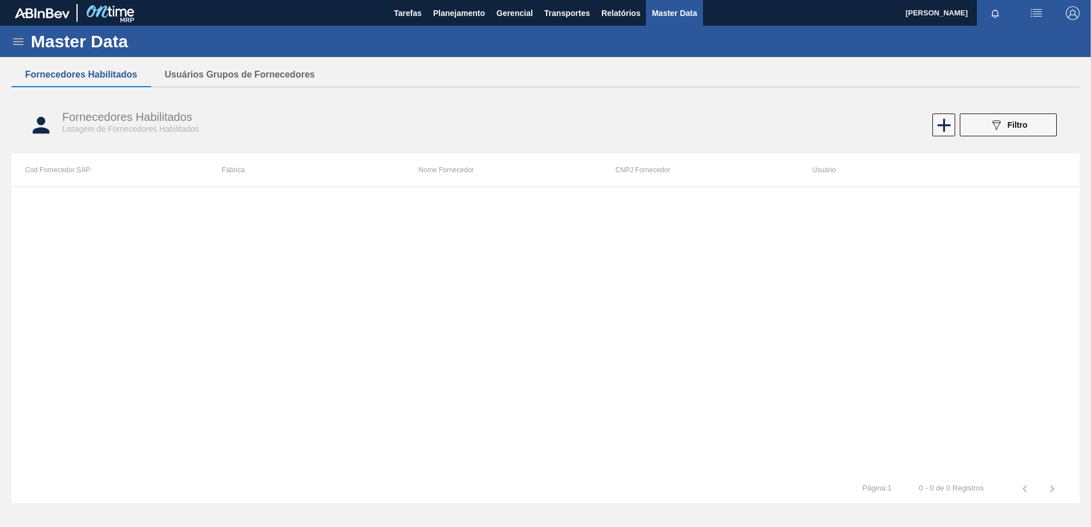
click at [1004, 118] on div "089F7B8B-B2A5-4AFE-B5C0-19BA573D28AC Filtro" at bounding box center [1008, 125] width 38 height 14
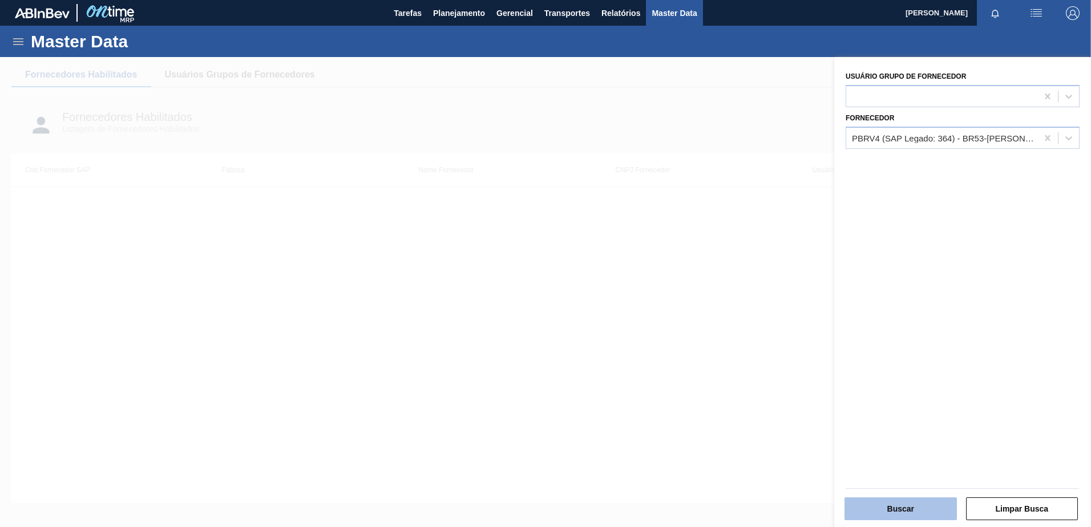
click at [911, 503] on button "Buscar" at bounding box center [901, 509] width 112 height 23
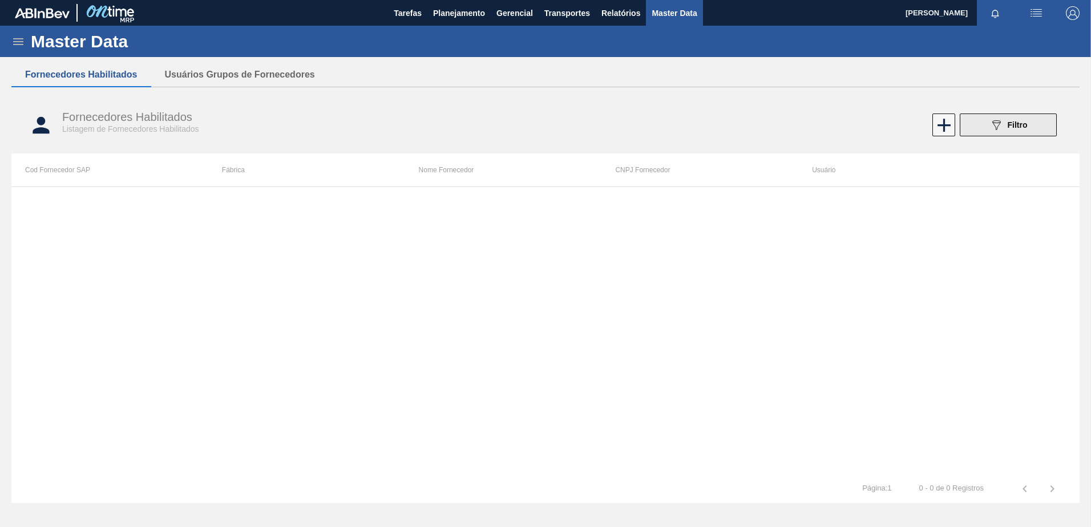
click at [1020, 122] on span "Filtro" at bounding box center [1018, 124] width 20 height 9
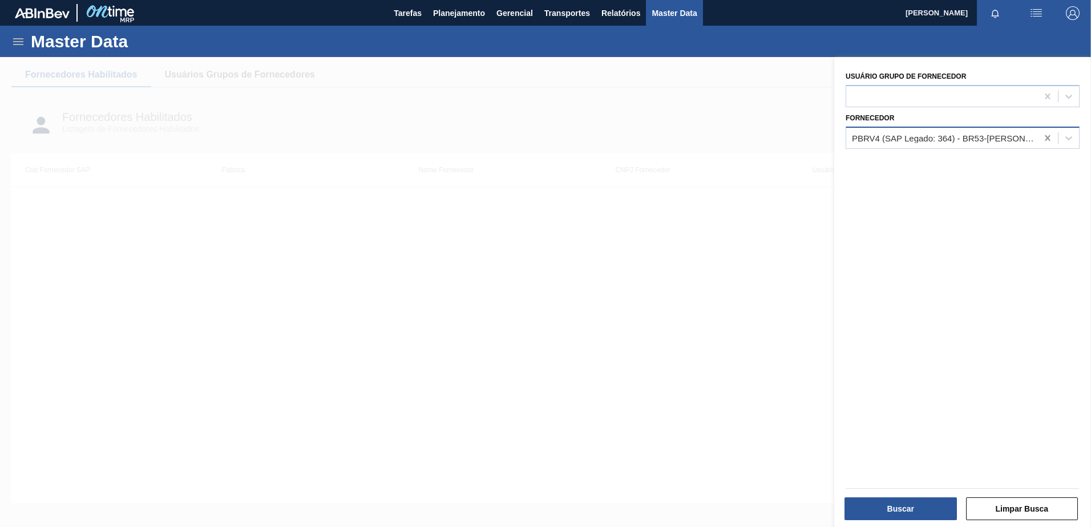
click at [1045, 136] on icon at bounding box center [1047, 138] width 5 height 6
click at [863, 514] on button "Buscar" at bounding box center [901, 509] width 112 height 23
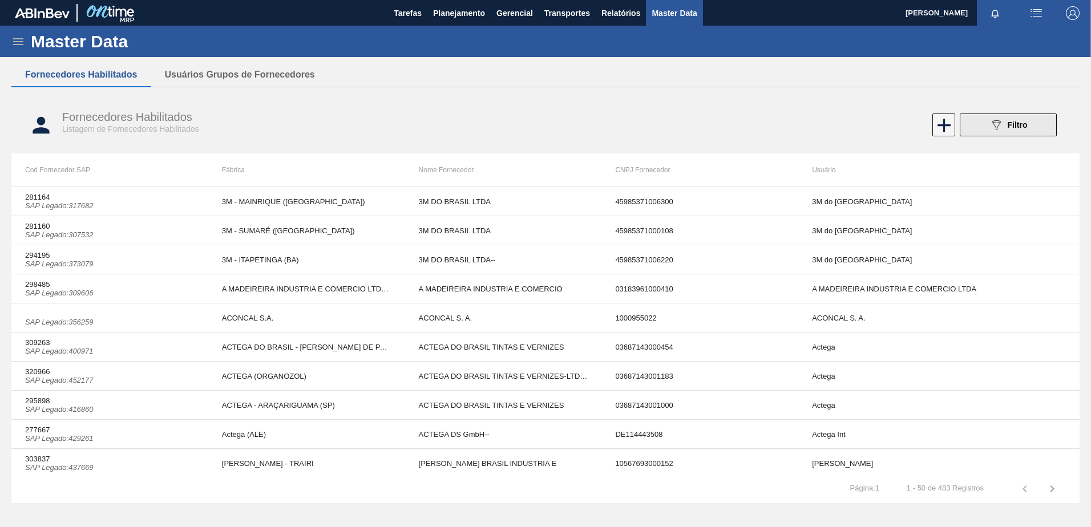
click at [995, 120] on icon "089F7B8B-B2A5-4AFE-B5C0-19BA573D28AC" at bounding box center [996, 125] width 14 height 14
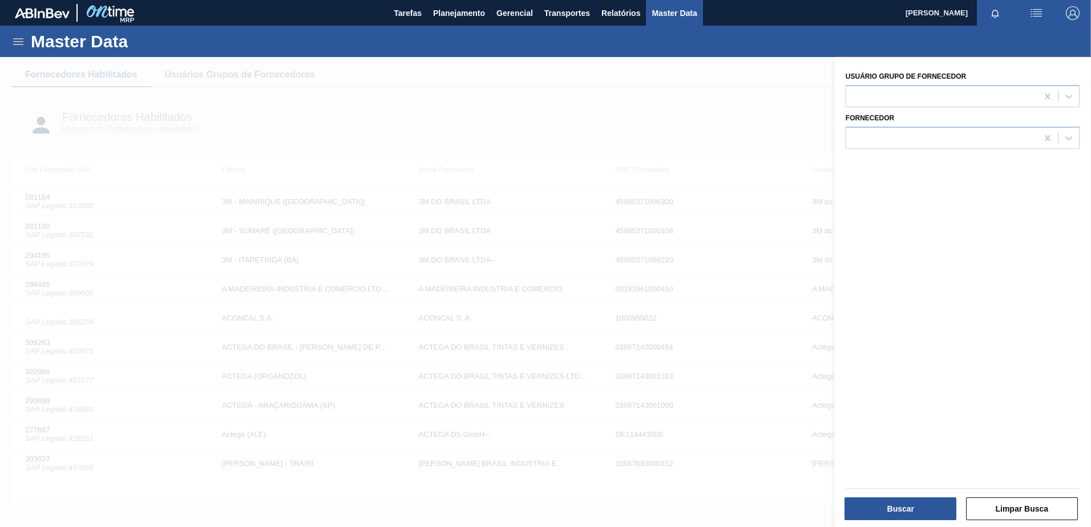
click at [652, 130] on div at bounding box center [545, 320] width 1091 height 527
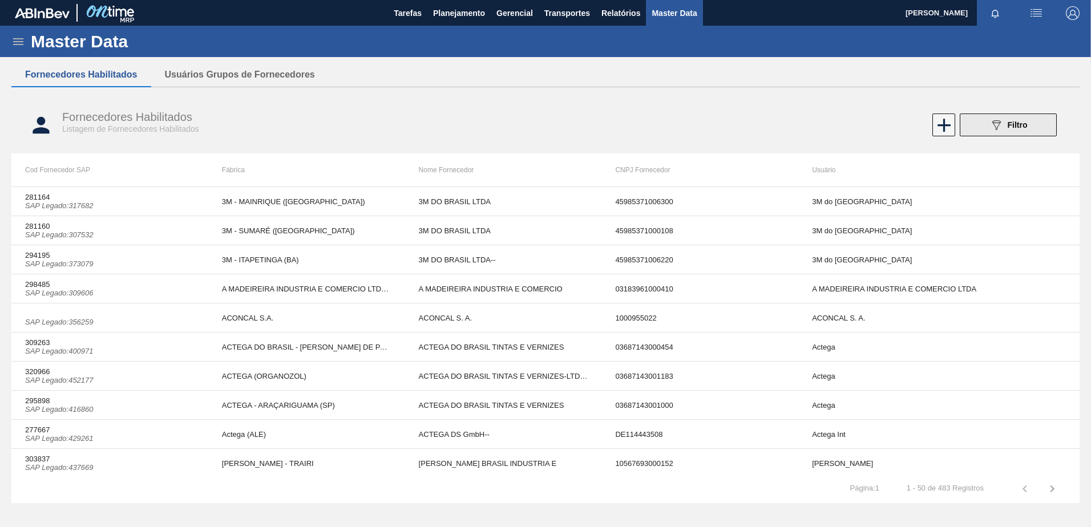
click at [979, 125] on button "089F7B8B-B2A5-4AFE-B5C0-19BA573D28AC Filtro" at bounding box center [1008, 125] width 97 height 23
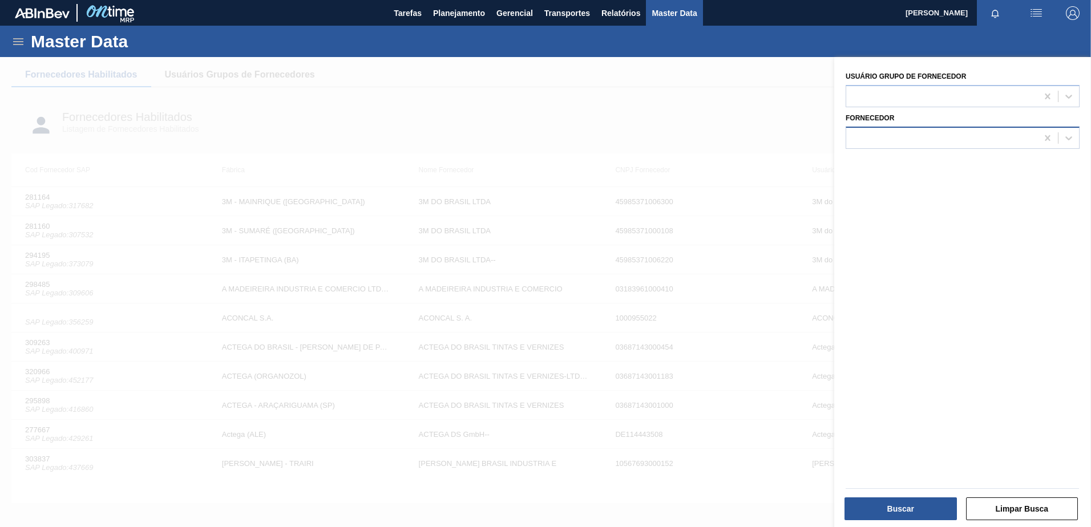
click at [944, 141] on div at bounding box center [941, 138] width 191 height 17
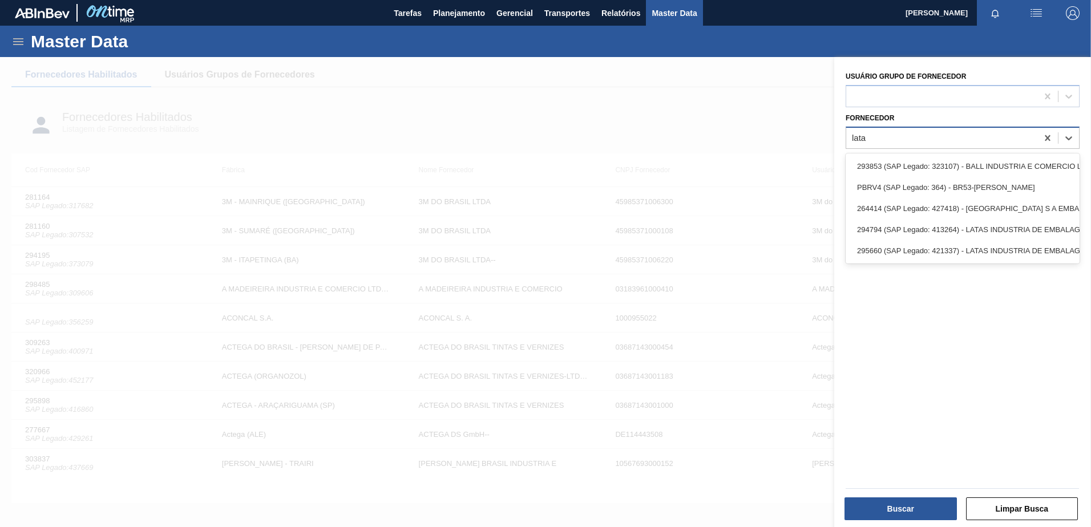
type input "latas"
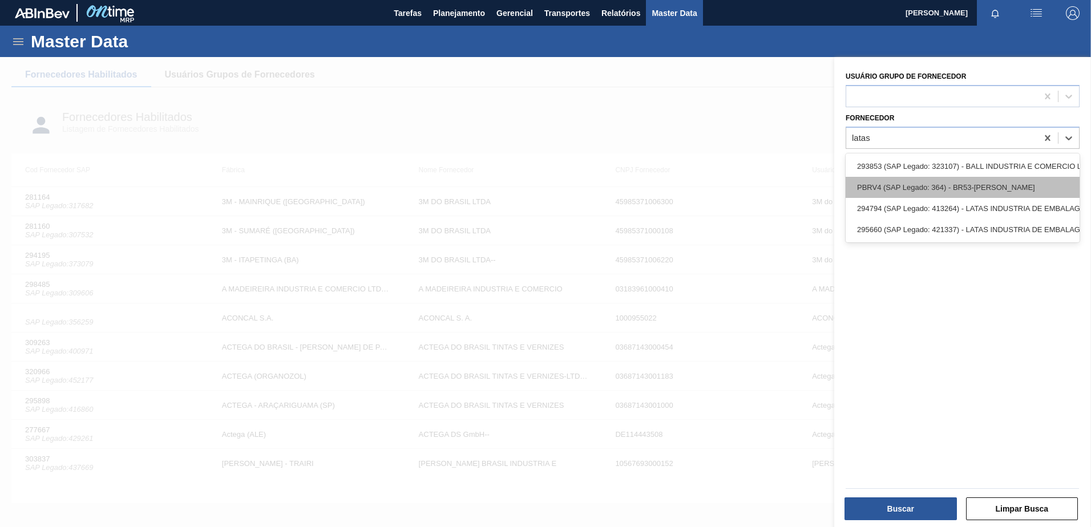
click at [940, 180] on div "PBRV4 (SAP Legado: 364) - BR53-Latas Minas" at bounding box center [963, 187] width 234 height 21
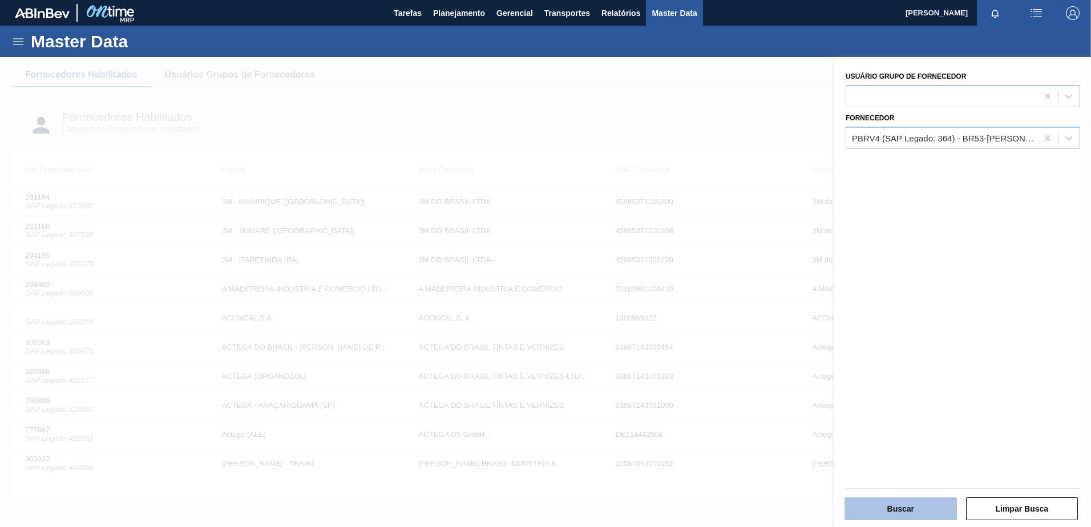
click at [868, 502] on button "Buscar" at bounding box center [901, 509] width 112 height 23
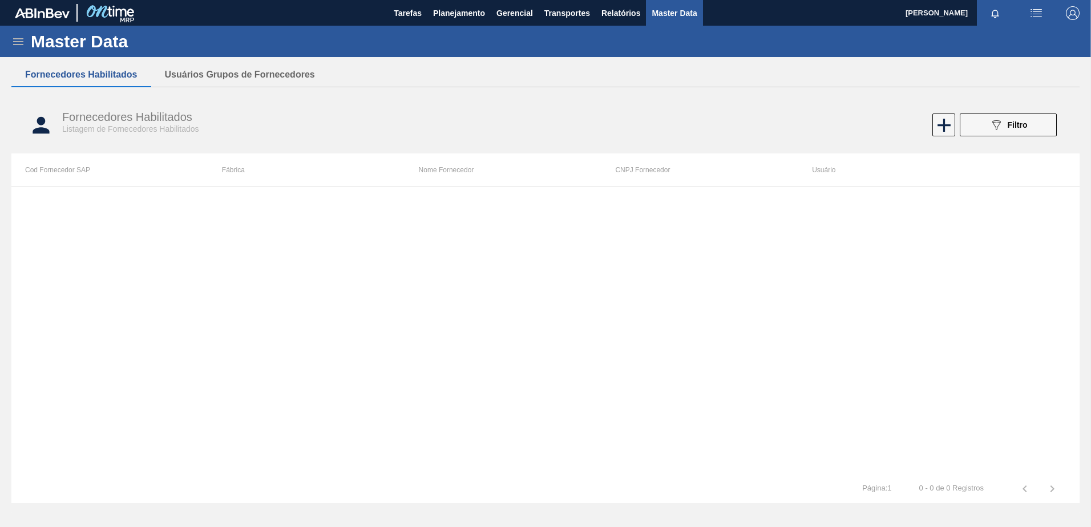
click at [25, 37] on icon at bounding box center [18, 42] width 14 height 14
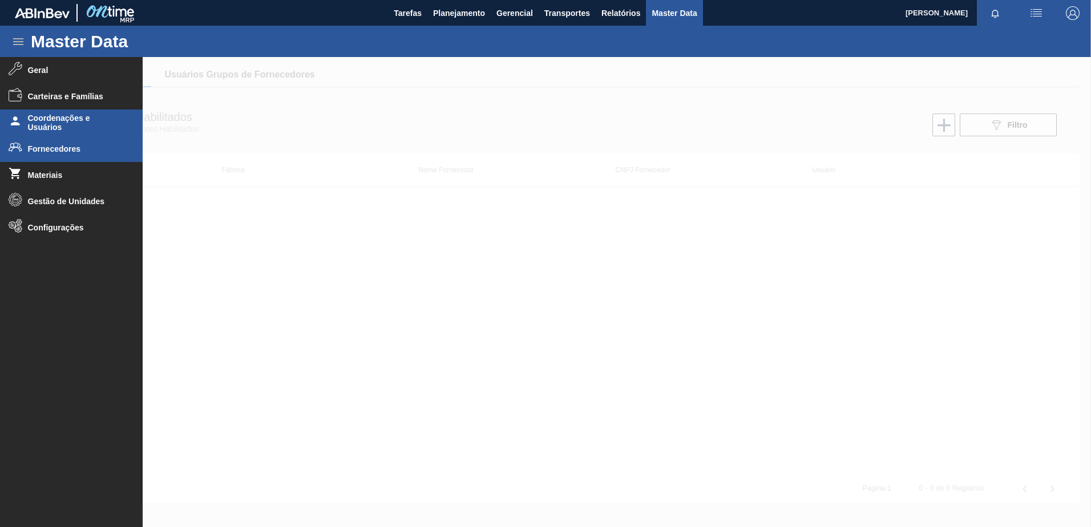
click at [90, 120] on span "Coordenações e Usuários" at bounding box center [75, 123] width 94 height 18
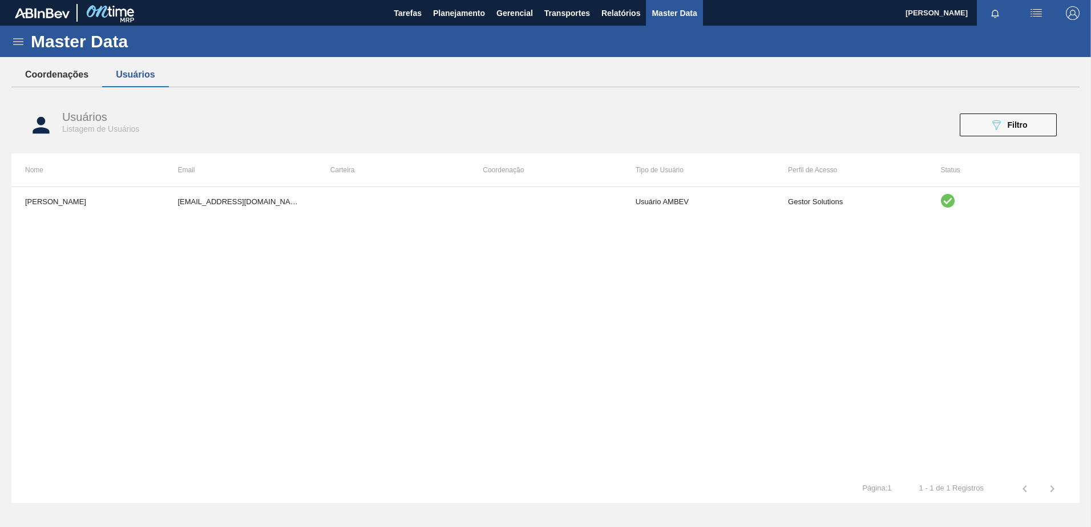
click at [81, 71] on button "Coordenações" at bounding box center [56, 75] width 91 height 24
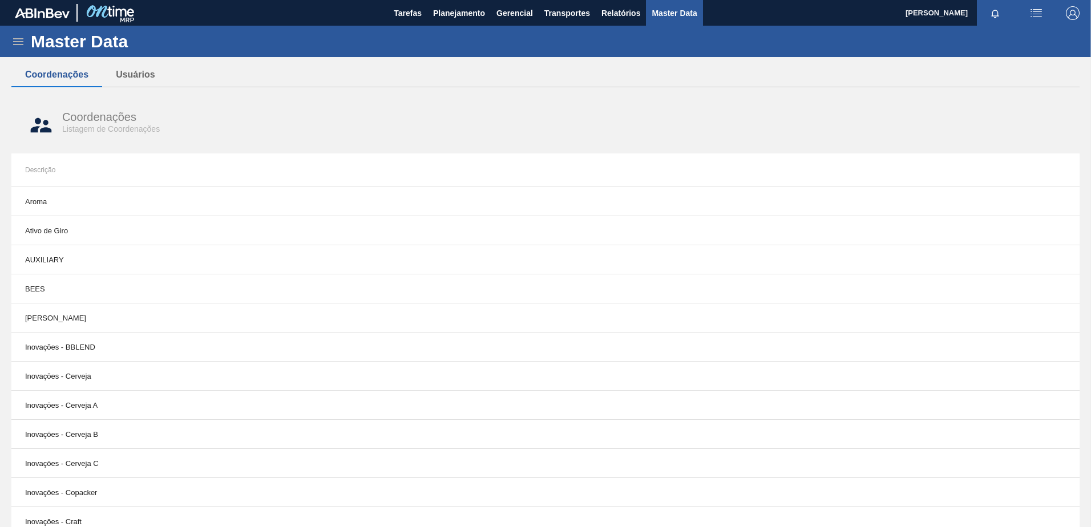
click at [17, 41] on icon at bounding box center [18, 41] width 10 height 7
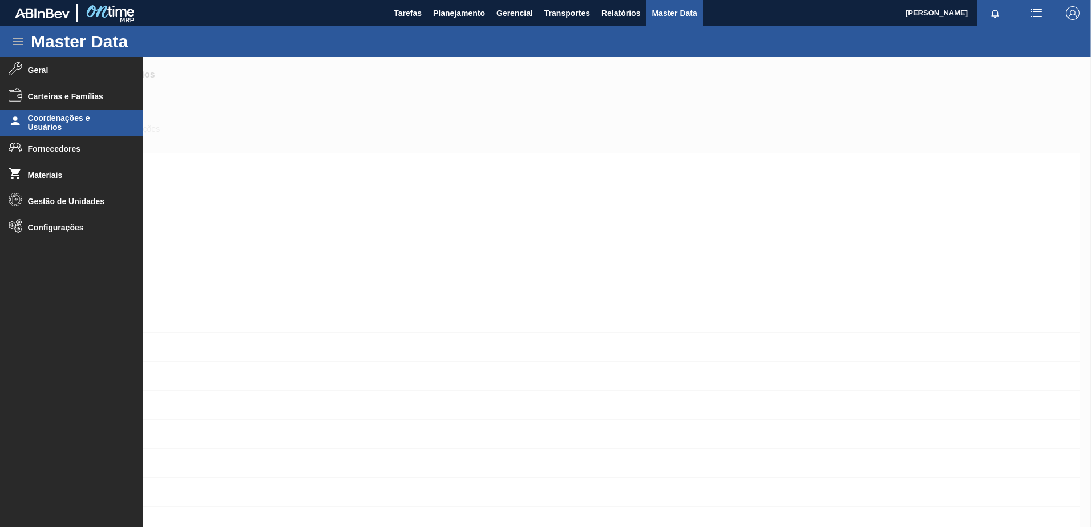
click at [86, 116] on span "Coordenações e Usuários" at bounding box center [75, 123] width 94 height 18
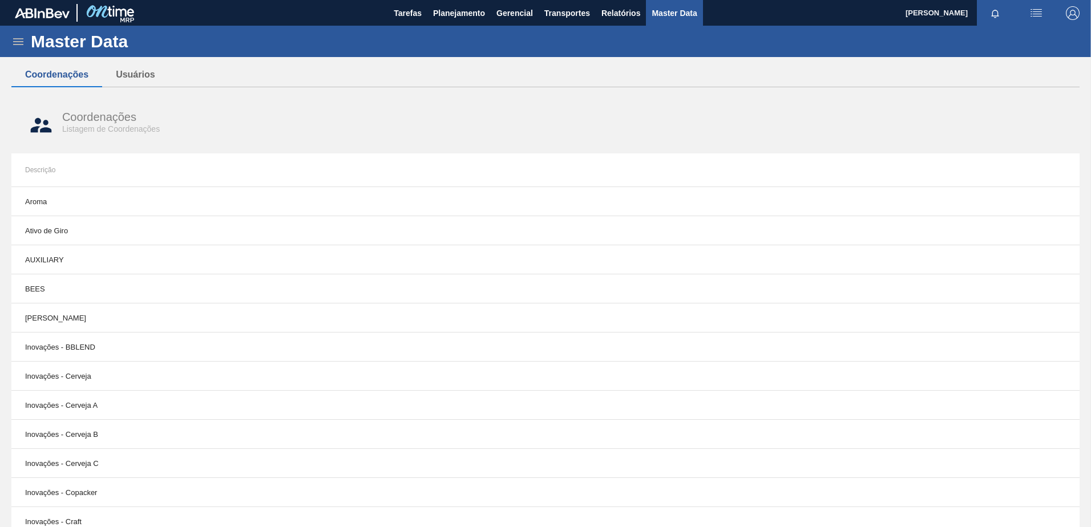
click at [18, 36] on icon at bounding box center [18, 42] width 14 height 14
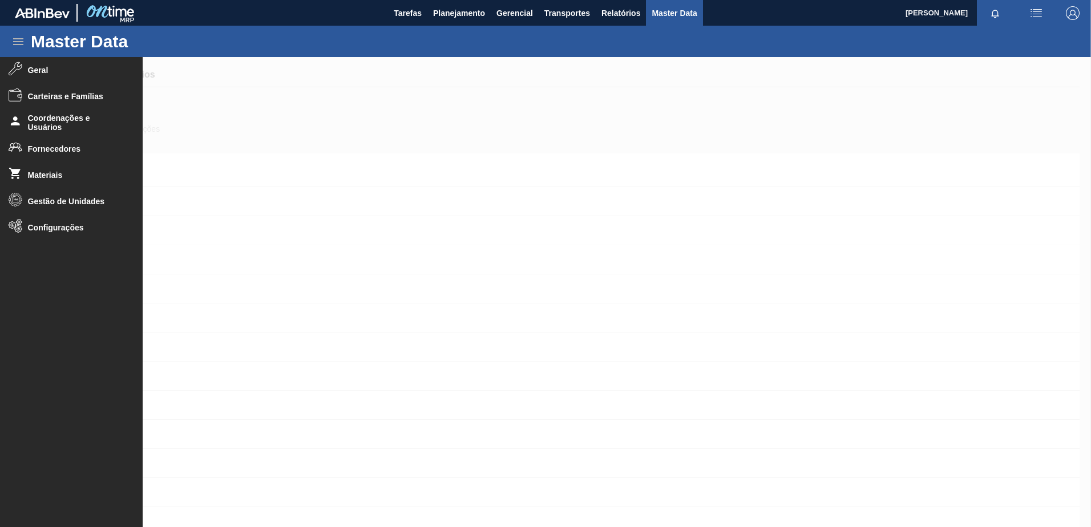
click at [274, 131] on div at bounding box center [545, 292] width 1091 height 470
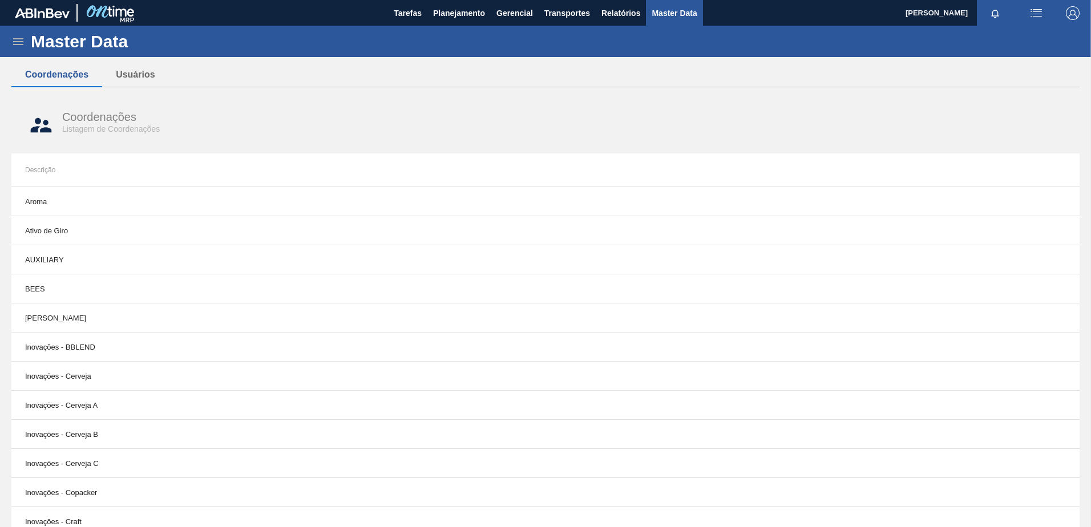
drag, startPoint x: 7, startPoint y: 43, endPoint x: 13, endPoint y: 42, distance: 6.0
click at [8, 43] on div "Master Data" at bounding box center [545, 41] width 1091 height 31
click at [13, 41] on icon at bounding box center [18, 42] width 14 height 14
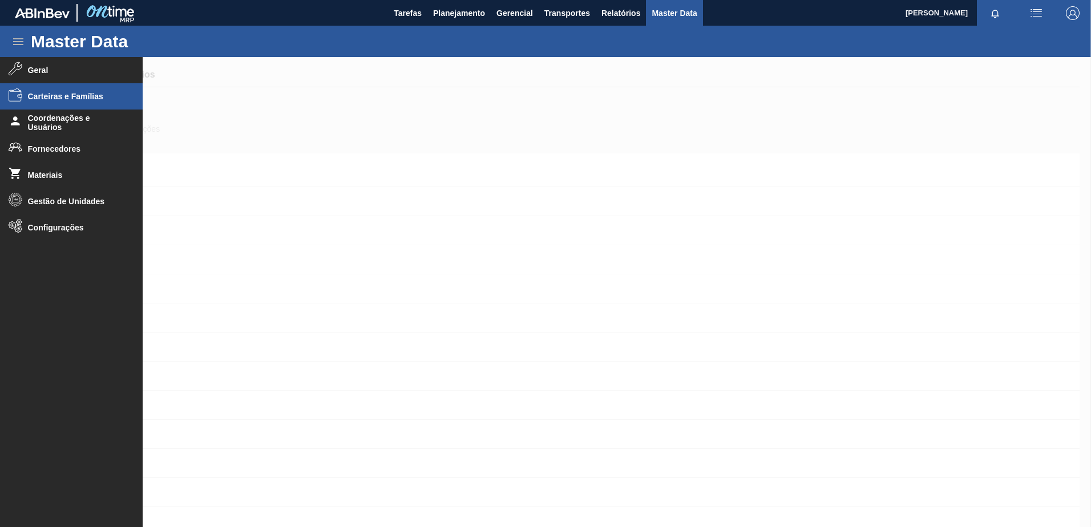
click at [92, 98] on span "Carteiras e Famílias" at bounding box center [75, 96] width 94 height 9
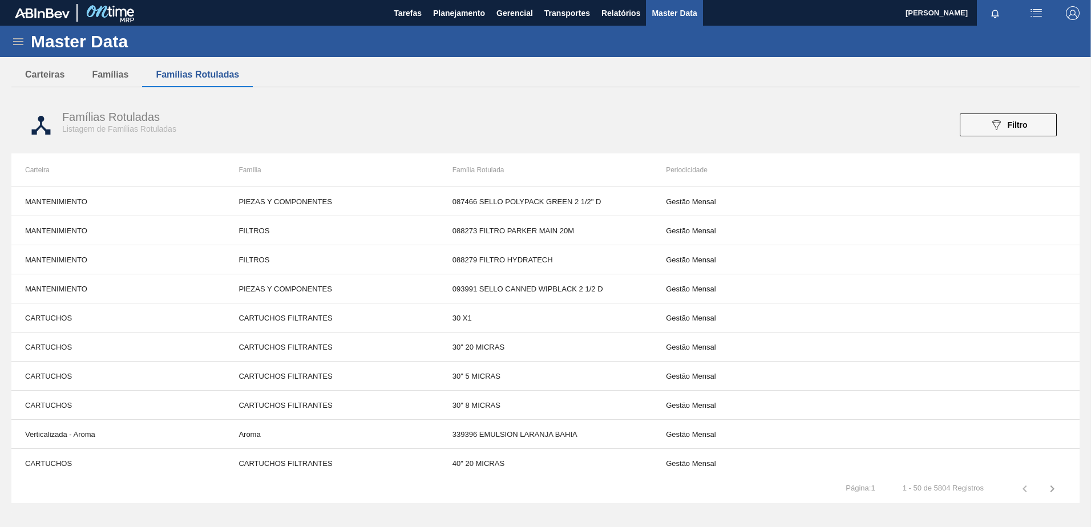
click at [13, 41] on icon at bounding box center [18, 42] width 14 height 14
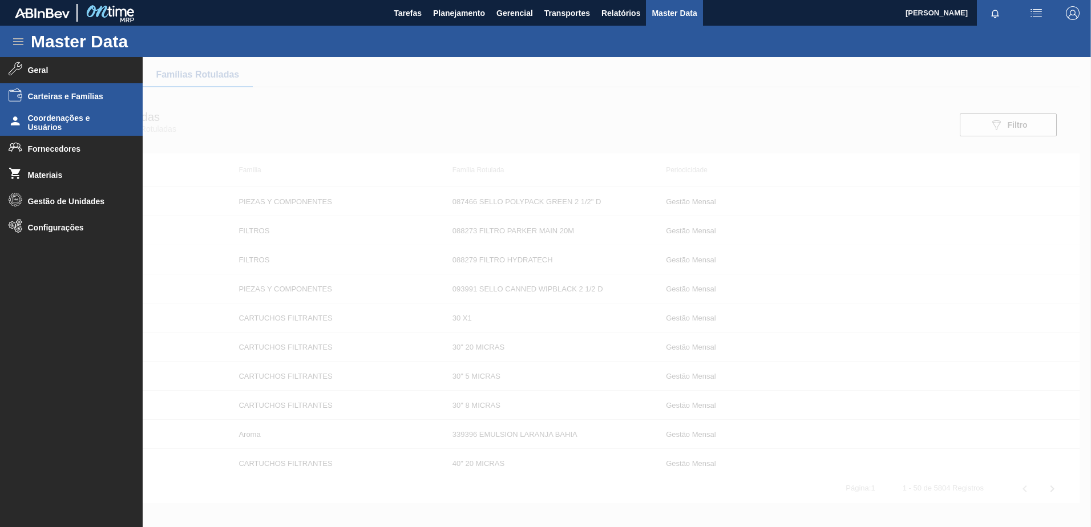
click at [79, 121] on span "Coordenações e Usuários" at bounding box center [75, 123] width 94 height 18
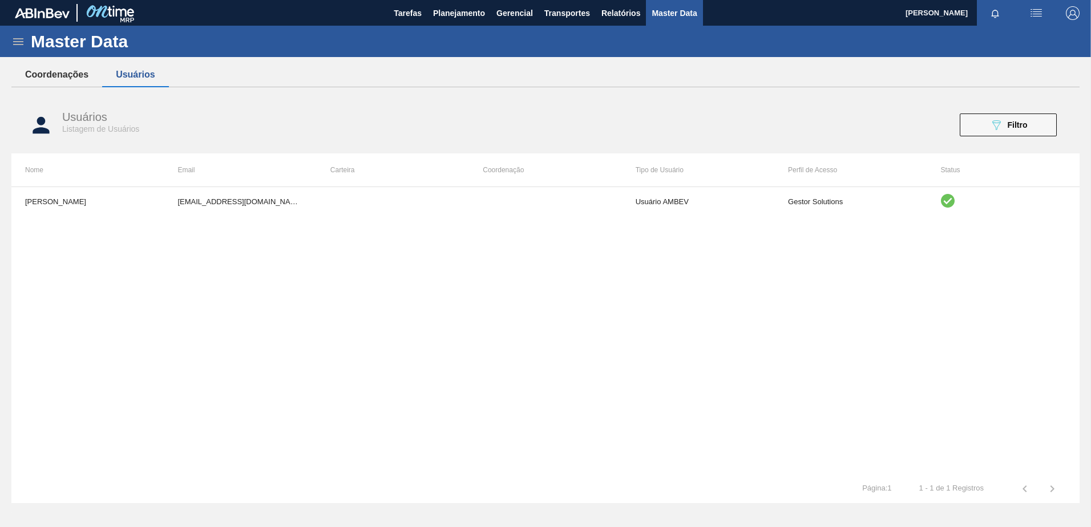
click at [45, 76] on button "Coordenações" at bounding box center [56, 75] width 91 height 24
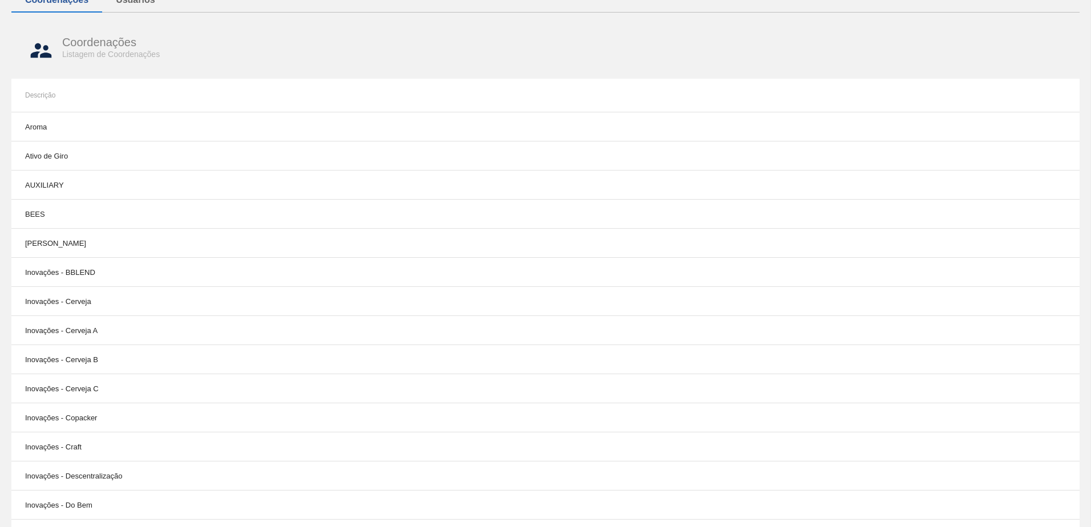
scroll to position [228, 0]
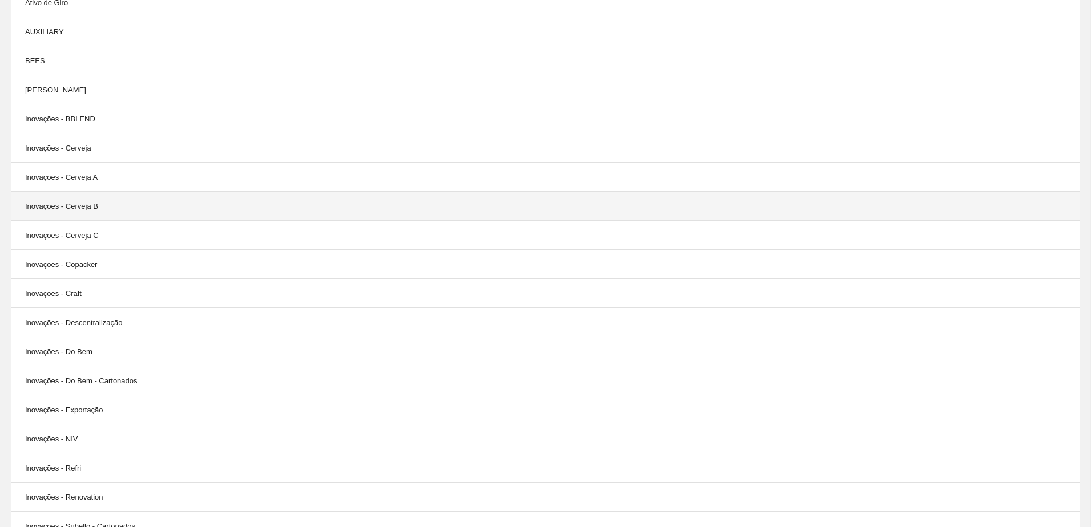
click at [216, 211] on td "Inovações - Cerveja B" at bounding box center [278, 206] width 534 height 29
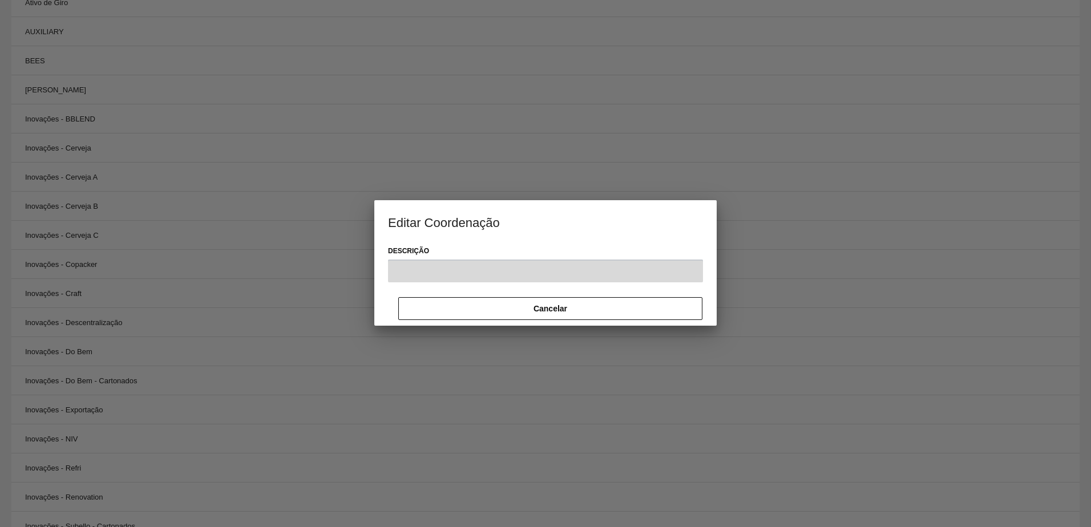
type input "Inovações - Cerveja B"
click at [479, 303] on button "Cancelar" at bounding box center [550, 309] width 304 height 23
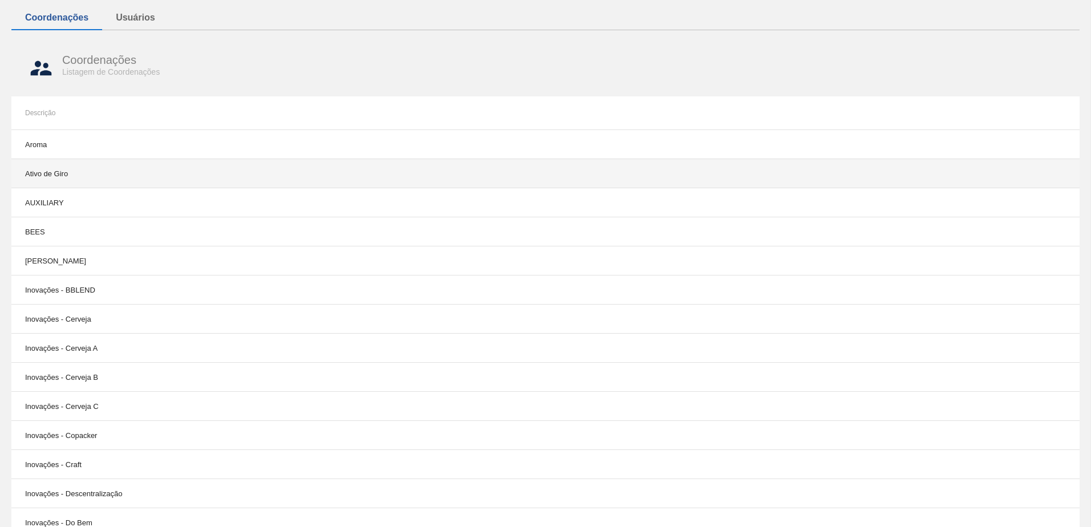
scroll to position [0, 0]
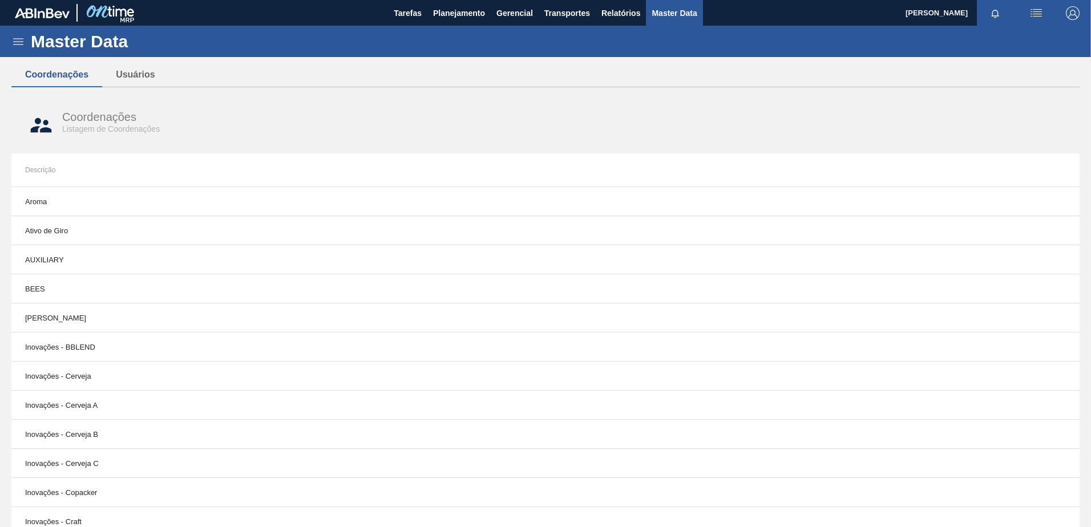
click at [17, 40] on icon at bounding box center [18, 42] width 14 height 14
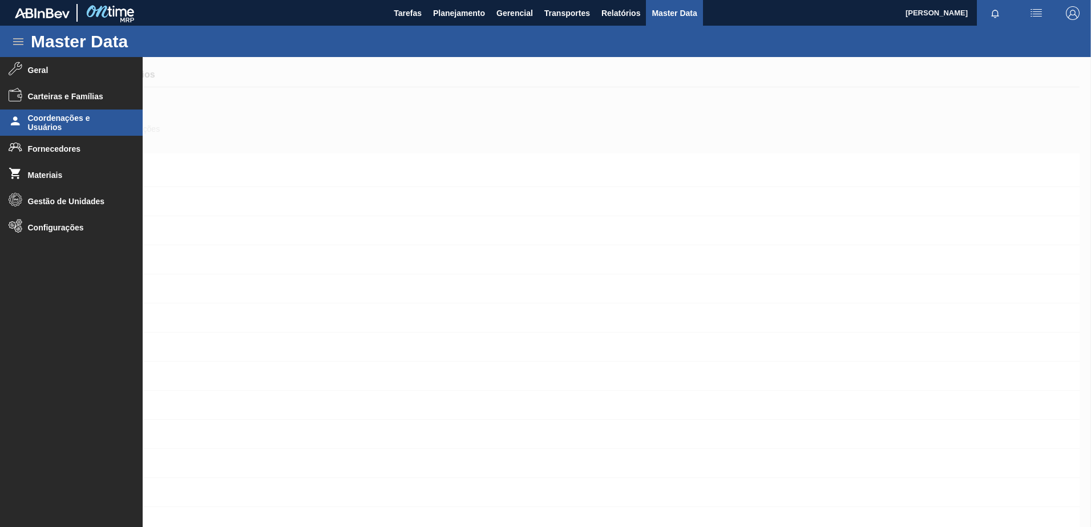
click at [259, 100] on div at bounding box center [545, 292] width 1091 height 470
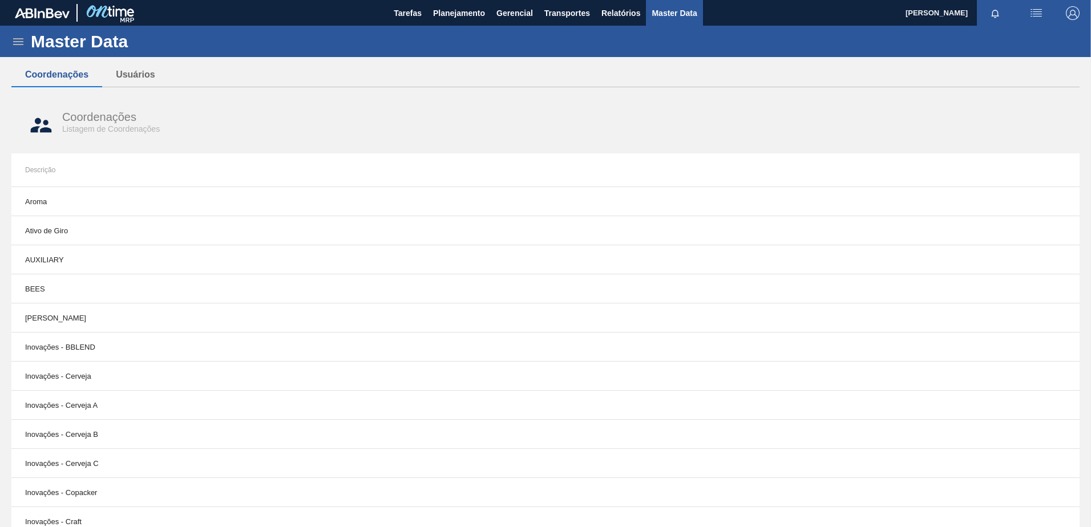
click at [15, 50] on div "Master Data" at bounding box center [545, 41] width 1091 height 31
click at [15, 47] on icon at bounding box center [18, 42] width 14 height 14
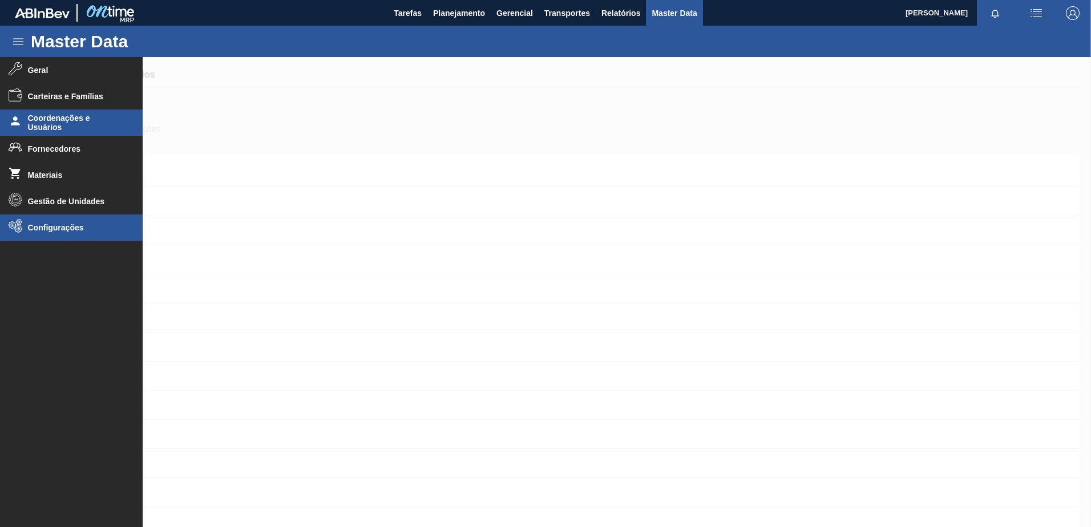
click at [37, 228] on span "Configurações" at bounding box center [75, 227] width 94 height 9
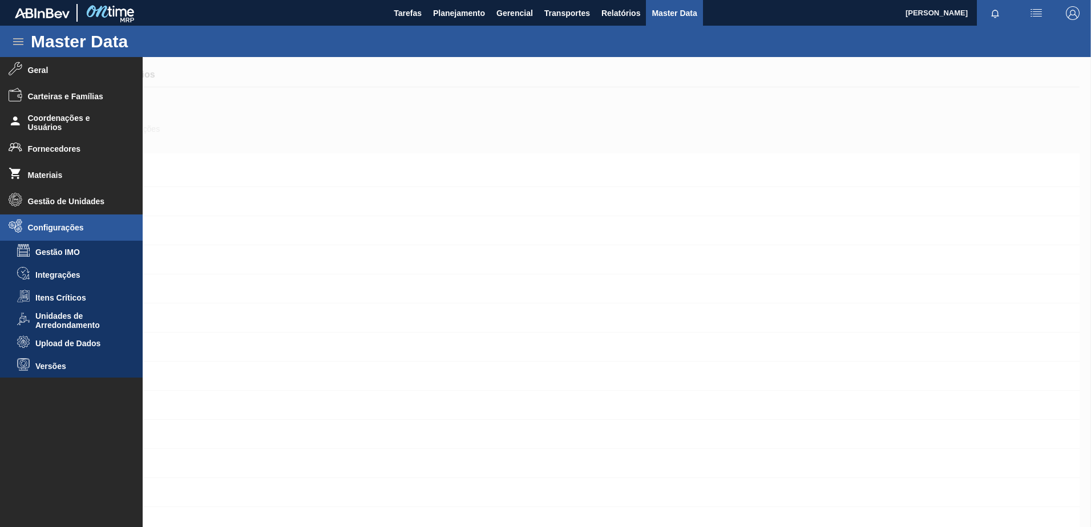
click at [49, 296] on span "Itens Críticos" at bounding box center [79, 297] width 88 height 9
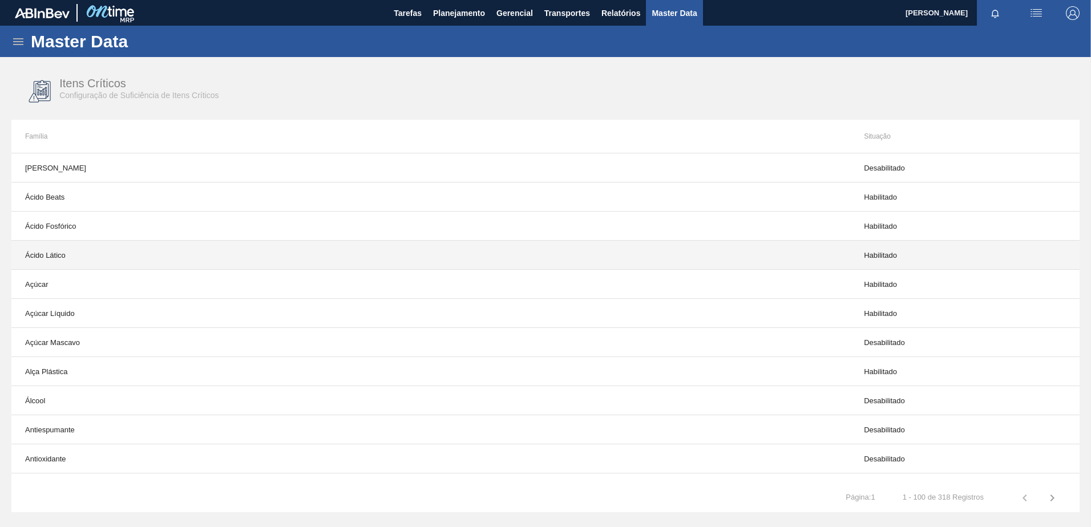
click at [684, 268] on td "Ácido Lático" at bounding box center [430, 255] width 839 height 29
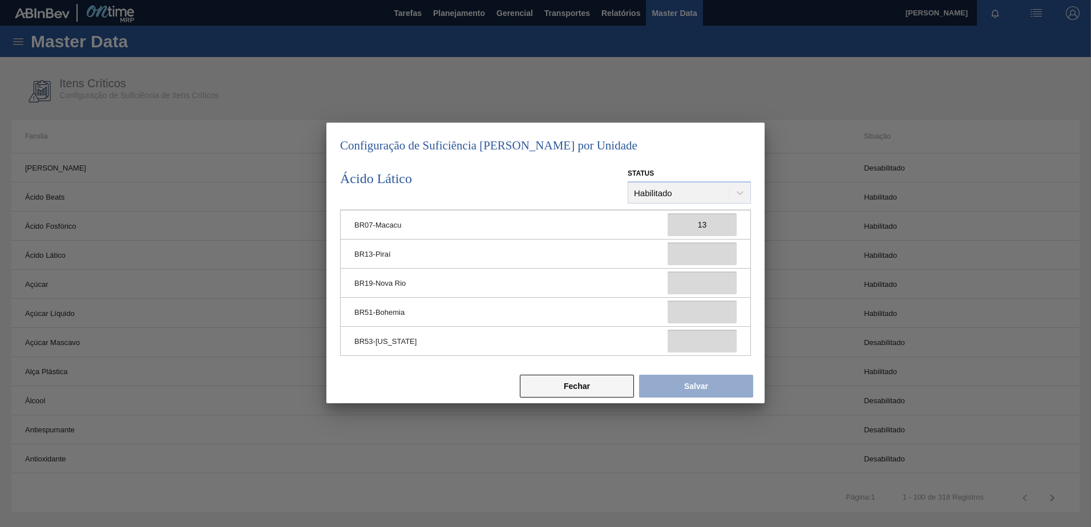
click at [567, 386] on button "Fechar" at bounding box center [577, 386] width 114 height 23
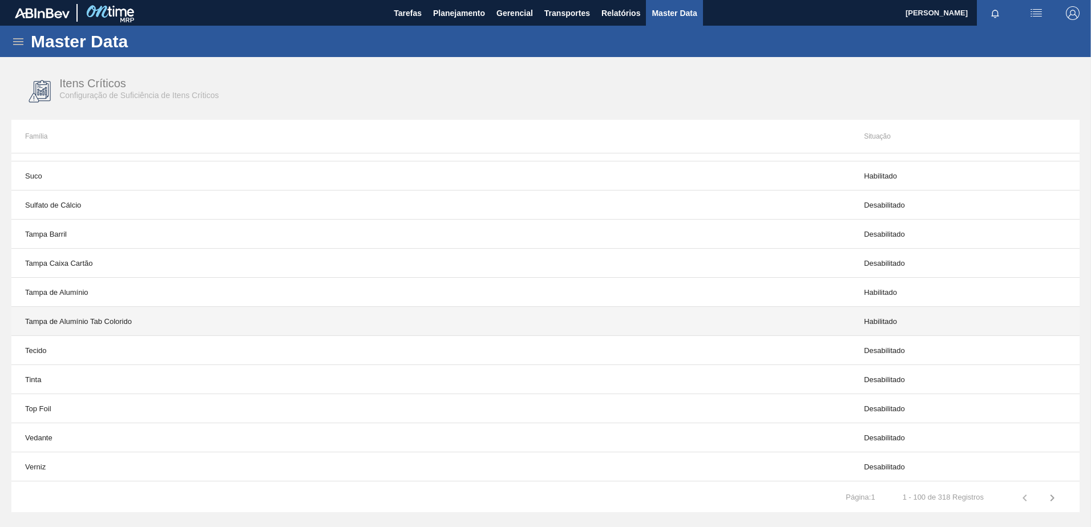
scroll to position [2579, 0]
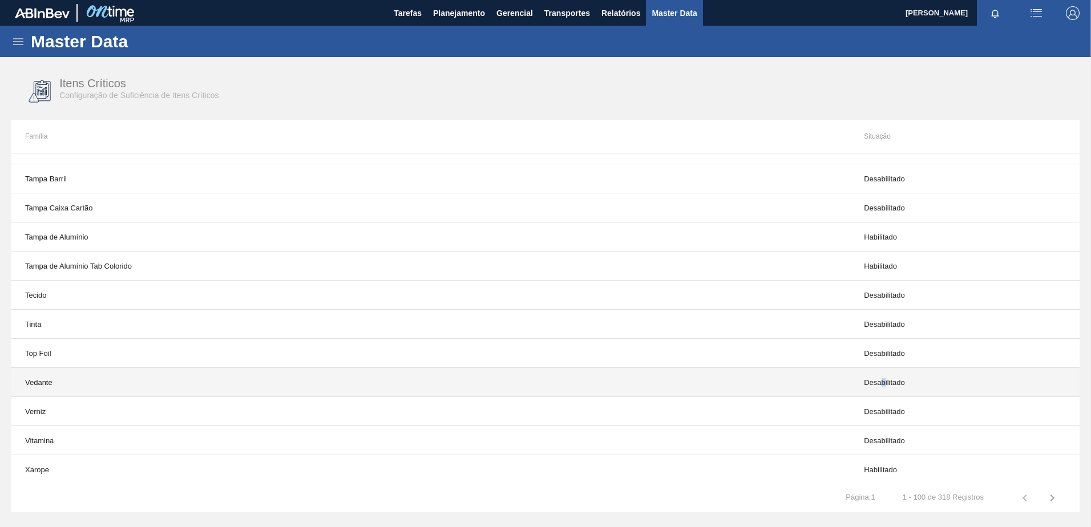
click at [882, 371] on td "Desabilitado" at bounding box center [964, 382] width 229 height 29
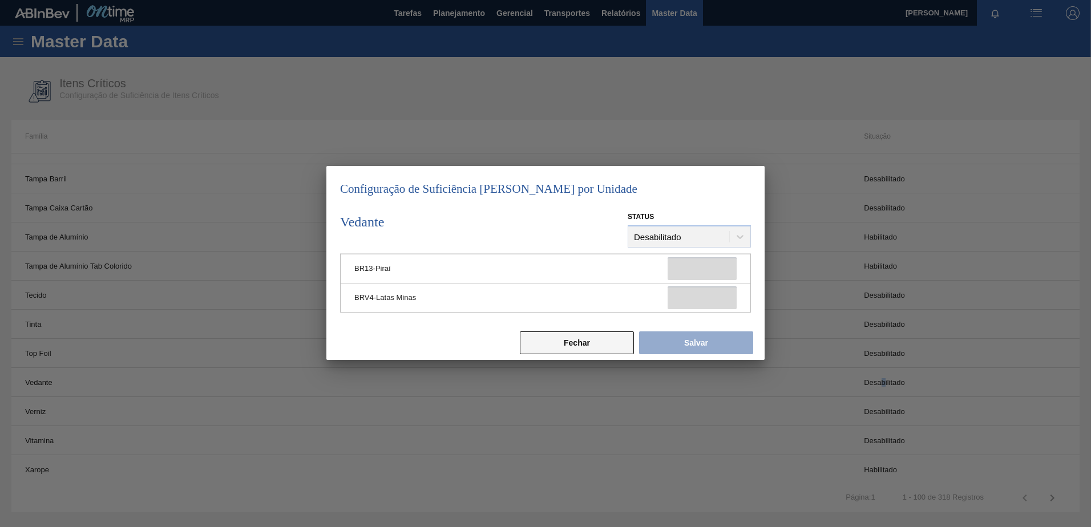
click at [589, 344] on button "Fechar" at bounding box center [577, 343] width 114 height 23
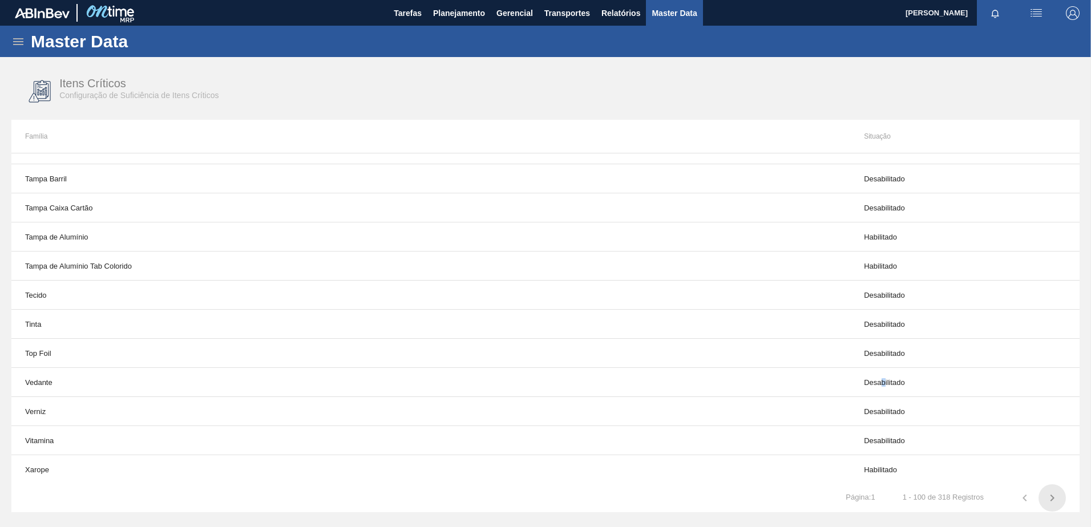
click at [1047, 494] on icon "button" at bounding box center [1052, 498] width 14 height 14
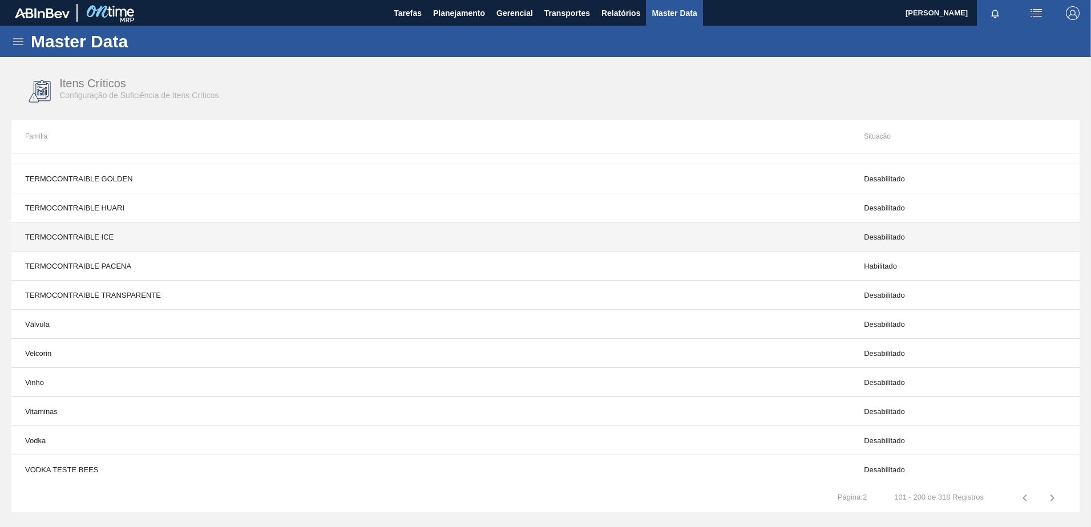
click at [878, 225] on td "Desabilitado" at bounding box center [964, 237] width 229 height 29
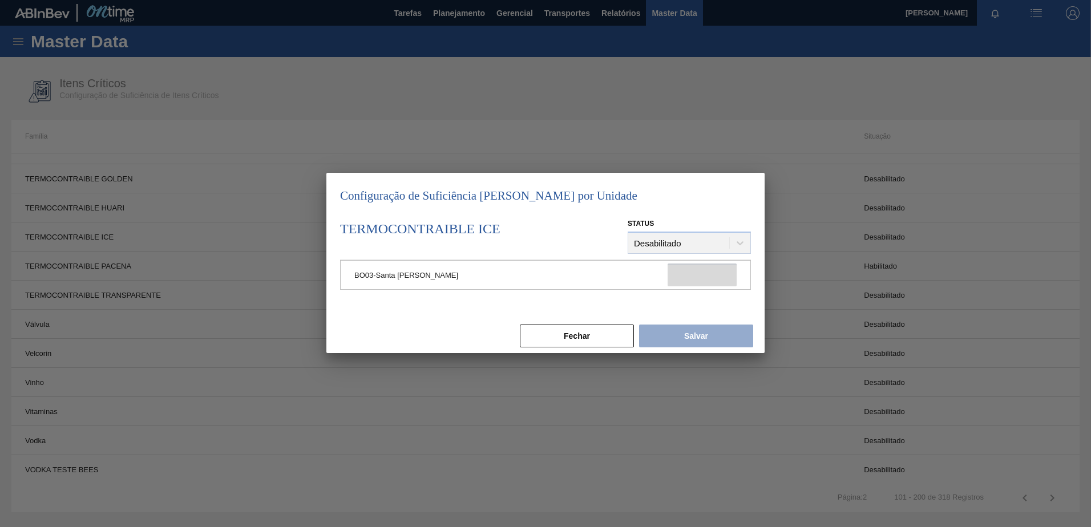
click at [660, 247] on div "Status Desabilitado" at bounding box center [689, 235] width 123 height 39
click at [660, 249] on div "Status Desabilitado" at bounding box center [689, 235] width 123 height 39
click at [686, 241] on div "Status Desabilitado" at bounding box center [689, 235] width 123 height 39
click at [665, 286] on td at bounding box center [702, 275] width 96 height 29
click at [725, 230] on div "Status Desabilitado" at bounding box center [689, 235] width 123 height 39
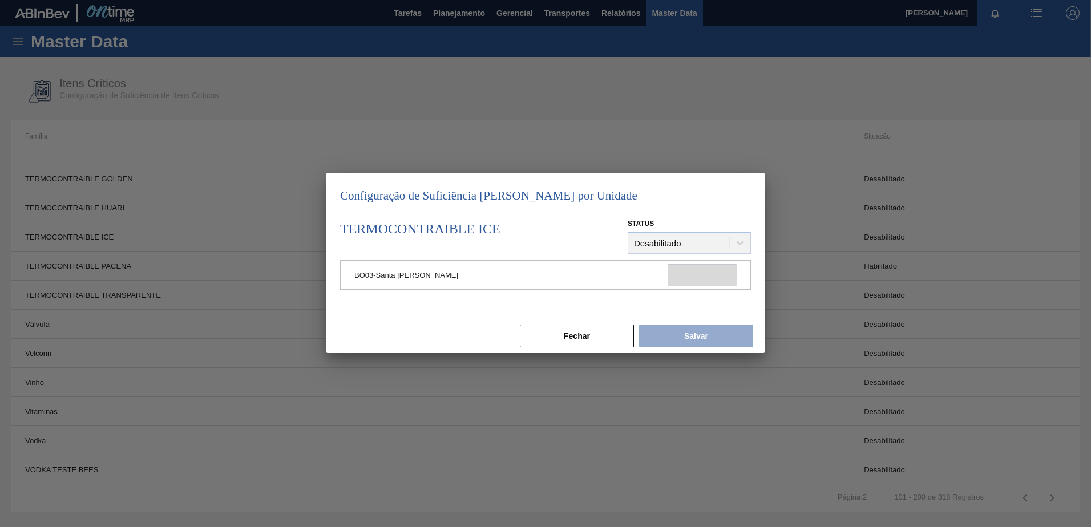
click at [722, 234] on div "Status Desabilitado" at bounding box center [689, 235] width 123 height 39
drag, startPoint x: 689, startPoint y: 220, endPoint x: 680, endPoint y: 240, distance: 21.2
click at [689, 222] on div "Status Desabilitado" at bounding box center [689, 235] width 123 height 39
click at [680, 241] on div "Status Desabilitado" at bounding box center [689, 235] width 123 height 39
click at [547, 342] on button "Fechar" at bounding box center [577, 336] width 114 height 23
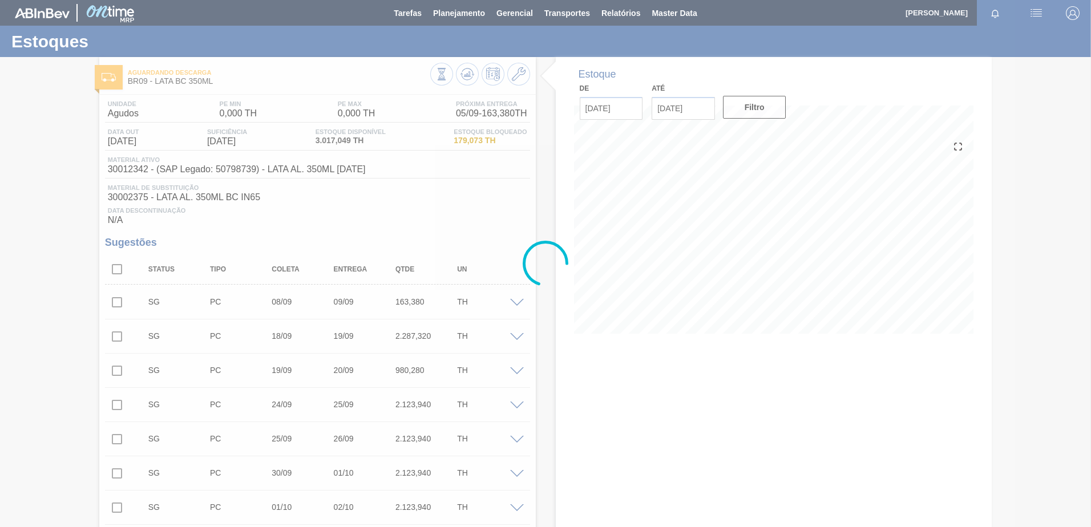
drag, startPoint x: 161, startPoint y: 115, endPoint x: 106, endPoint y: 118, distance: 54.9
click at [106, 118] on div at bounding box center [545, 263] width 1091 height 527
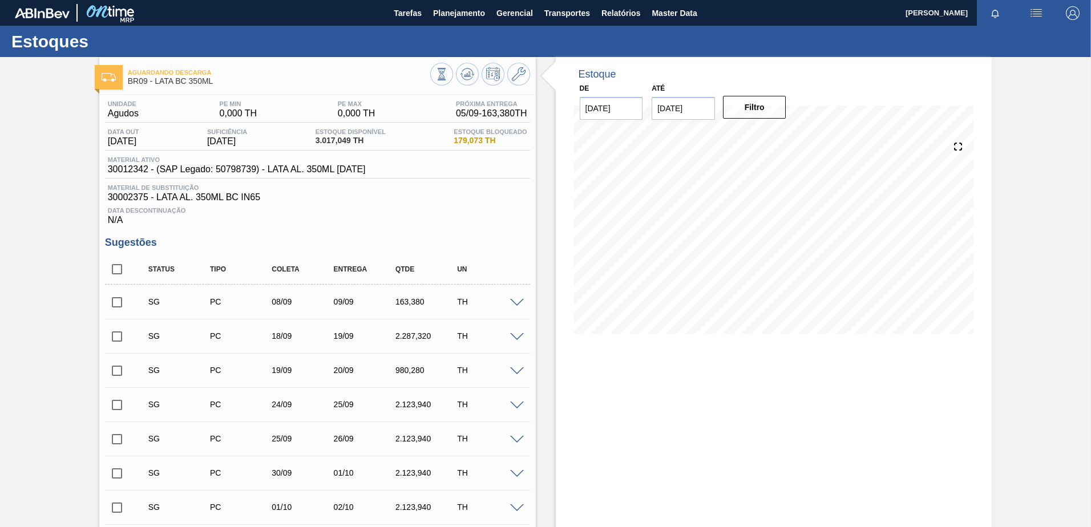
click at [518, 75] on icon at bounding box center [519, 74] width 14 height 14
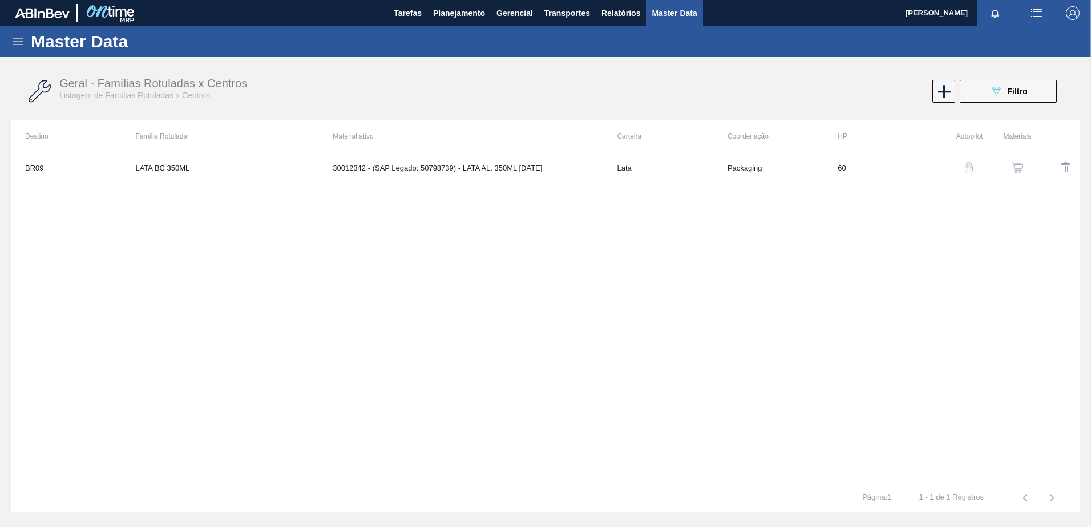
click at [1008, 169] on button "button" at bounding box center [1017, 167] width 27 height 27
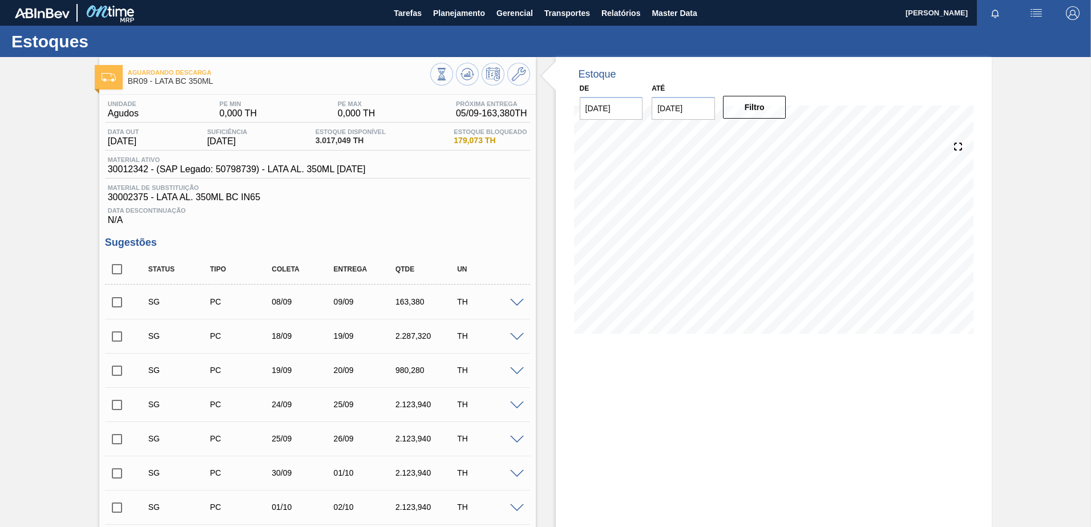
click at [518, 302] on span at bounding box center [517, 303] width 14 height 9
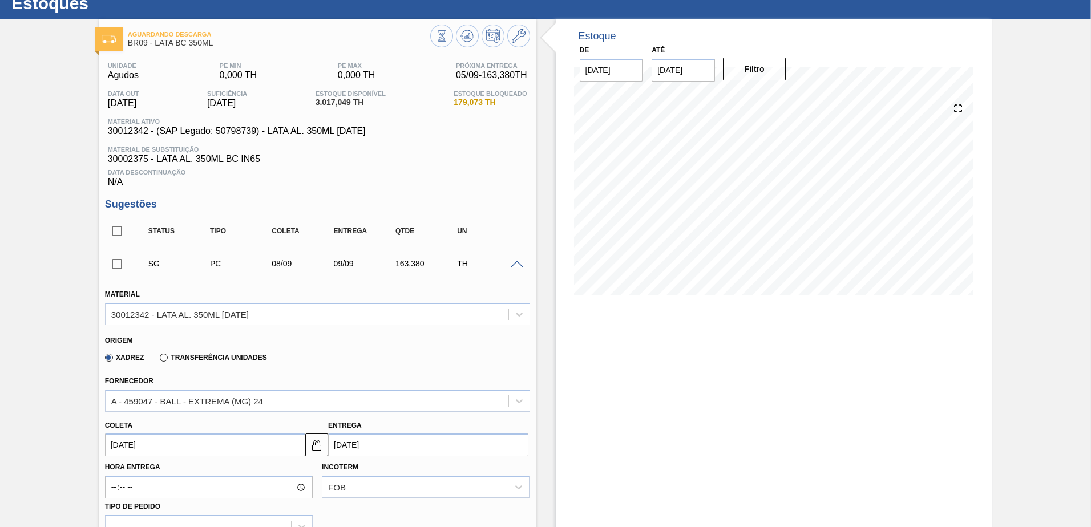
scroll to position [114, 0]
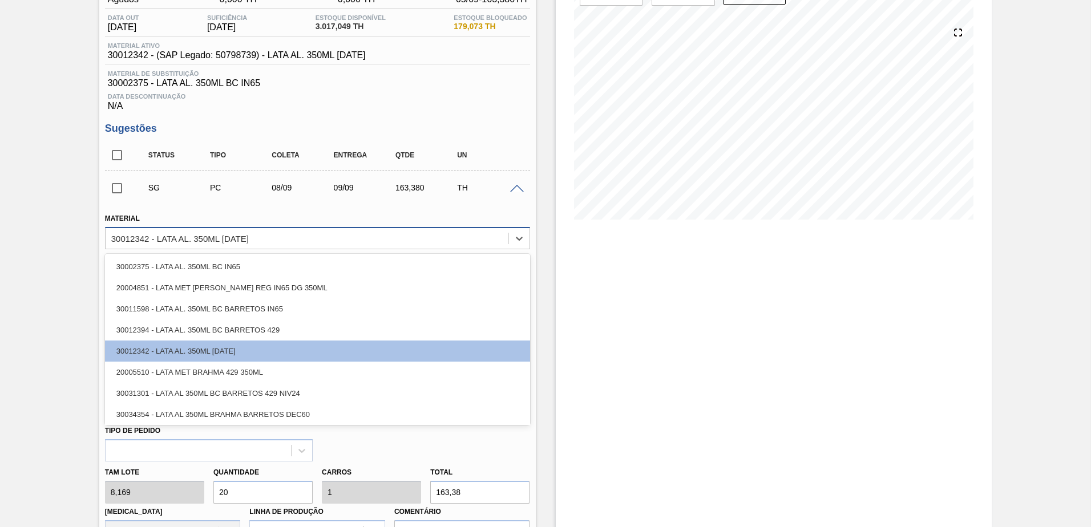
click at [301, 248] on div "30012342 - LATA AL. 350ML BC 429" at bounding box center [317, 238] width 425 height 22
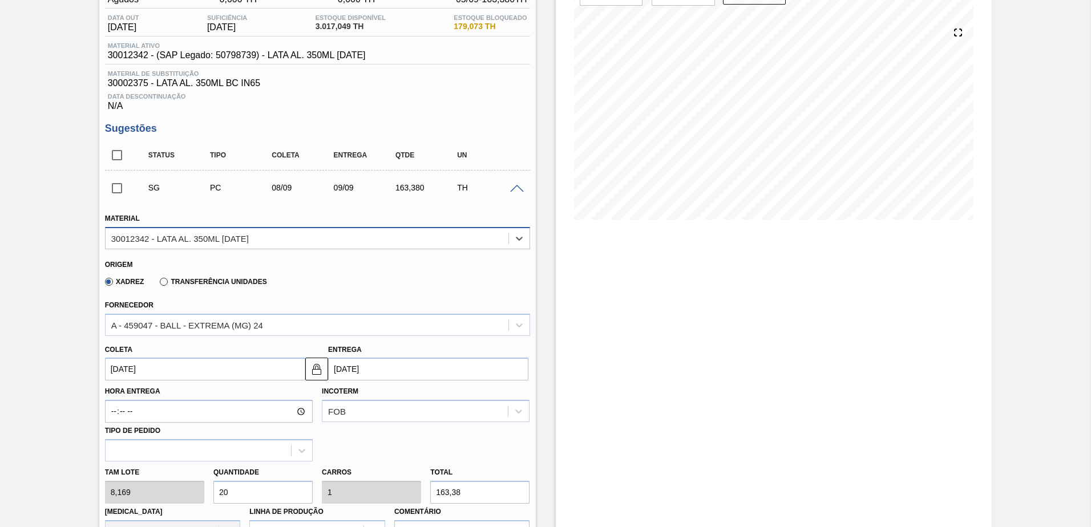
click at [410, 235] on div "30012342 - LATA AL. 350ML BC 429" at bounding box center [307, 238] width 403 height 17
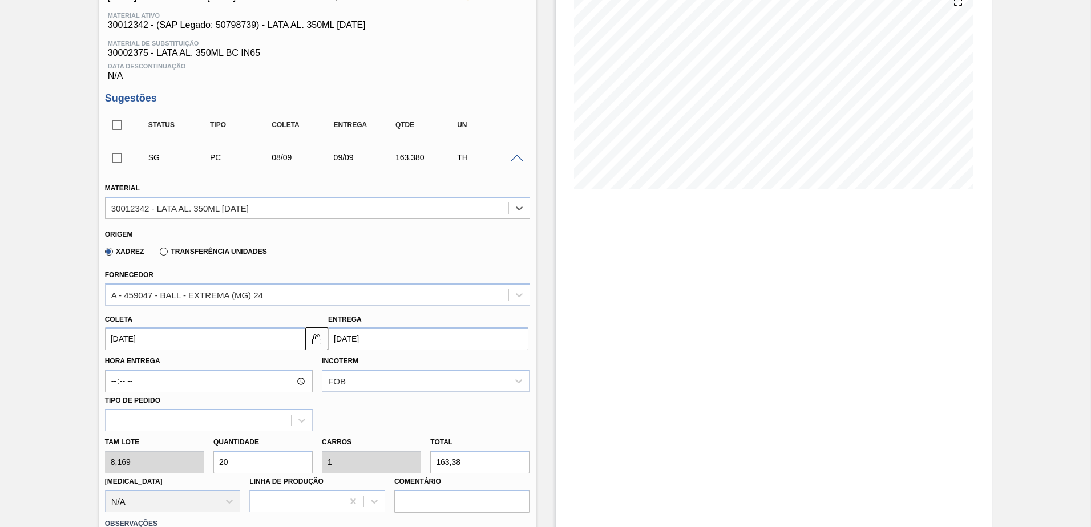
scroll to position [171, 0]
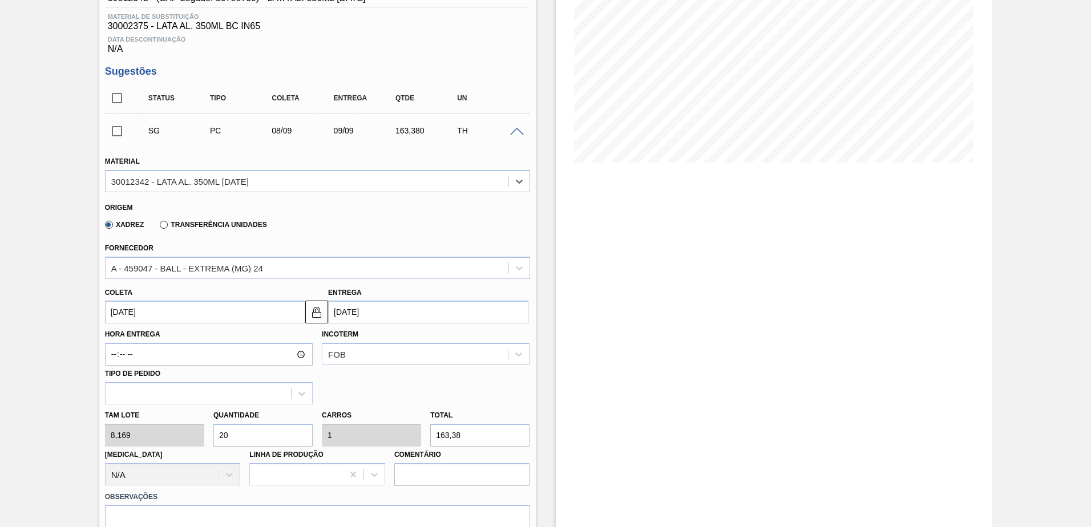
click at [162, 226] on label "Transferência Unidades" at bounding box center [213, 225] width 107 height 8
click at [158, 227] on input "Transferência Unidades" at bounding box center [158, 227] width 0 height 0
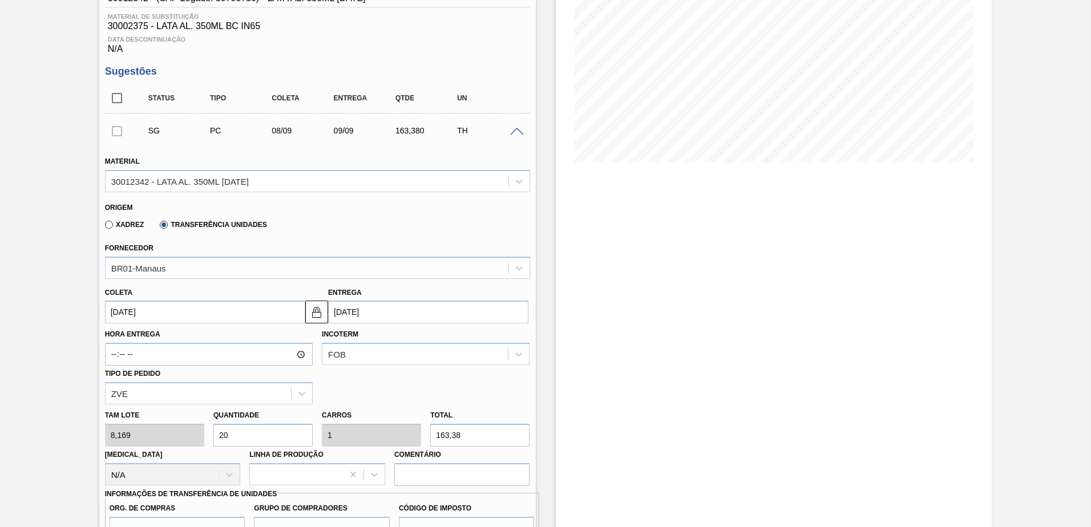
click at [112, 228] on label "Xadrez" at bounding box center [124, 225] width 39 height 8
click at [103, 227] on input "Xadrez" at bounding box center [103, 227] width 0 height 0
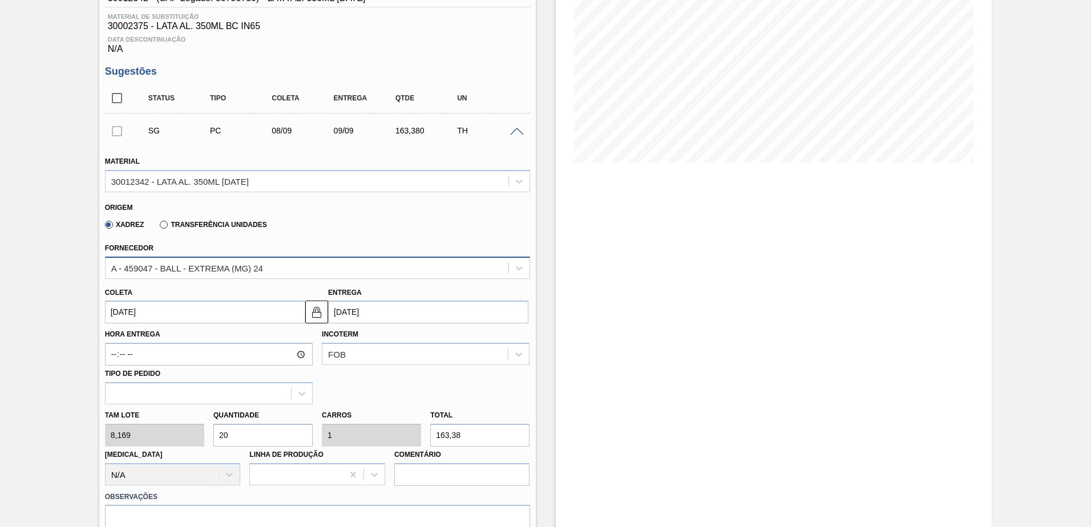
click at [194, 275] on div "A - 459047 - BALL - EXTREMA (MG) 24" at bounding box center [307, 268] width 403 height 17
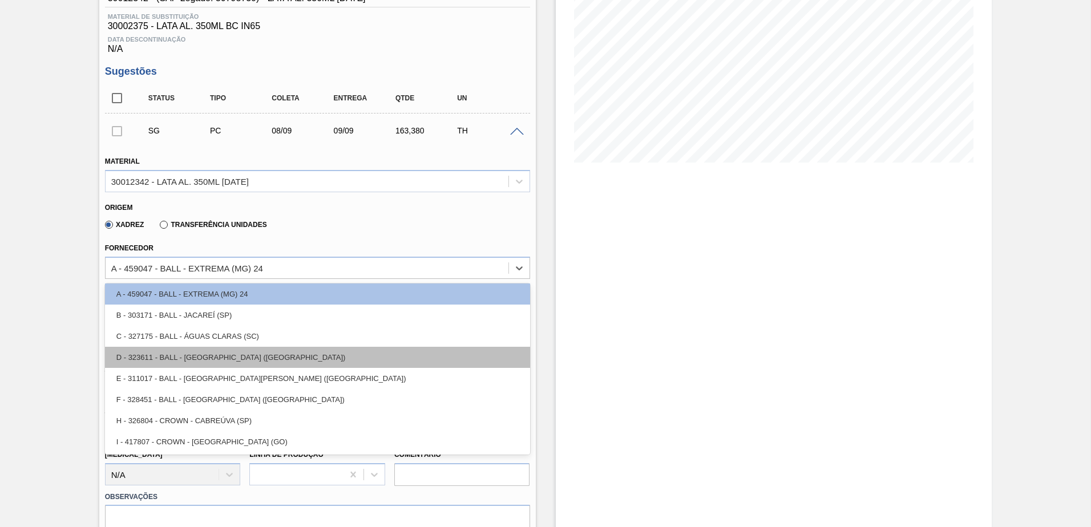
scroll to position [0, 0]
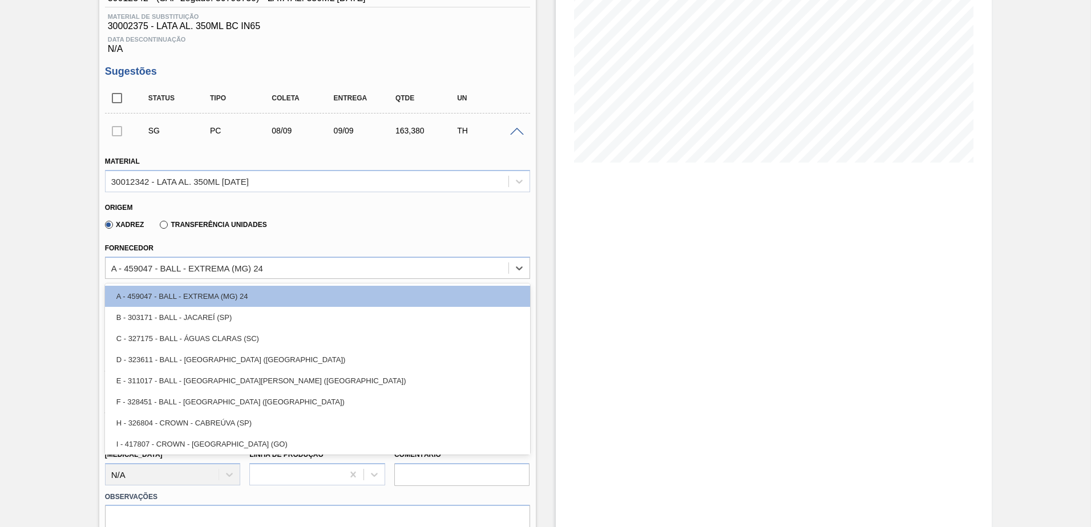
click at [213, 240] on div "Fornecedor option A - 459047 - BALL - EXTREMA (MG) 24 focused, 1 of 8. 8 result…" at bounding box center [317, 259] width 425 height 39
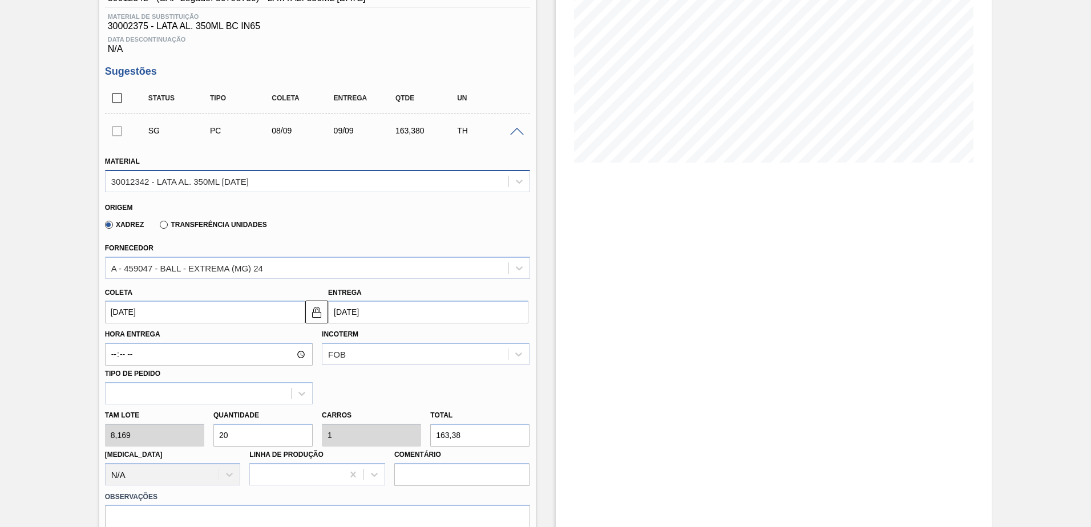
click at [265, 174] on div "30012342 - LATA AL. 350ML BC 429" at bounding box center [307, 181] width 403 height 17
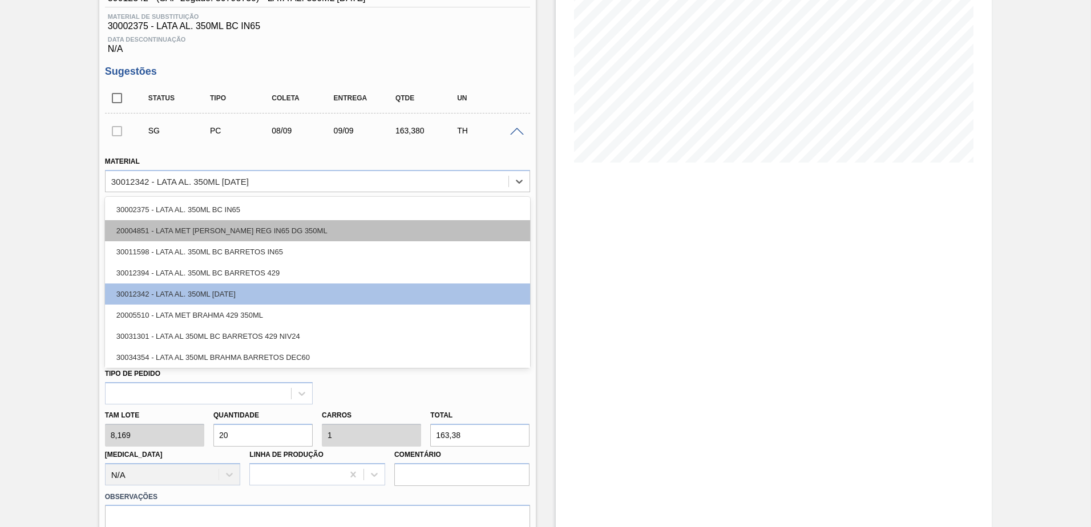
click at [231, 235] on div "20004851 - LATA MET BRAHMA CHOPP REG IN65 DG 350ML" at bounding box center [317, 230] width 425 height 21
type input "0,8"
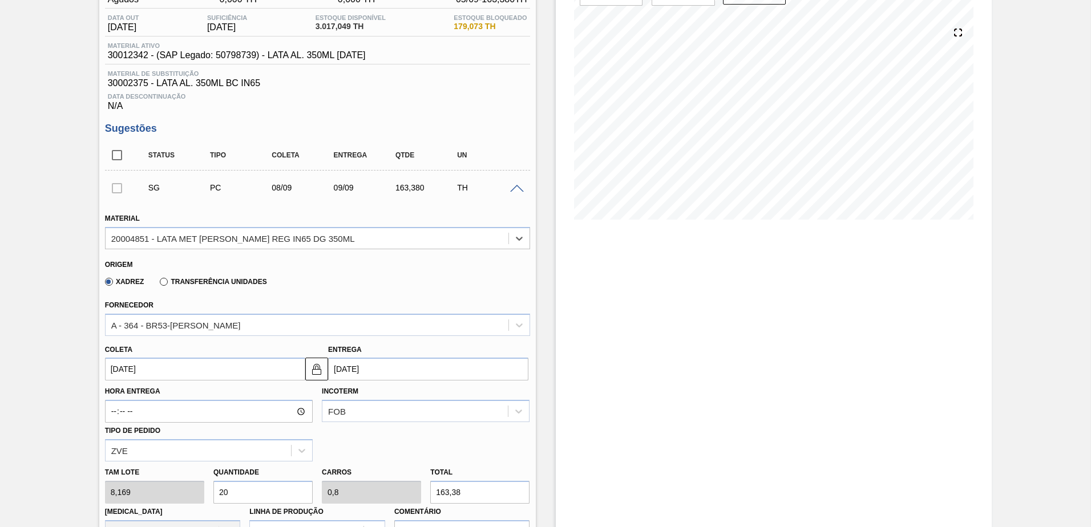
scroll to position [57, 0]
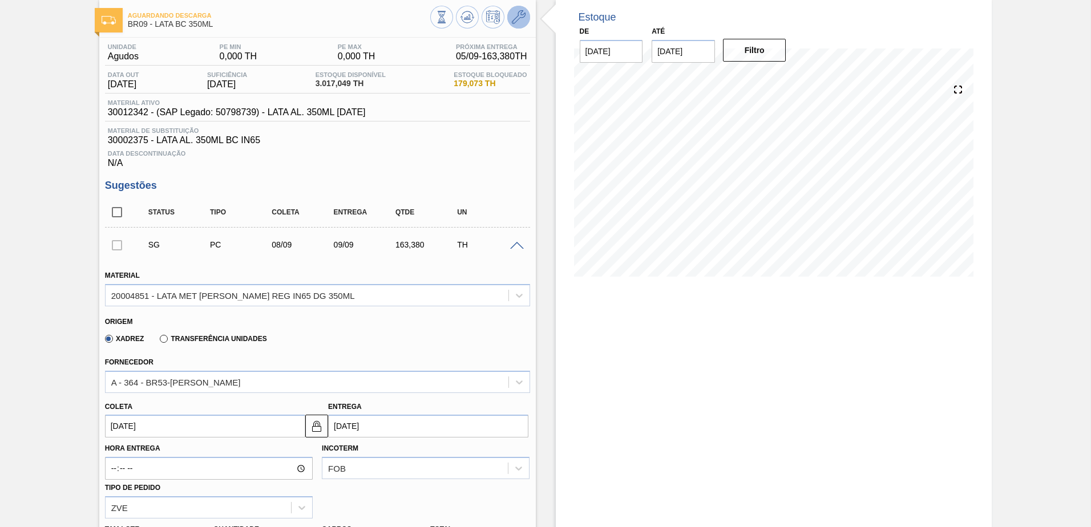
click at [520, 20] on icon at bounding box center [519, 17] width 14 height 14
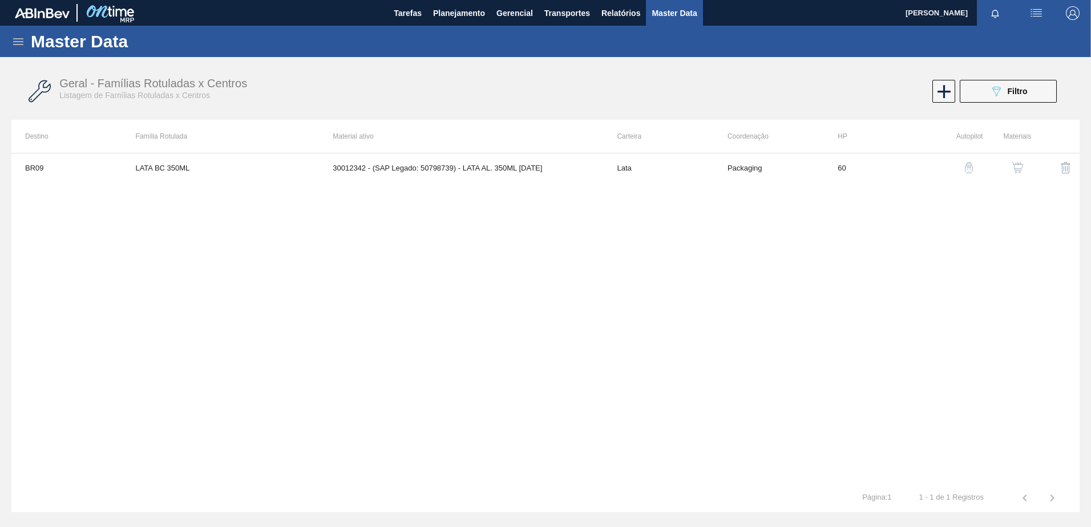
click at [1026, 170] on button "button" at bounding box center [1017, 167] width 27 height 27
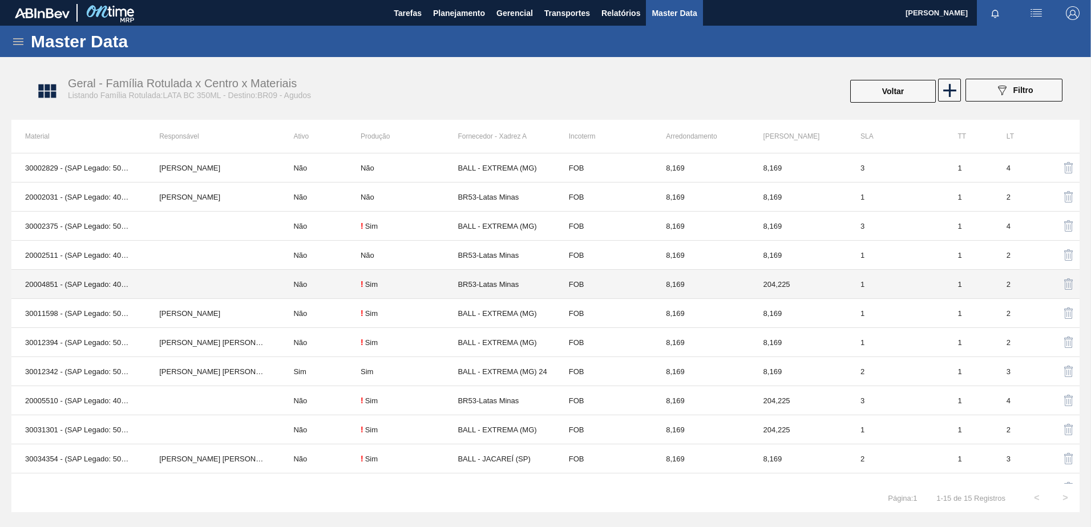
click at [374, 290] on td "! Sim" at bounding box center [409, 284] width 97 height 29
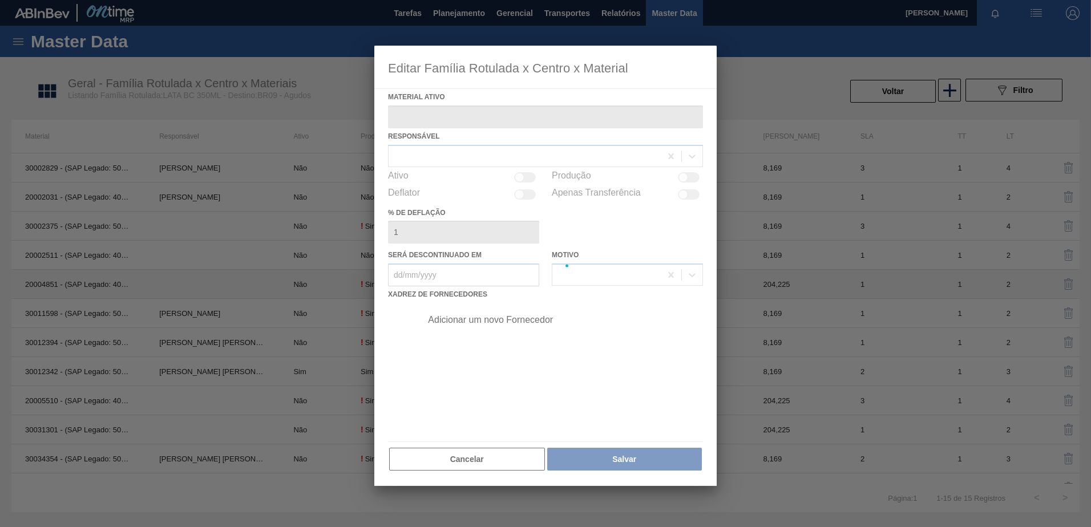
type ativo "20004851 - (SAP Legado: 40010852) - LATA MET BRAHMA CHOPP REG IN65 DG 350ML"
checkbox input "true"
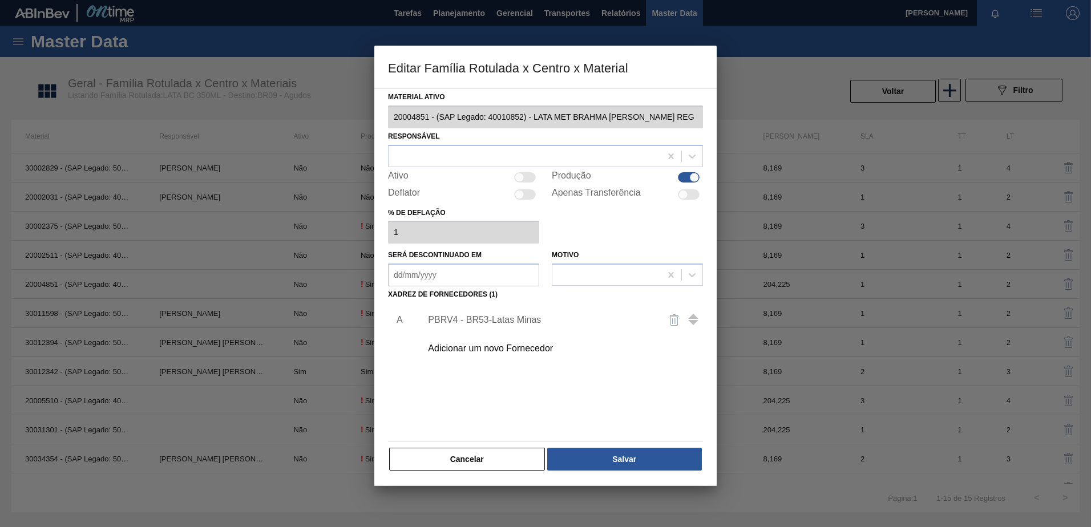
click at [466, 315] on div "PBRV4 - BR53-Latas Minas" at bounding box center [540, 320] width 224 height 10
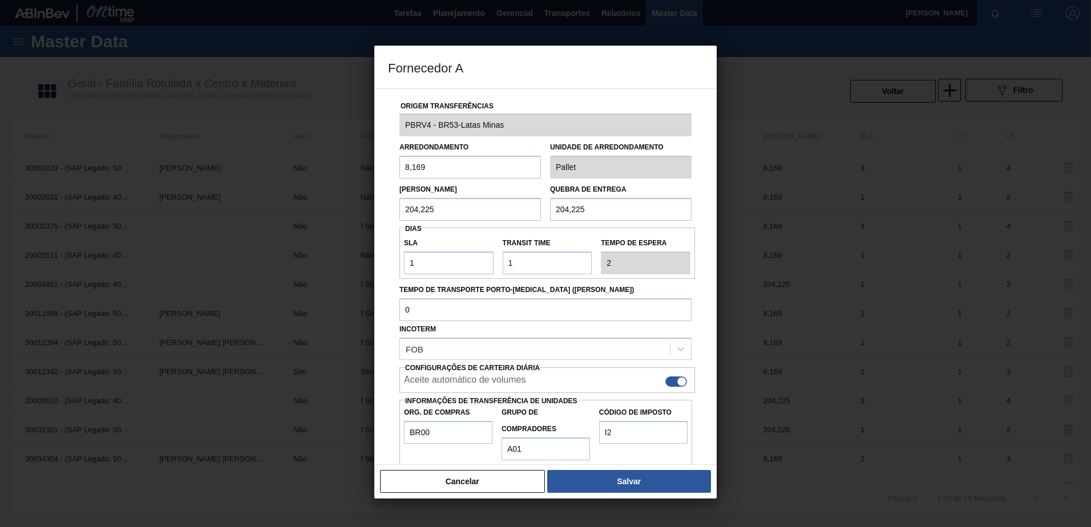
click at [665, 382] on div at bounding box center [676, 382] width 22 height 10
checkbox input "false"
click at [621, 487] on button "Salvar" at bounding box center [629, 481] width 164 height 23
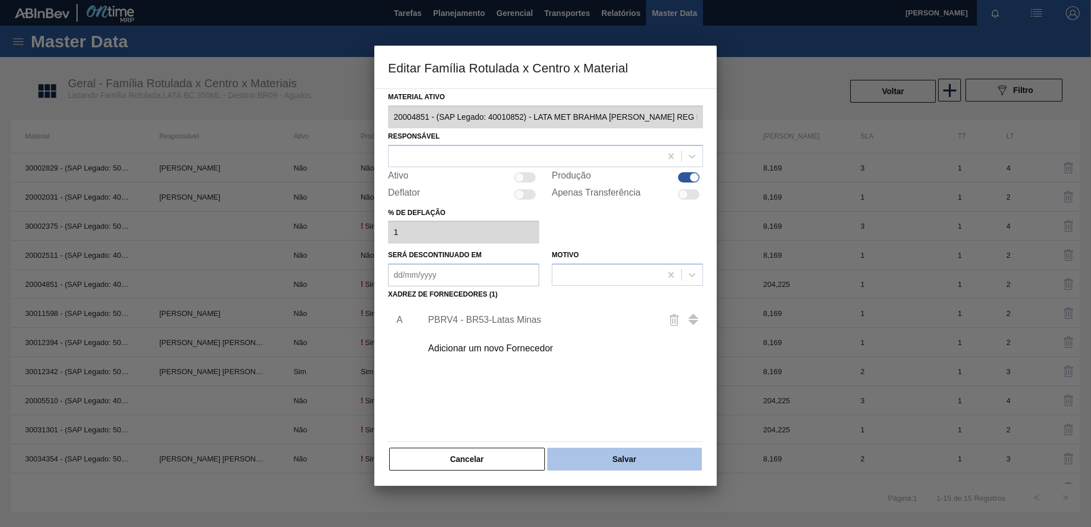
click at [625, 459] on button "Salvar" at bounding box center [624, 459] width 155 height 23
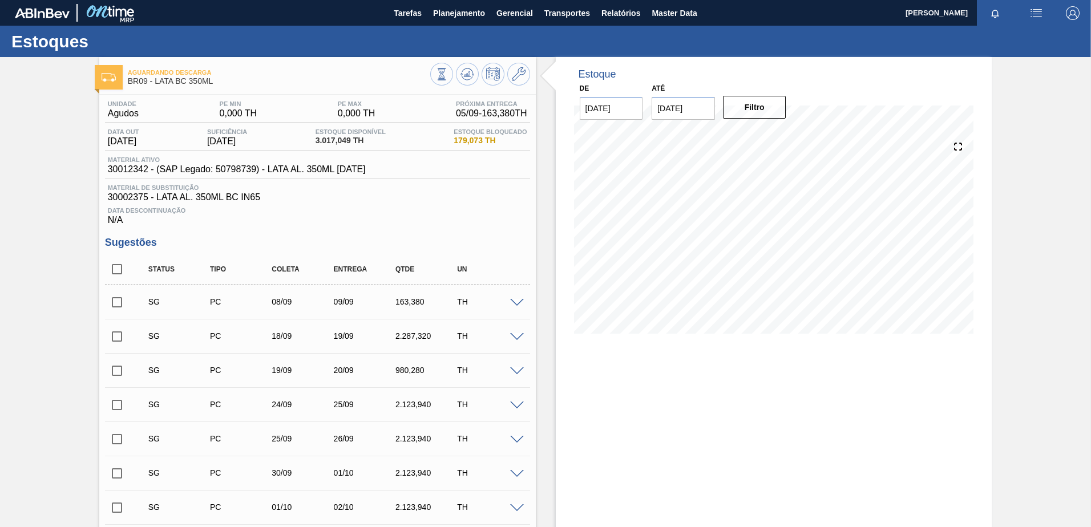
click at [516, 302] on span at bounding box center [517, 303] width 14 height 9
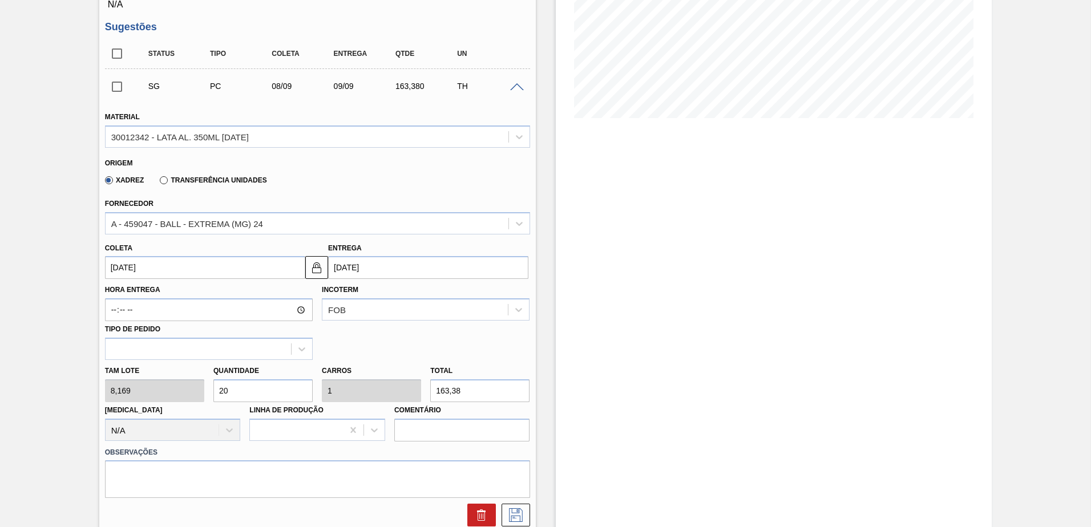
scroll to position [228, 0]
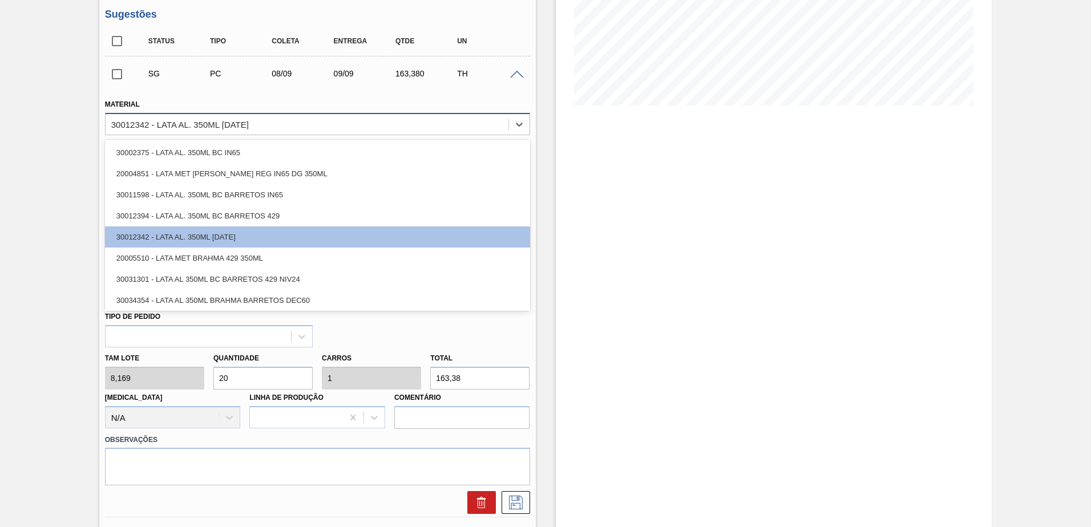
click at [200, 134] on div "30012342 - LATA AL. 350ML BC 429" at bounding box center [317, 124] width 425 height 22
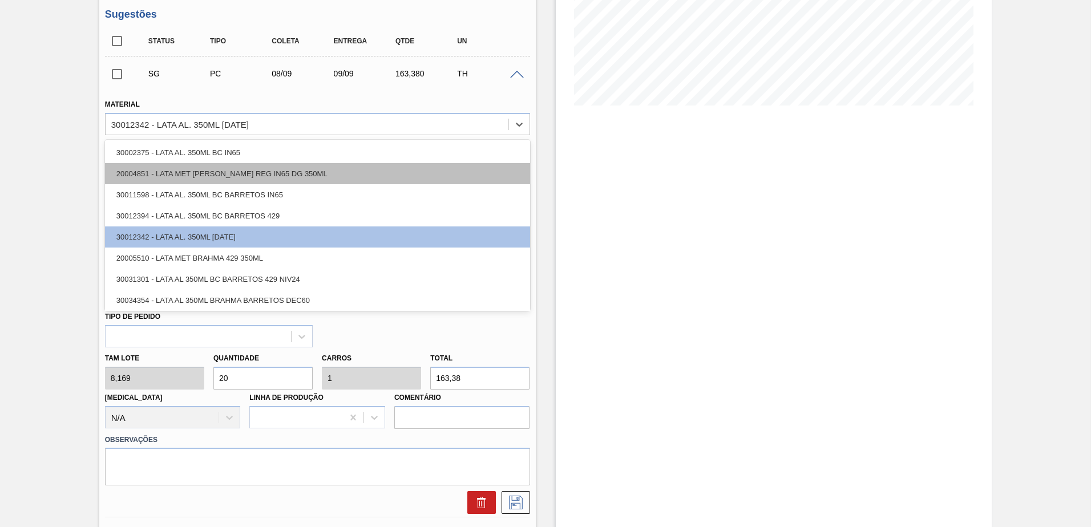
click at [205, 173] on div "20004851 - LATA MET BRAHMA CHOPP REG IN65 DG 350ML" at bounding box center [317, 173] width 425 height 21
type input "0,8"
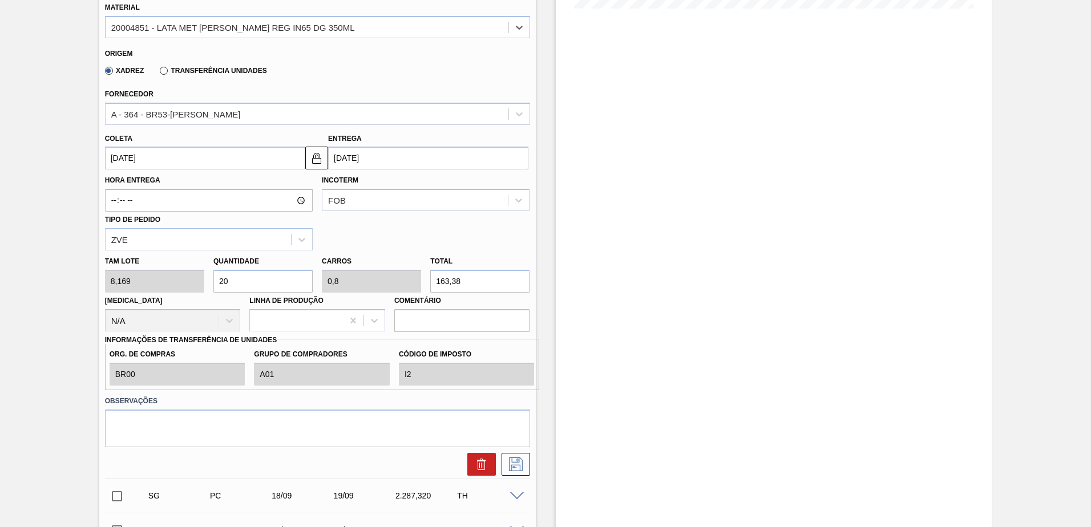
scroll to position [342, 0]
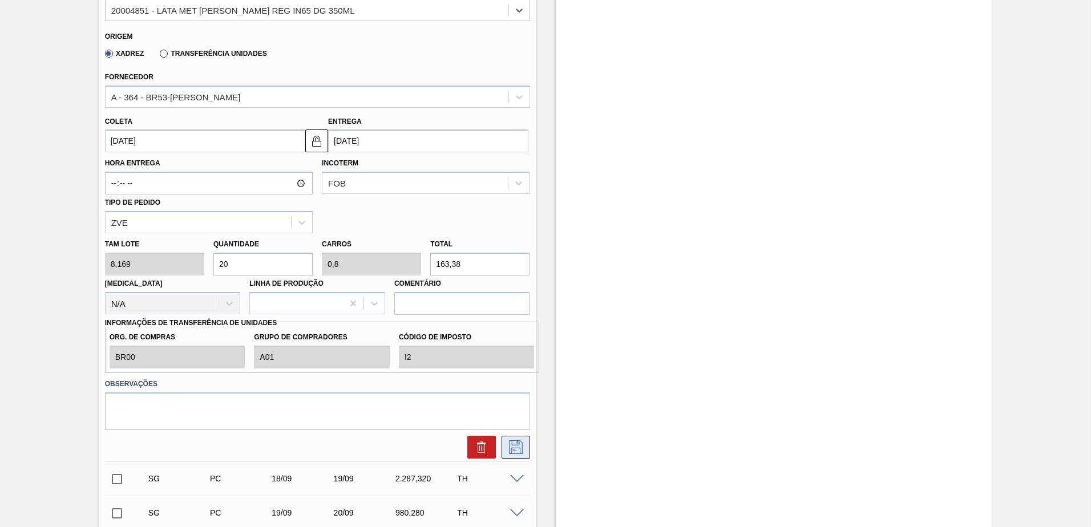
click at [522, 445] on icon at bounding box center [516, 448] width 18 height 14
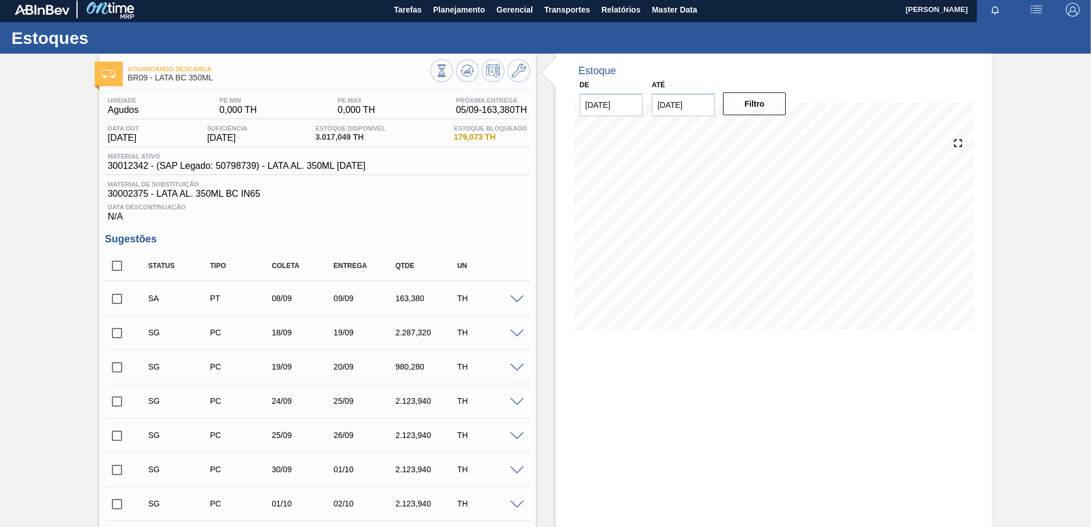
scroll to position [0, 0]
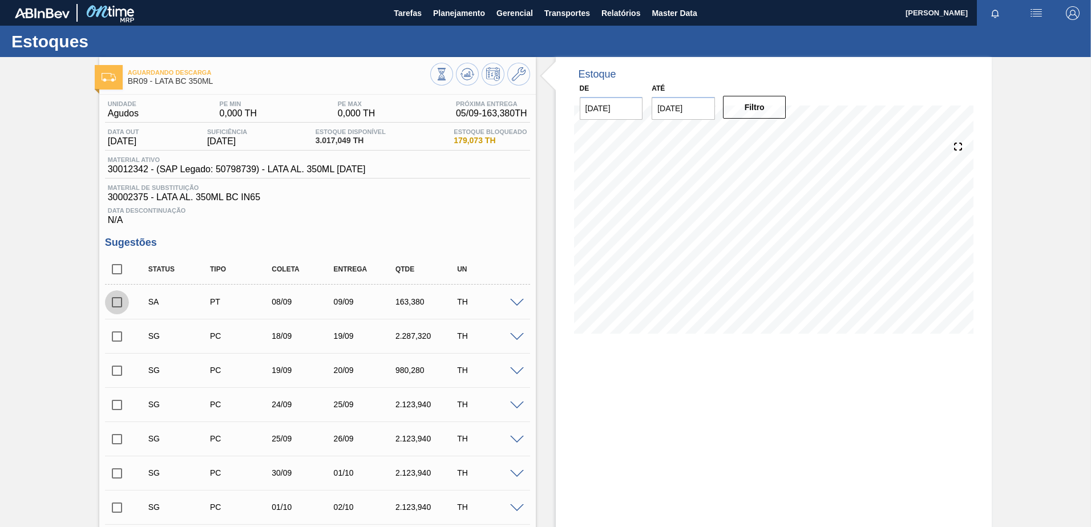
click at [117, 303] on input "checkbox" at bounding box center [117, 302] width 24 height 24
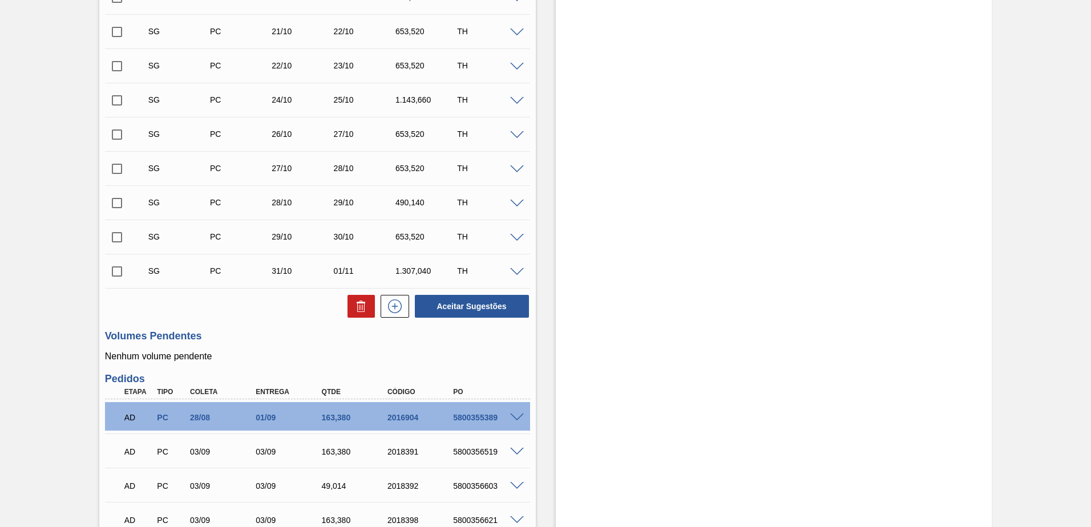
scroll to position [1084, 0]
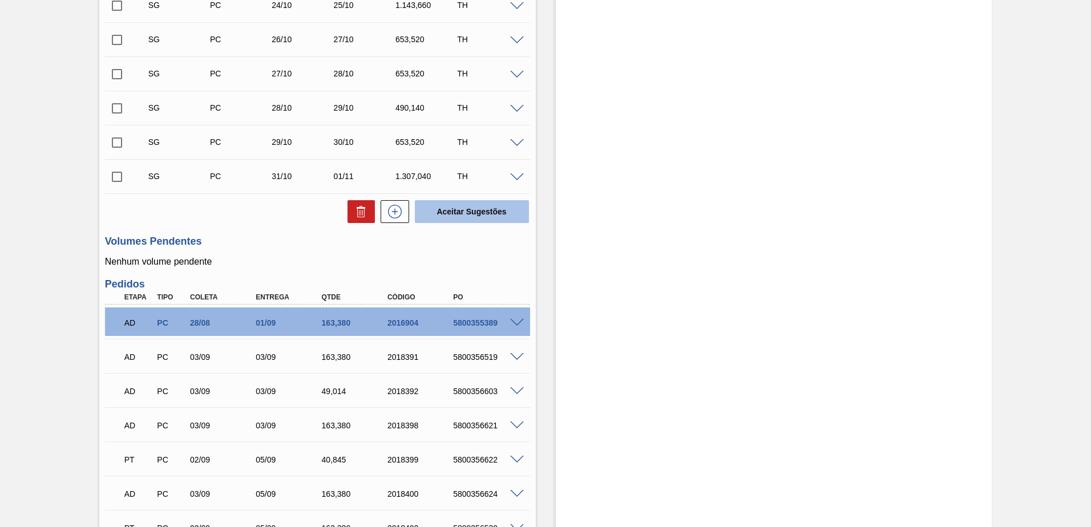
click at [490, 209] on button "Aceitar Sugestões" at bounding box center [472, 211] width 114 height 23
checkbox input "false"
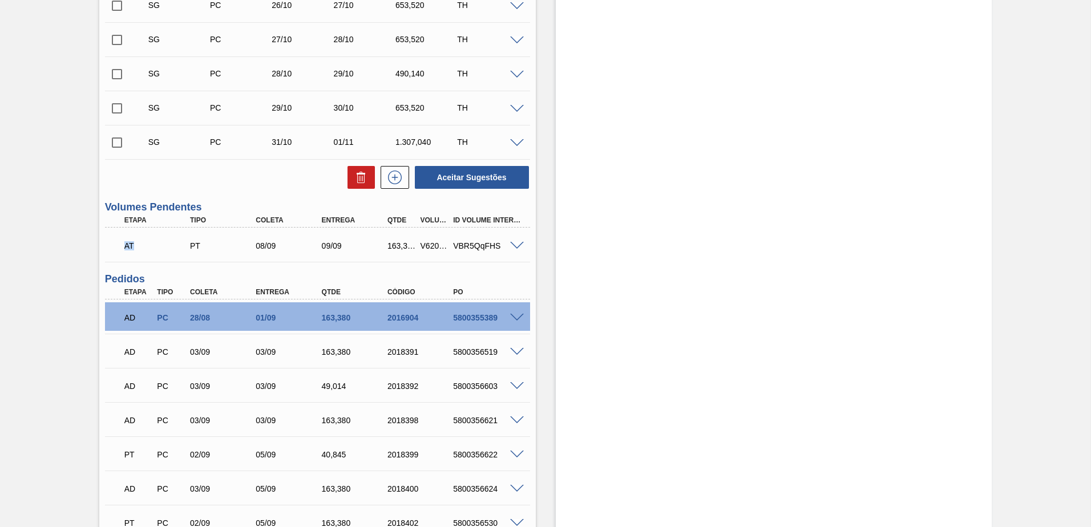
drag, startPoint x: 133, startPoint y: 242, endPoint x: 96, endPoint y: 240, distance: 37.2
click at [96, 240] on div "Aguardando Descarga BR09 - LATA BC 350ML Unidade Agudos PE MIN 0,000 TH PE MAX …" at bounding box center [545, 368] width 1091 height 2790
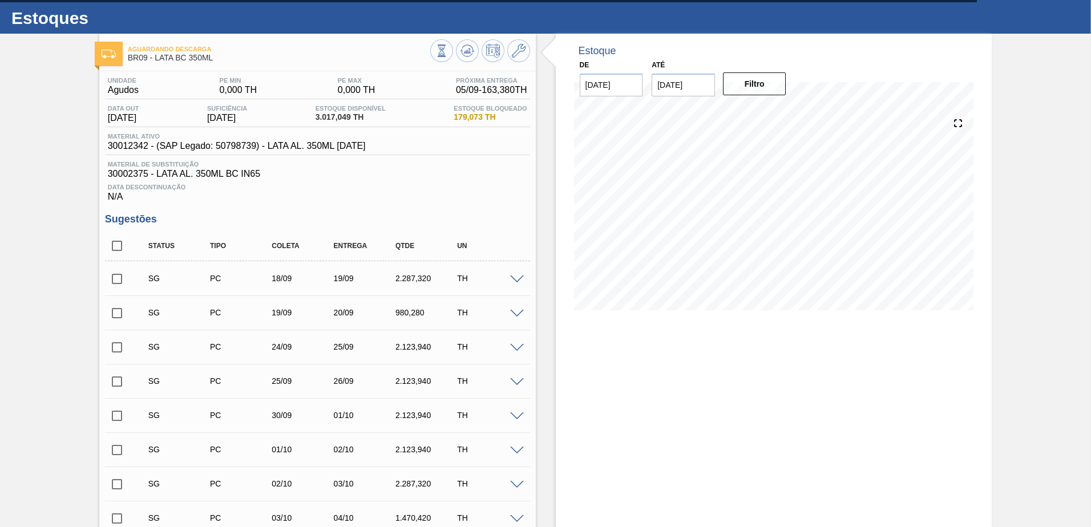
scroll to position [0, 0]
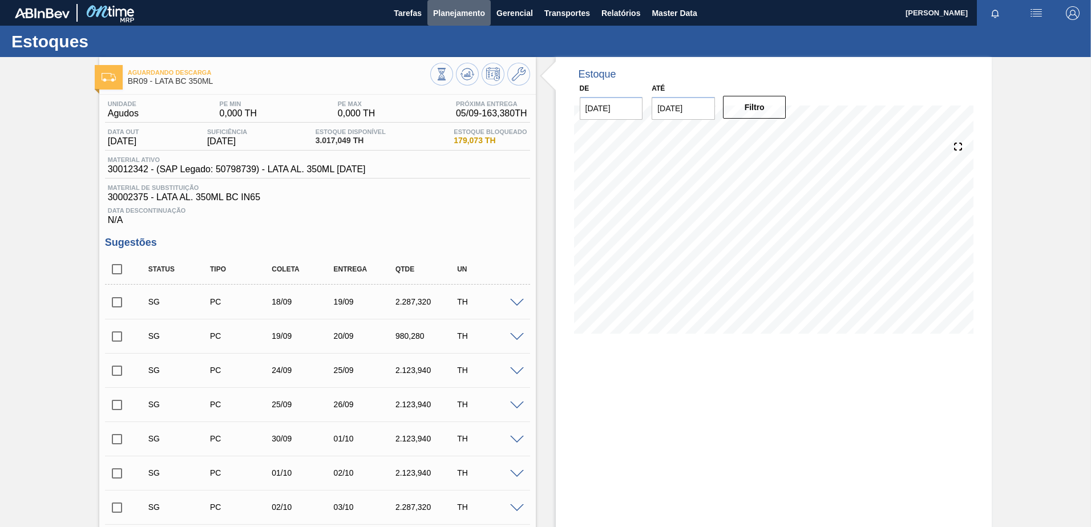
drag, startPoint x: 461, startPoint y: 13, endPoint x: 445, endPoint y: 38, distance: 29.8
click at [461, 14] on span "Planejamento" at bounding box center [459, 13] width 52 height 14
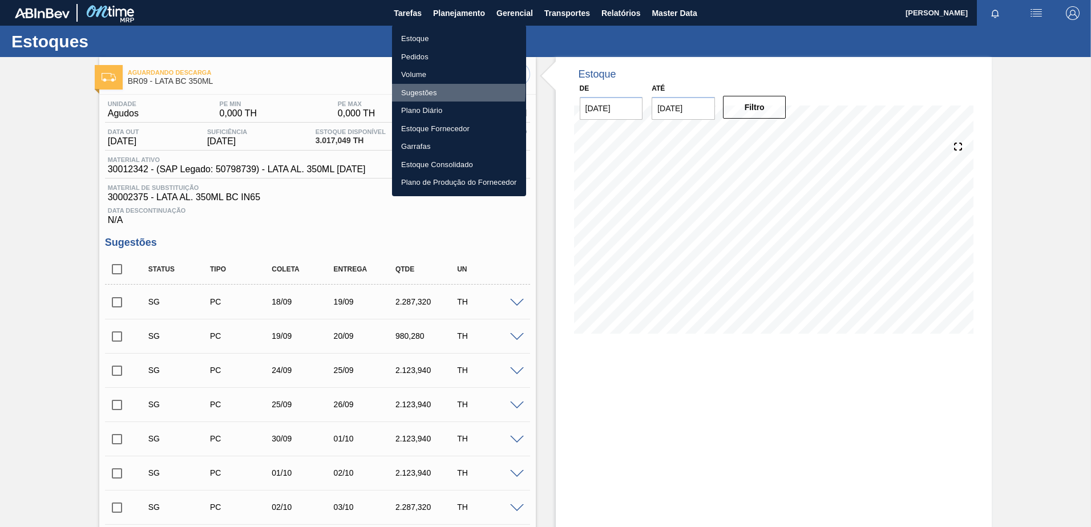
click at [413, 90] on li "Sugestões" at bounding box center [459, 93] width 134 height 18
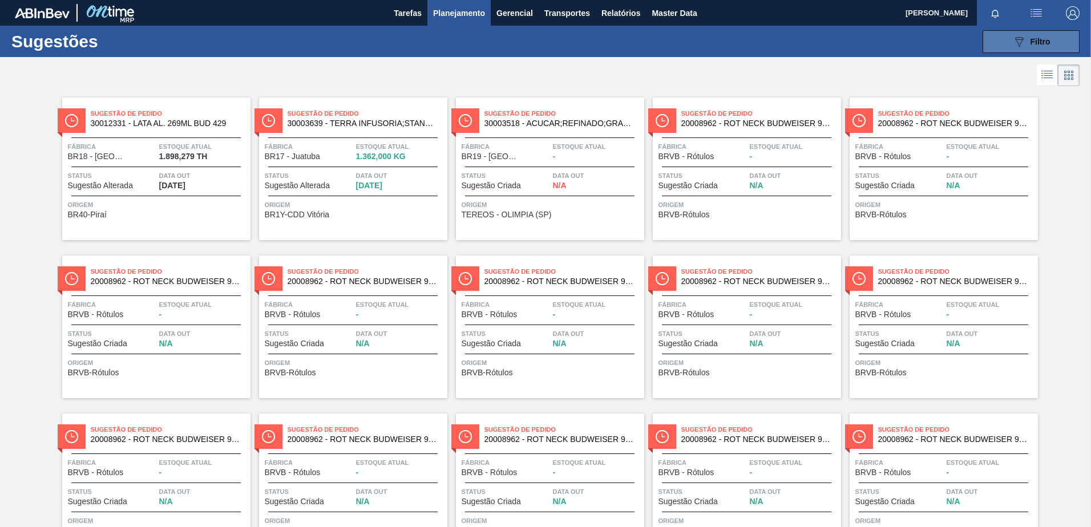
click at [1031, 43] on span "Filtro" at bounding box center [1041, 41] width 20 height 9
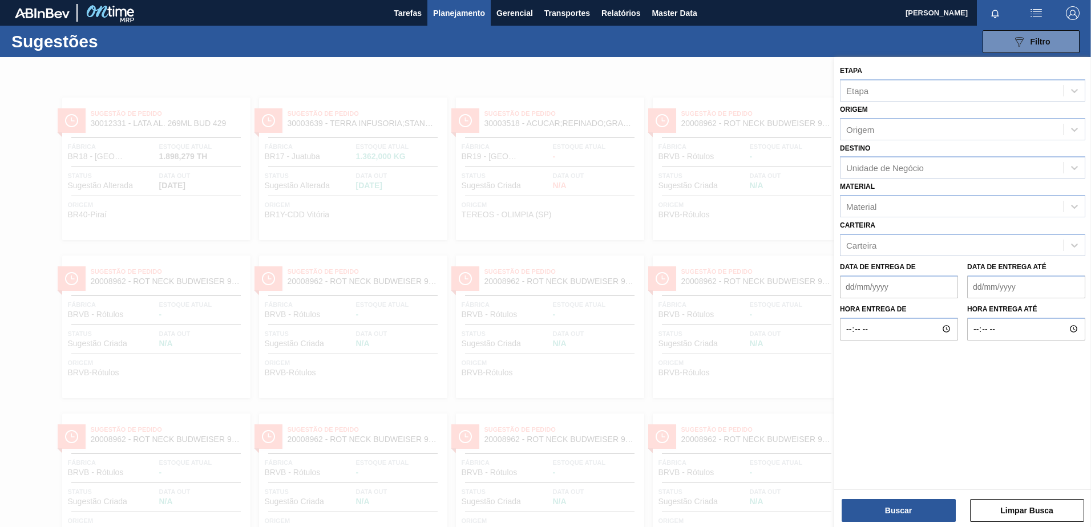
click at [818, 81] on div at bounding box center [545, 320] width 1091 height 527
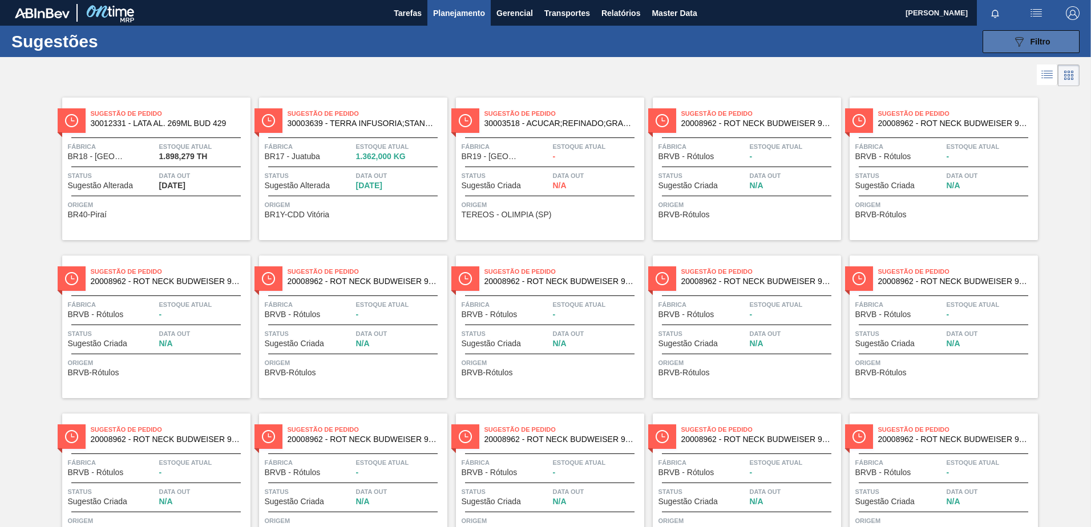
click at [1008, 43] on button "089F7B8B-B2A5-4AFE-B5C0-19BA573D28AC Filtro" at bounding box center [1031, 41] width 97 height 23
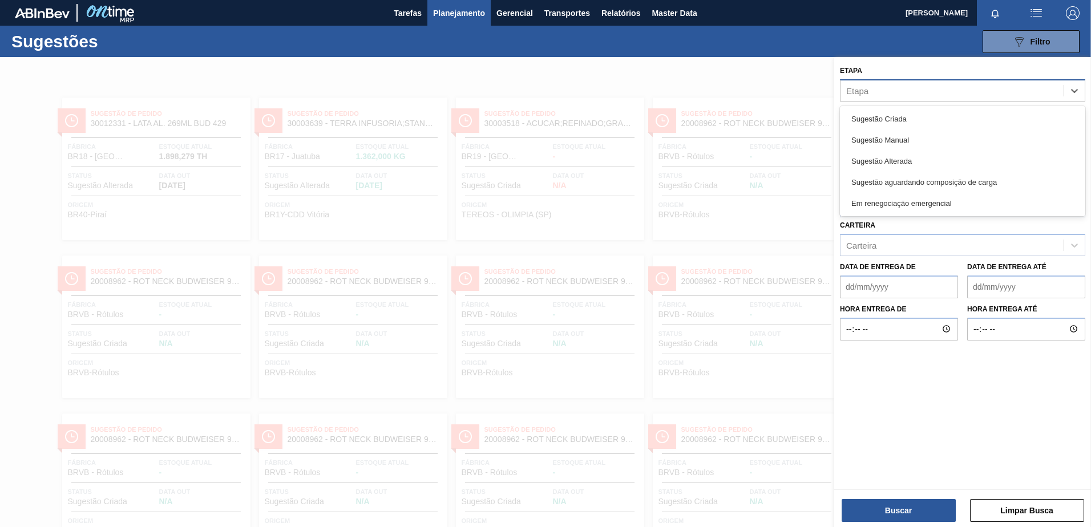
click at [864, 82] on div "Etapa" at bounding box center [952, 90] width 223 height 17
click at [888, 68] on div "Etapa option Sugestão Criada focused, 1 of 5. 5 results available. Use Up and D…" at bounding box center [962, 82] width 245 height 39
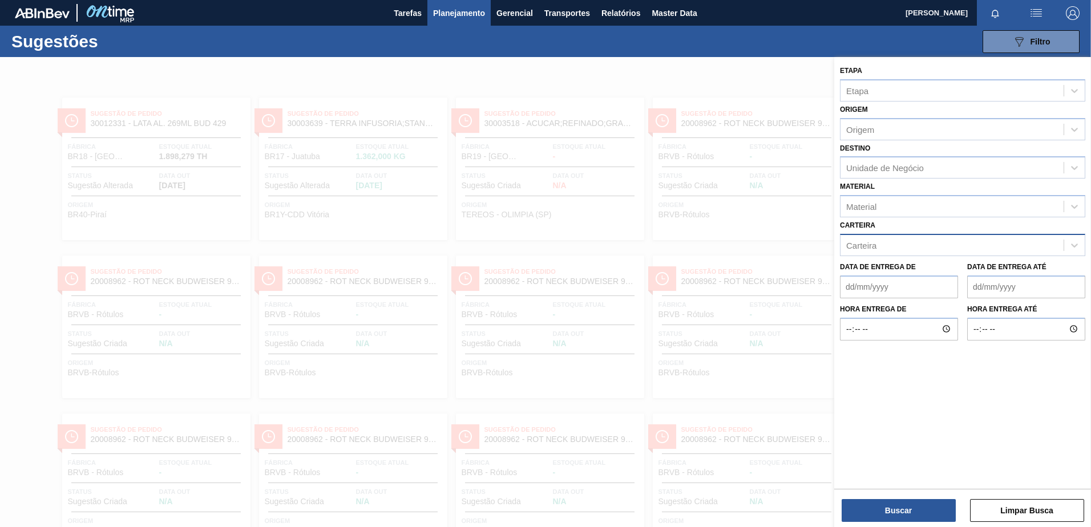
click at [881, 243] on div "Carteira" at bounding box center [952, 245] width 223 height 17
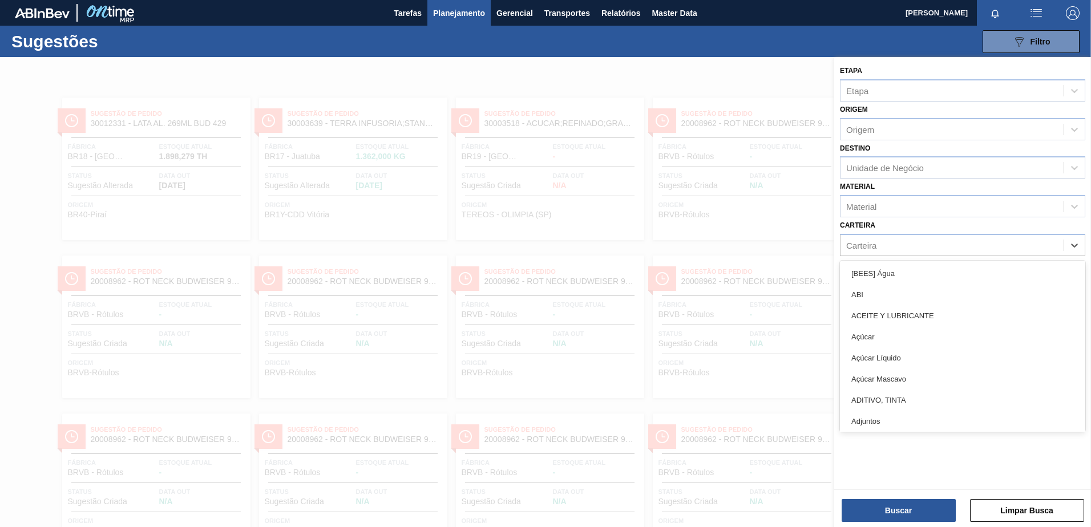
click at [889, 227] on div "Carteira option [BEES] Água focused, 1 of 101. 101 results available. Use Up an…" at bounding box center [962, 236] width 245 height 39
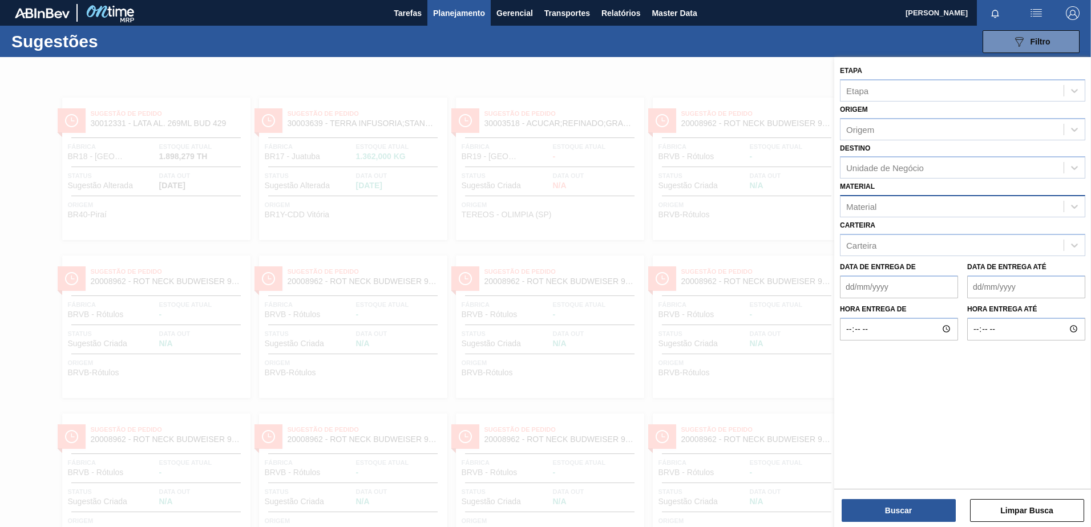
click at [891, 209] on div "Material" at bounding box center [952, 207] width 223 height 17
click at [772, 88] on div at bounding box center [545, 320] width 1091 height 527
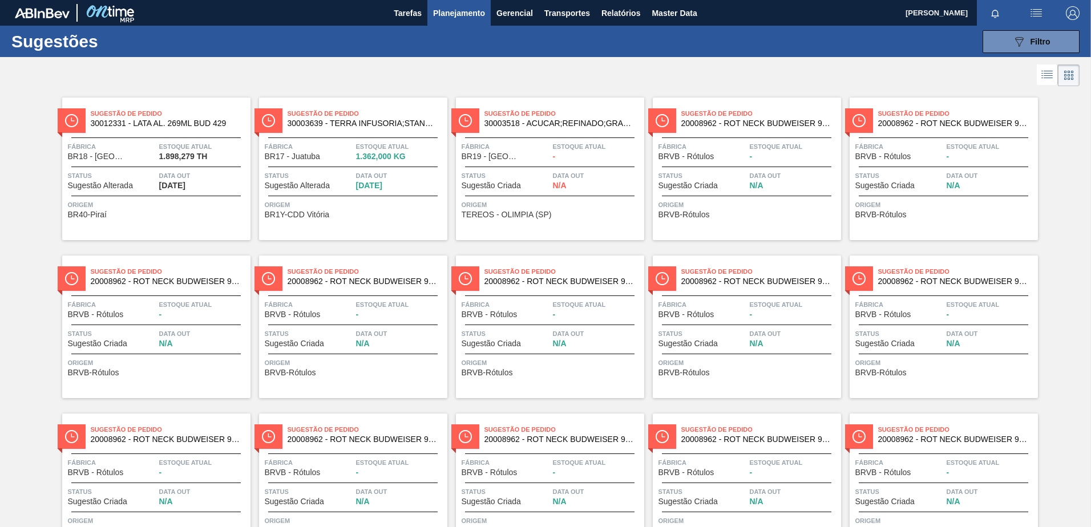
click at [1043, 69] on icon at bounding box center [1047, 75] width 14 height 14
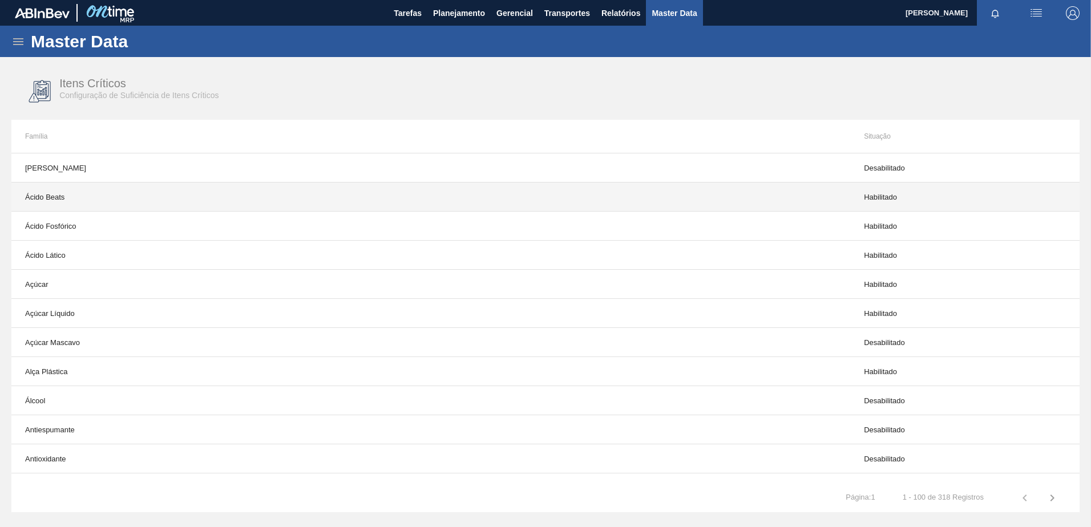
click at [755, 193] on td "Ácido Beats" at bounding box center [430, 197] width 839 height 29
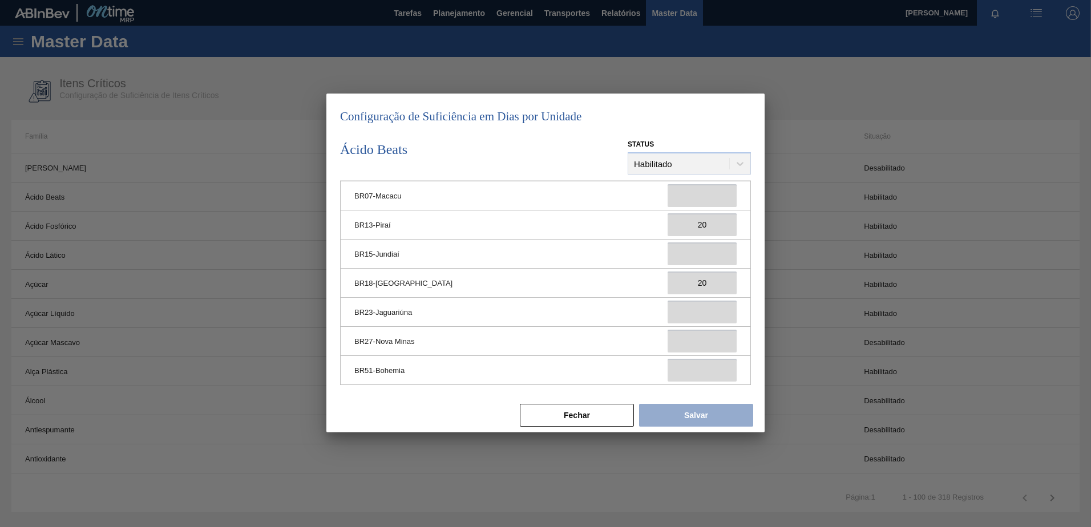
click at [712, 173] on div "Status Habilitado" at bounding box center [689, 155] width 123 height 39
click at [712, 165] on div "Status Habilitado" at bounding box center [689, 155] width 123 height 39
click at [553, 407] on button "Fechar" at bounding box center [577, 415] width 114 height 23
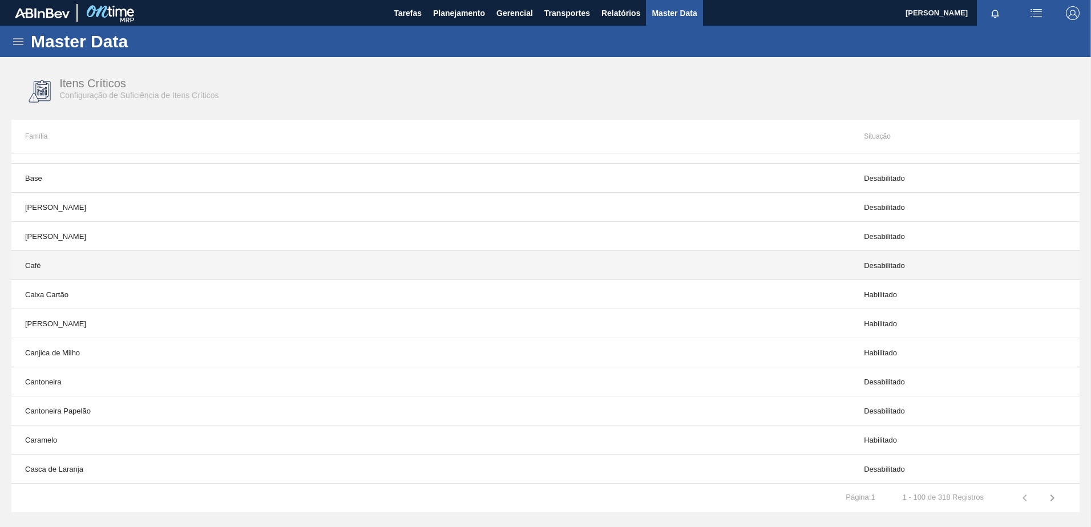
scroll to position [456, 0]
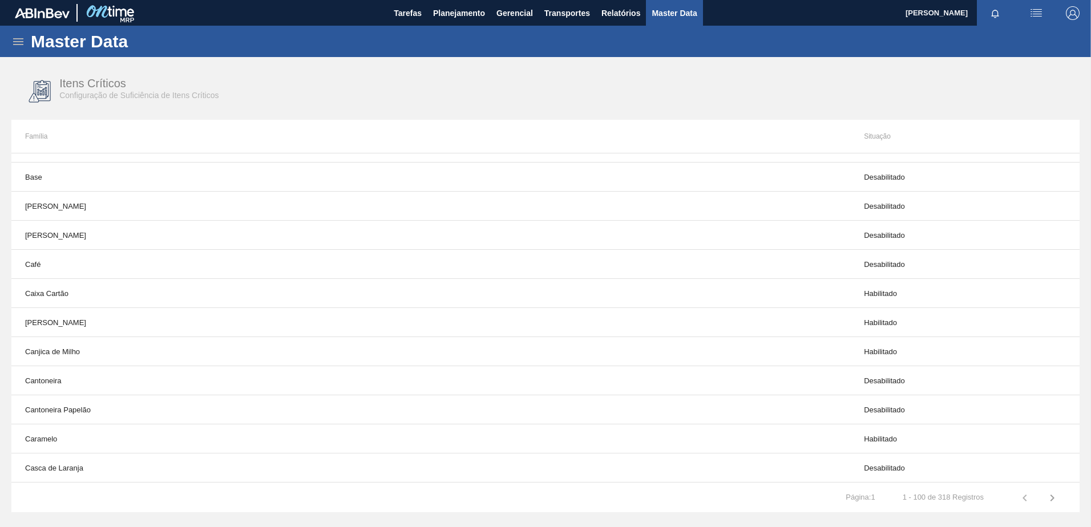
click at [7, 43] on div "Master Data" at bounding box center [545, 41] width 1091 height 31
drag, startPoint x: 7, startPoint y: 43, endPoint x: 17, endPoint y: 43, distance: 9.7
click at [8, 43] on div "Master Data" at bounding box center [545, 41] width 1091 height 31
click at [27, 39] on div "Master Data" at bounding box center [545, 41] width 1091 height 31
click at [20, 43] on icon at bounding box center [18, 42] width 14 height 14
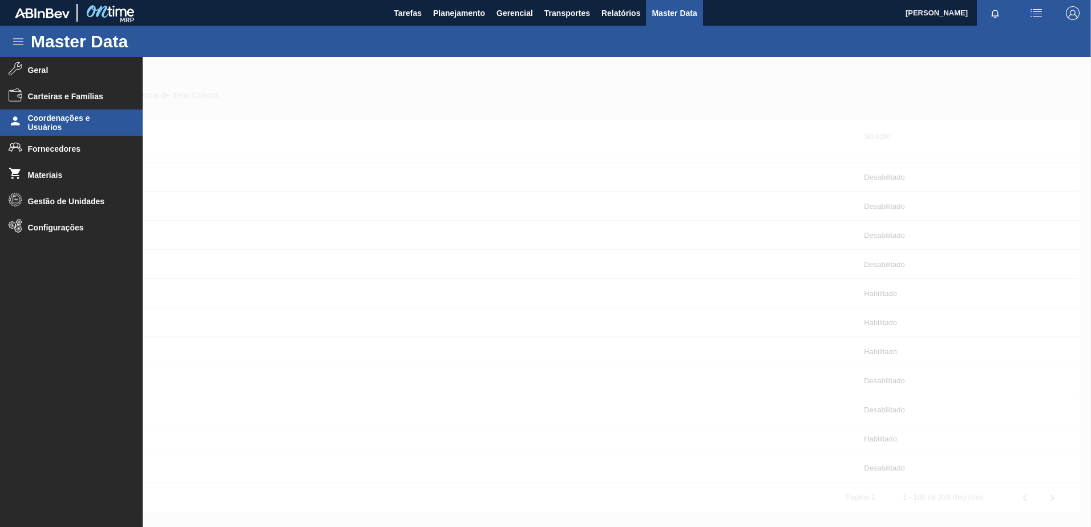
click at [52, 121] on span "Coordenações e Usuários" at bounding box center [75, 123] width 94 height 18
